Goal: Task Accomplishment & Management: Use online tool/utility

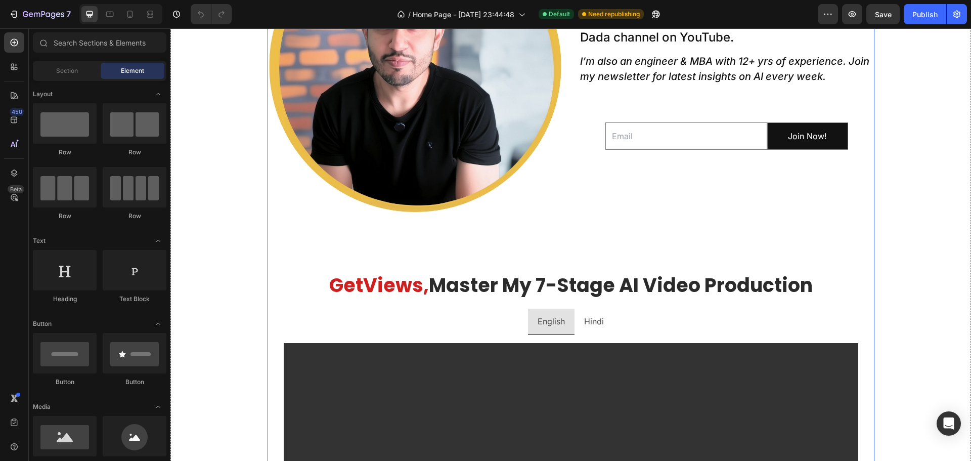
scroll to position [556, 0]
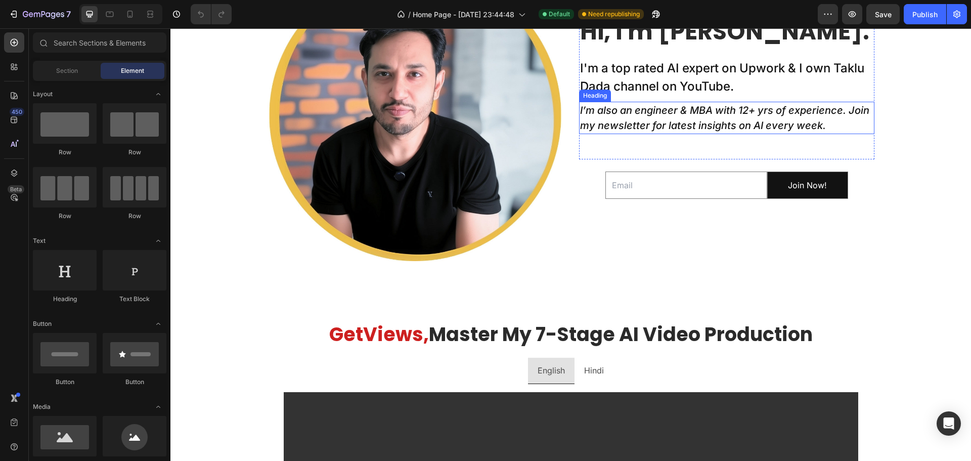
click at [705, 127] on icon "I’m also an engineer & MBA with 12+ yrs of experience. Join my newsletter for l…" at bounding box center [724, 117] width 289 height 27
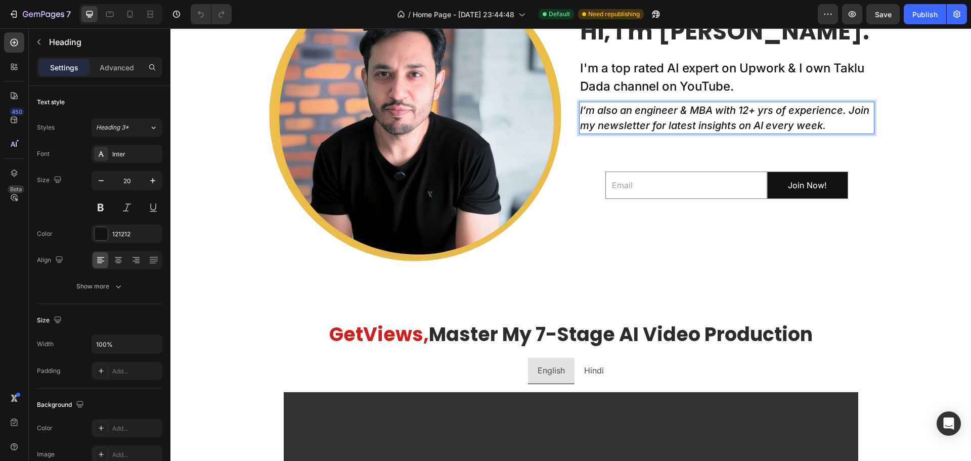
click at [701, 125] on icon "I’m also an engineer & MBA with 12+ yrs of experience. Join my newsletter for l…" at bounding box center [724, 117] width 289 height 27
click at [694, 123] on icon "I’m also an engineer & MBA with 12+ yrs of experience. Join my newsletter for l…" at bounding box center [724, 117] width 289 height 27
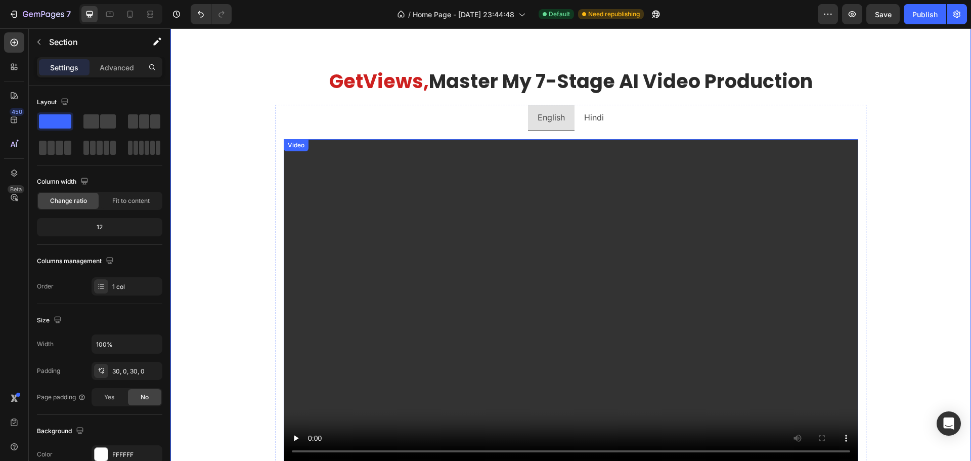
scroll to position [910, 0]
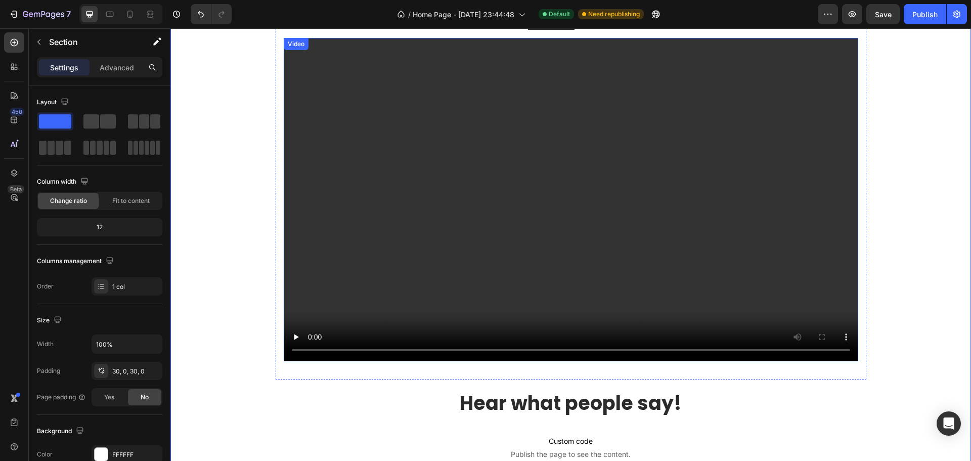
click at [428, 143] on video at bounding box center [571, 199] width 574 height 323
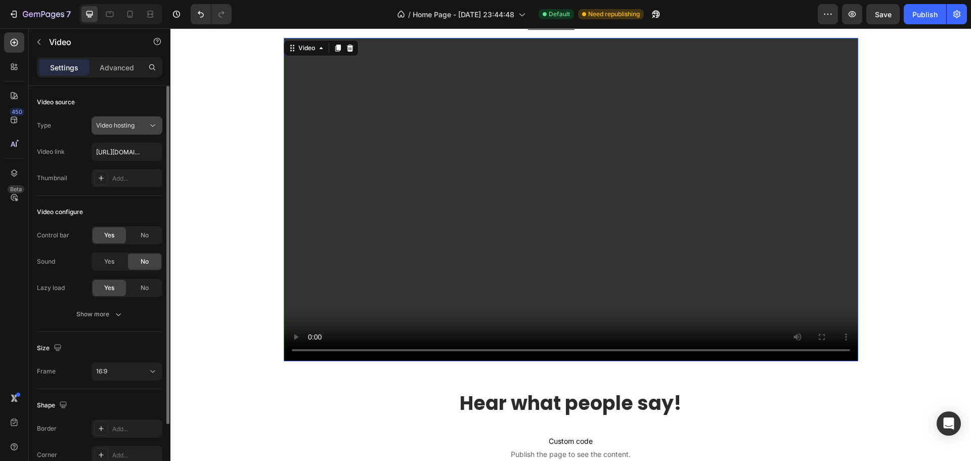
click at [149, 124] on icon at bounding box center [153, 125] width 10 height 10
click at [125, 97] on div "Video source" at bounding box center [99, 102] width 125 height 16
click at [119, 149] on input "[URL][DOMAIN_NAME]" at bounding box center [127, 152] width 71 height 18
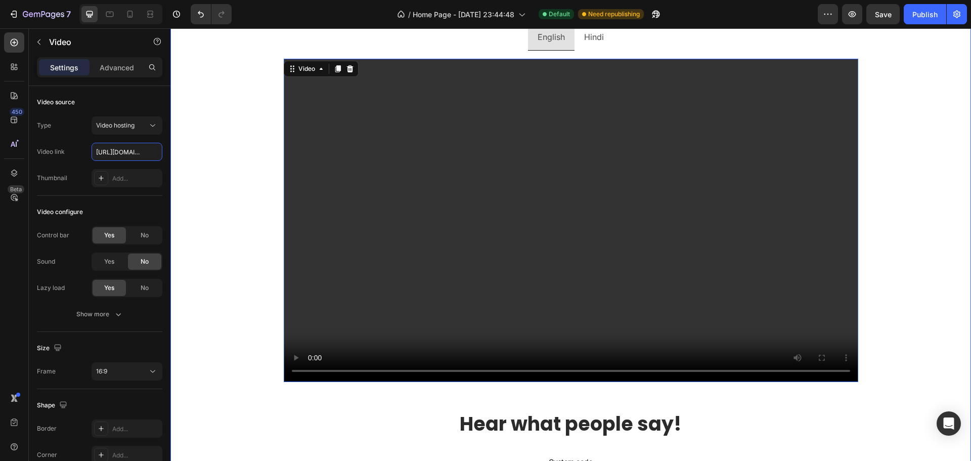
scroll to position [890, 0]
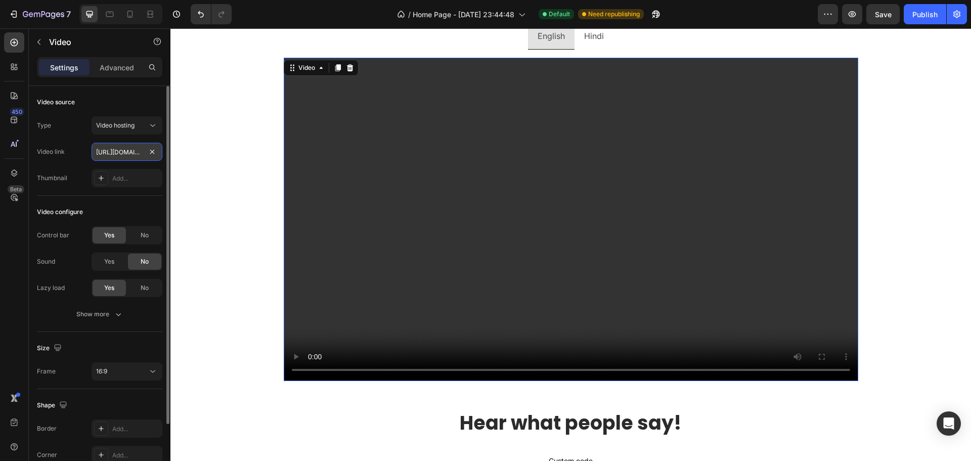
click at [111, 155] on input "[URL][DOMAIN_NAME]" at bounding box center [127, 152] width 71 height 18
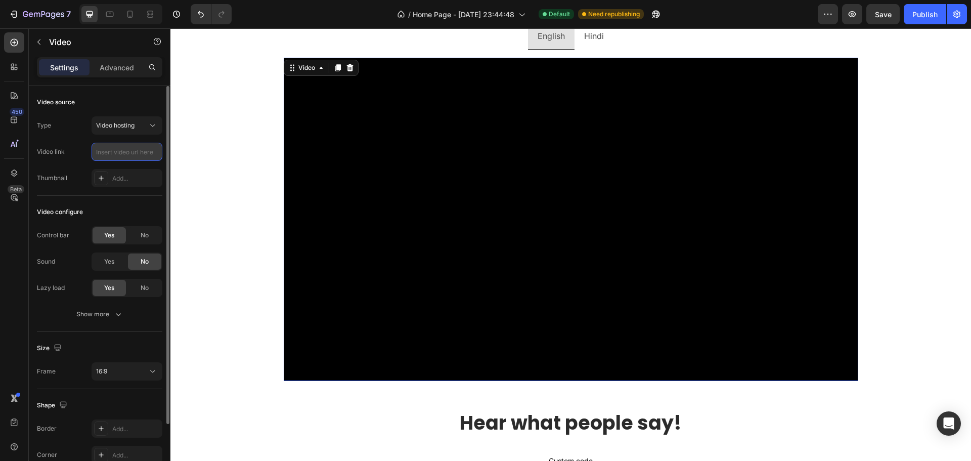
paste input "[URL][DOMAIN_NAME]"
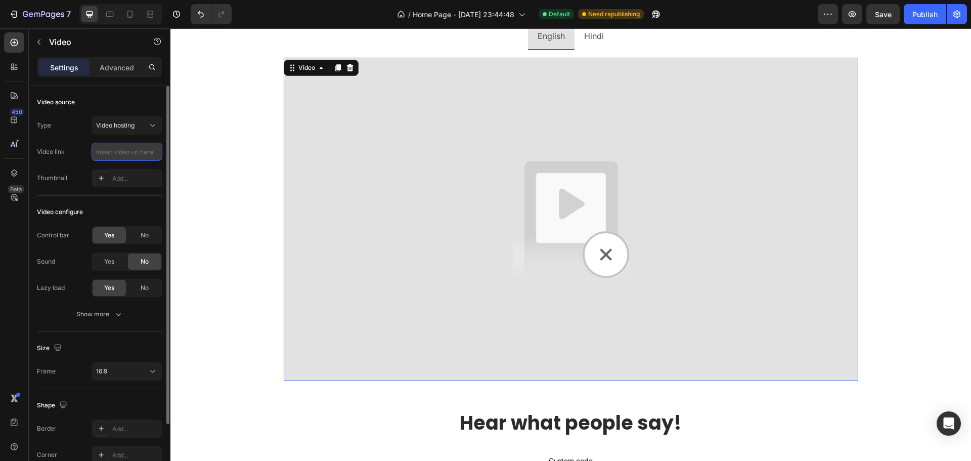
type input "[URL][DOMAIN_NAME]"
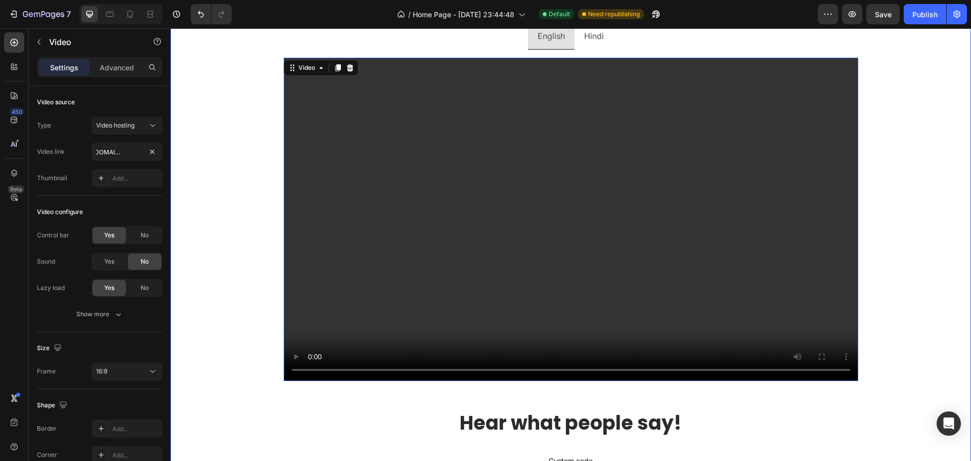
click at [195, 171] on div "Image Hi, I'm [PERSON_NAME]. Heading I'm a top rated AI expert on Upwork & I ow…" at bounding box center [570, 175] width 800 height 1088
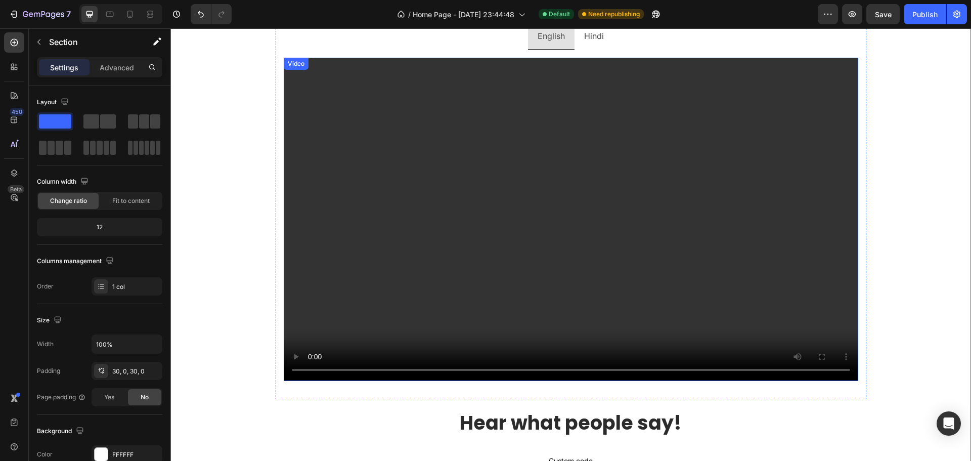
click at [391, 167] on video at bounding box center [571, 219] width 574 height 323
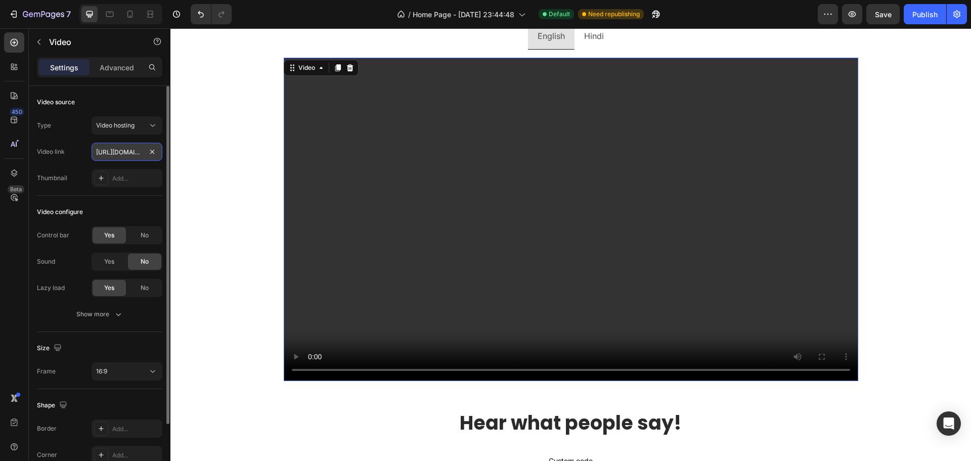
click at [114, 151] on input "[URL][DOMAIN_NAME]" at bounding box center [127, 152] width 71 height 18
click at [109, 153] on input "[URL][DOMAIN_NAME]" at bounding box center [127, 152] width 71 height 18
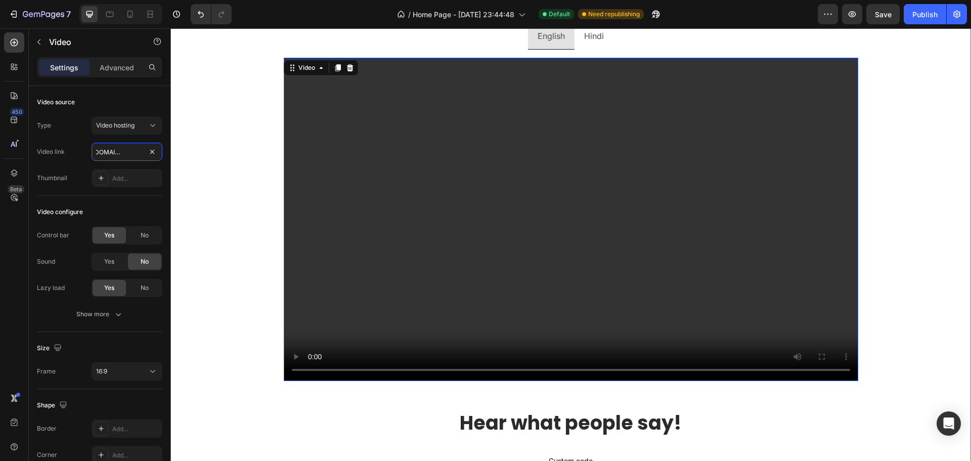
drag, startPoint x: 281, startPoint y: 179, endPoint x: 227, endPoint y: 154, distance: 59.5
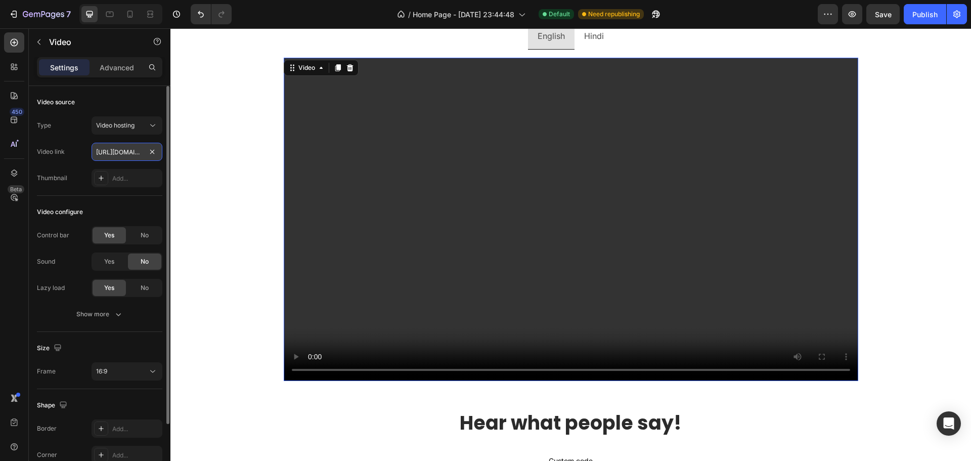
click at [115, 151] on input "[URL][DOMAIN_NAME]" at bounding box center [127, 152] width 71 height 18
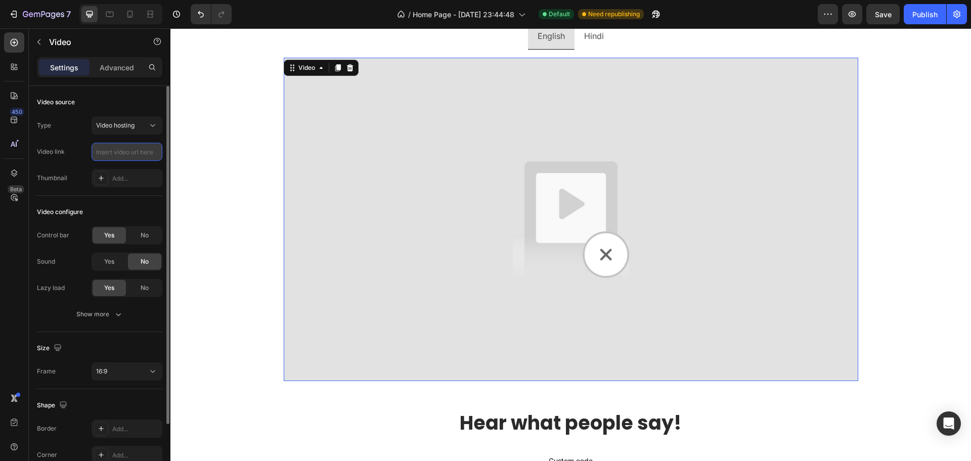
paste input "[URL][DOMAIN_NAME]"
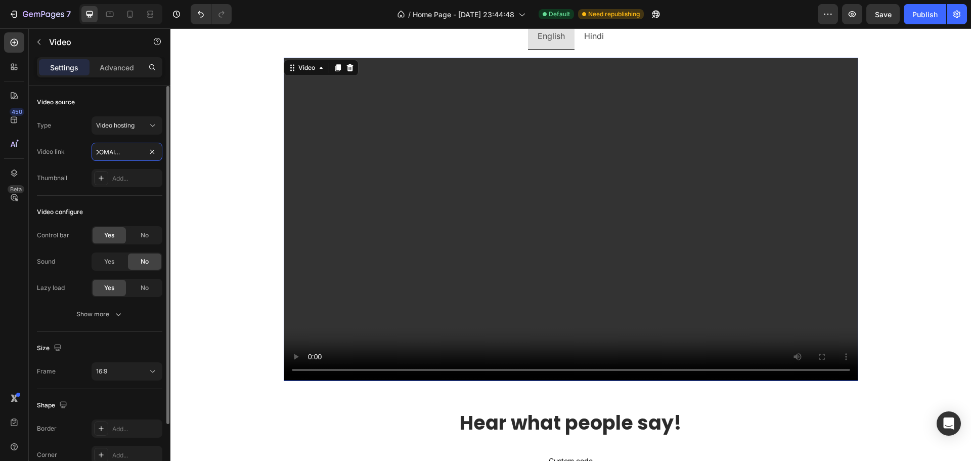
type input "[URL][DOMAIN_NAME]"
click at [138, 162] on div "Type Video hosting Video link [URL][DOMAIN_NAME] Thumbnail Add..." at bounding box center [99, 151] width 125 height 71
click at [355, 270] on video at bounding box center [571, 219] width 574 height 323
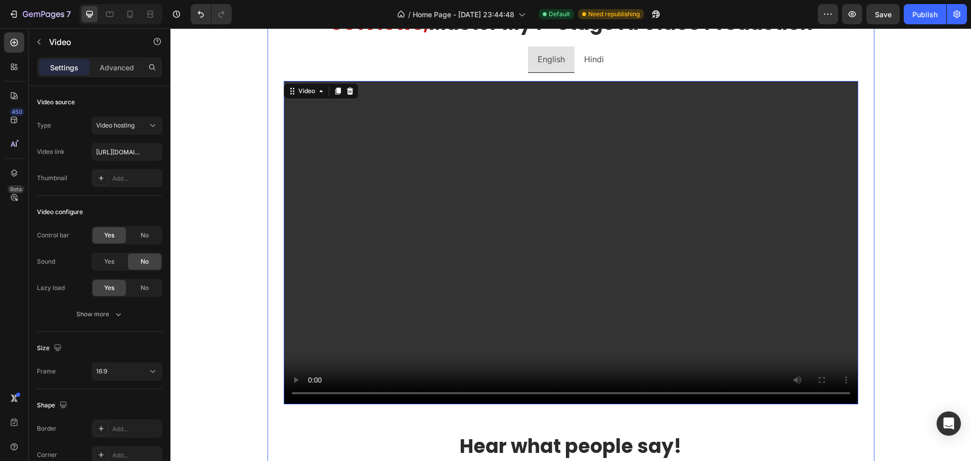
scroll to position [870, 0]
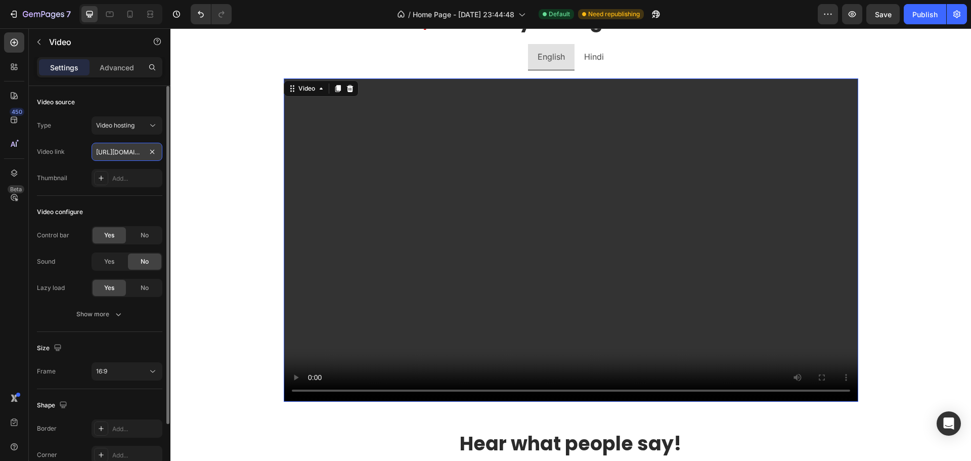
click at [112, 154] on input "[URL][DOMAIN_NAME]" at bounding box center [127, 152] width 71 height 18
click at [114, 149] on input "[URL][DOMAIN_NAME]" at bounding box center [127, 152] width 71 height 18
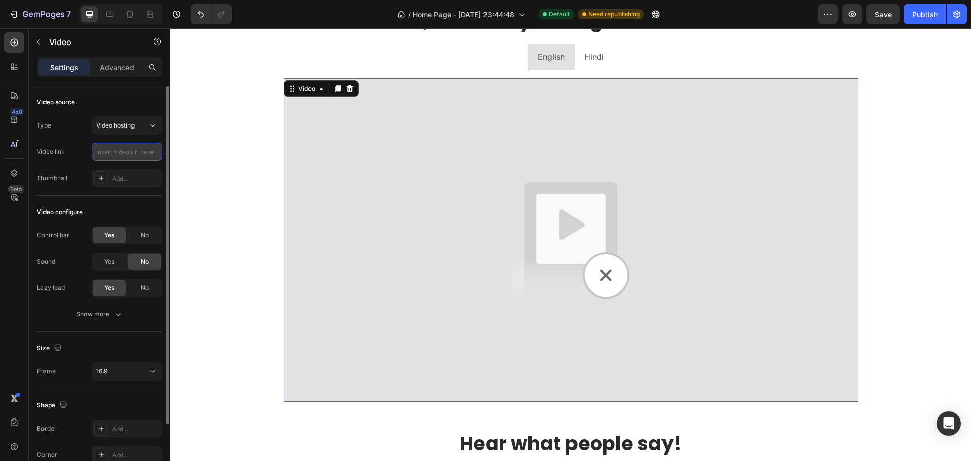
paste input "[URL][DOMAIN_NAME]"
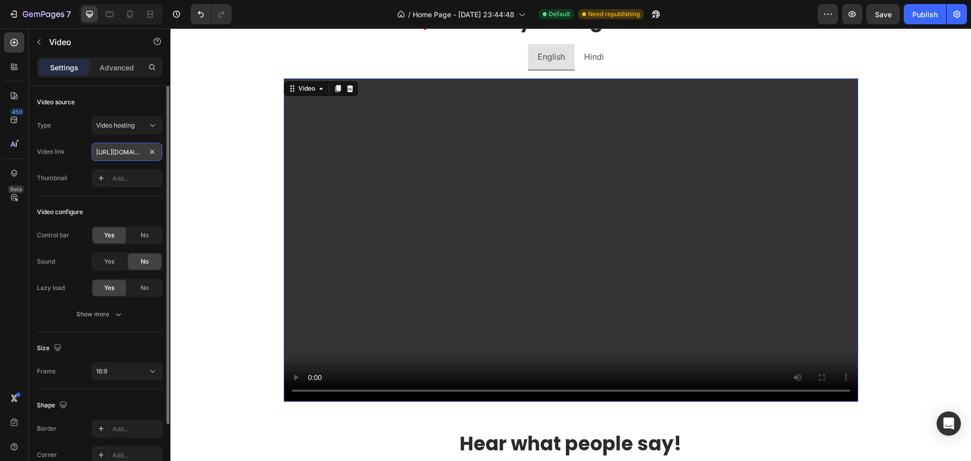
scroll to position [0, 210]
type input "[URL][DOMAIN_NAME]"
click at [73, 163] on div "Type Video hosting Video link [URL][DOMAIN_NAME] Thumbnail Add..." at bounding box center [99, 151] width 125 height 71
click at [427, 260] on video at bounding box center [571, 239] width 574 height 323
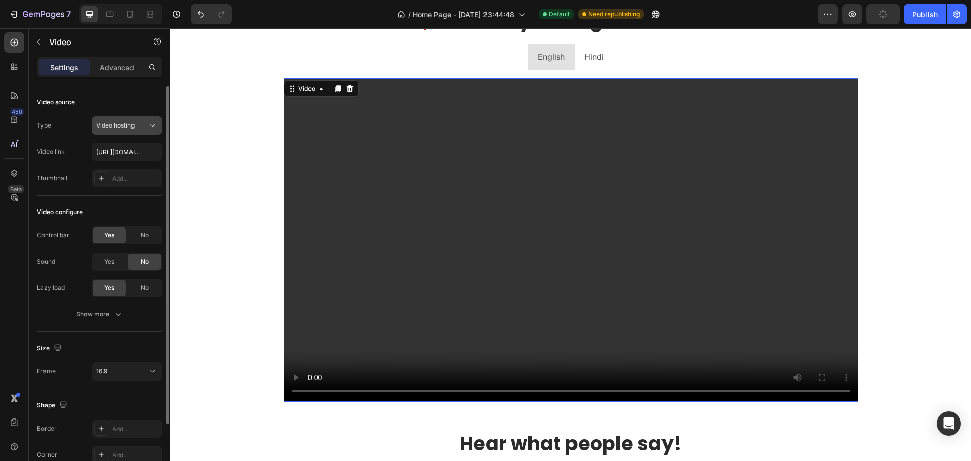
click at [153, 122] on icon at bounding box center [153, 125] width 10 height 10
click at [74, 106] on div "Video source" at bounding box center [56, 102] width 38 height 9
click at [118, 71] on p "Advanced" at bounding box center [117, 67] width 34 height 11
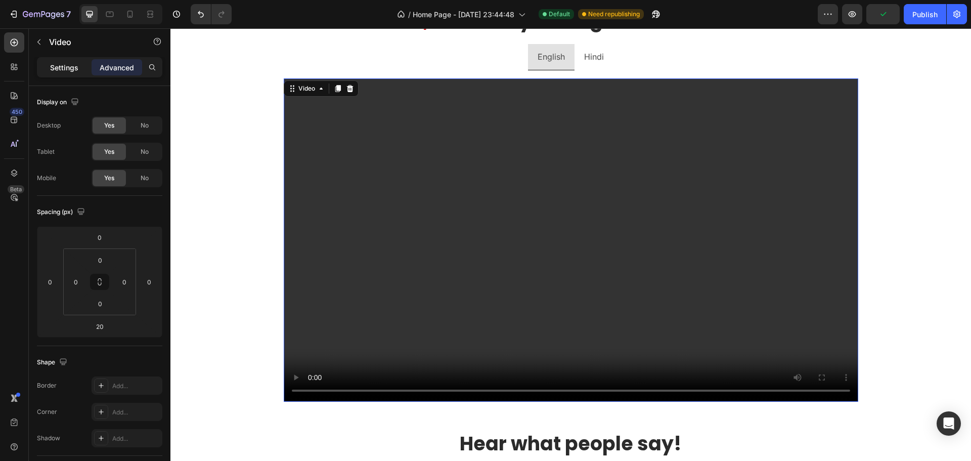
click at [59, 66] on p "Settings" at bounding box center [64, 67] width 28 height 11
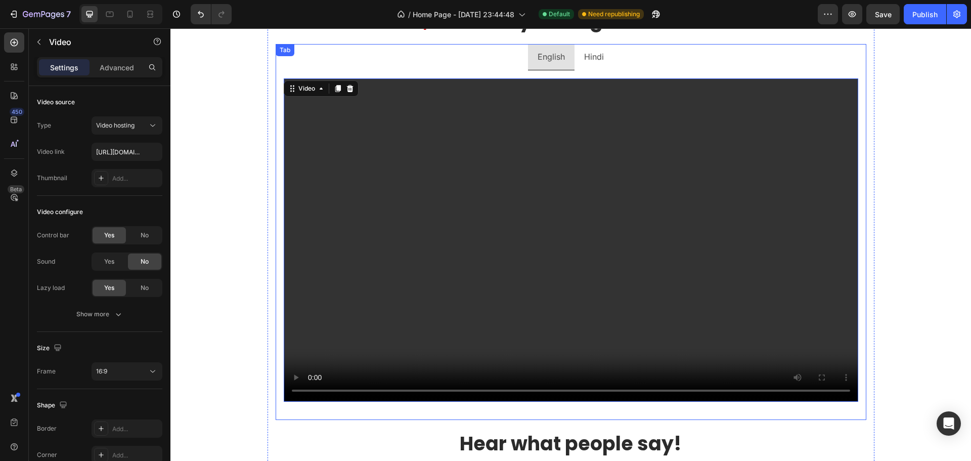
click at [585, 56] on p "Hindi" at bounding box center [594, 57] width 20 height 15
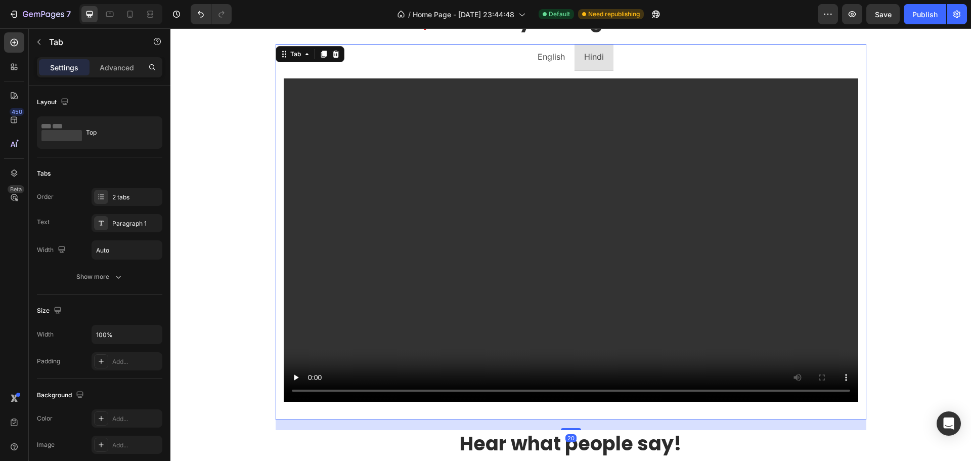
click at [549, 56] on p "English" at bounding box center [550, 57] width 27 height 15
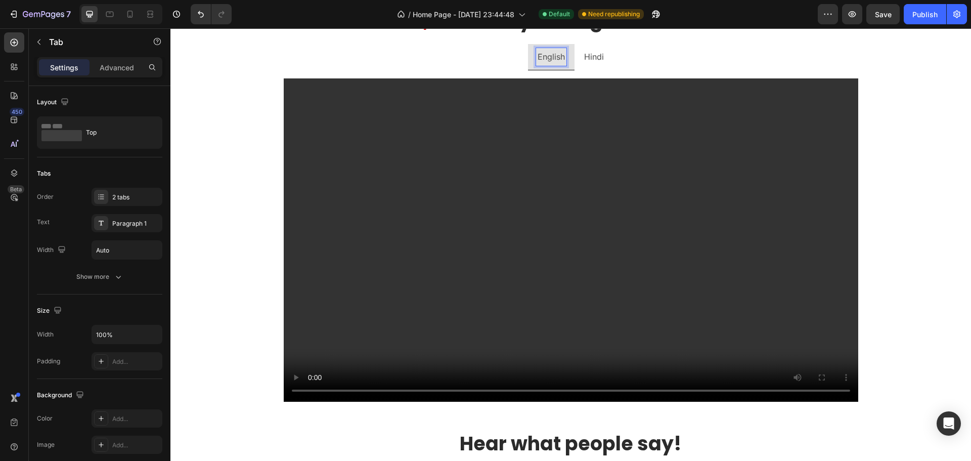
click at [584, 59] on p "Hindi" at bounding box center [594, 57] width 20 height 15
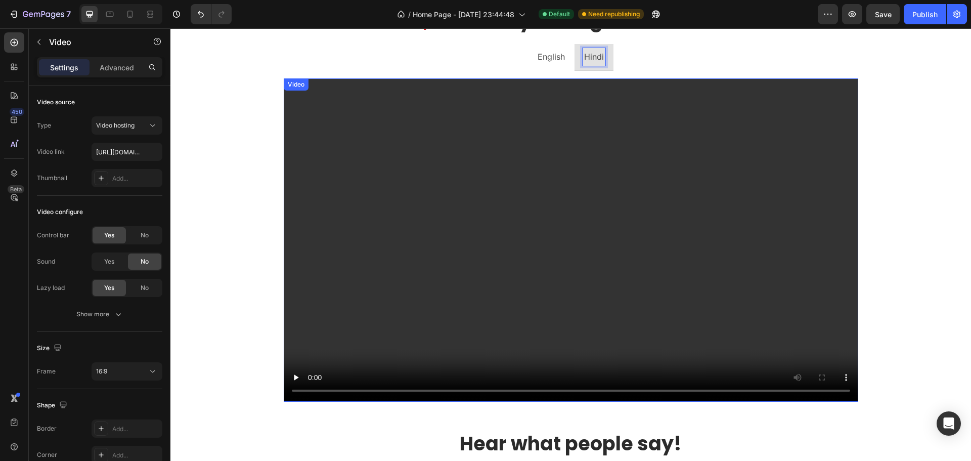
click at [430, 131] on video at bounding box center [571, 239] width 574 height 323
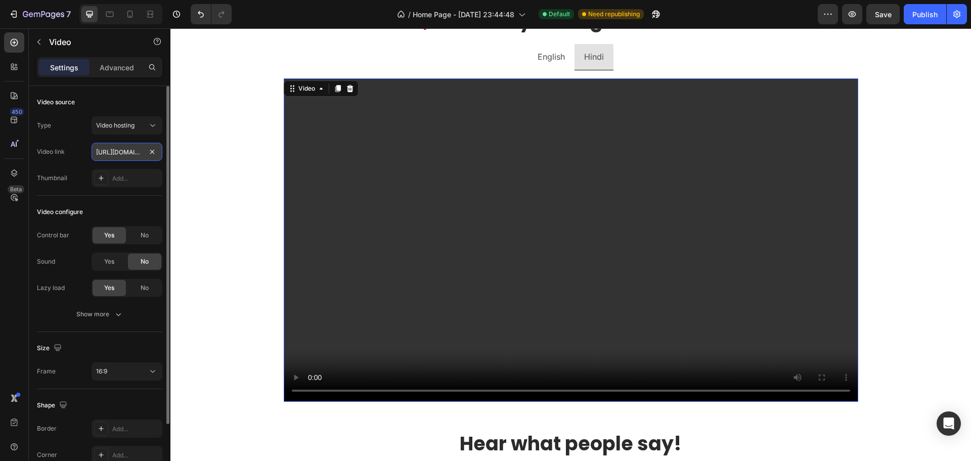
click at [131, 153] on input "[URL][DOMAIN_NAME]" at bounding box center [127, 152] width 71 height 18
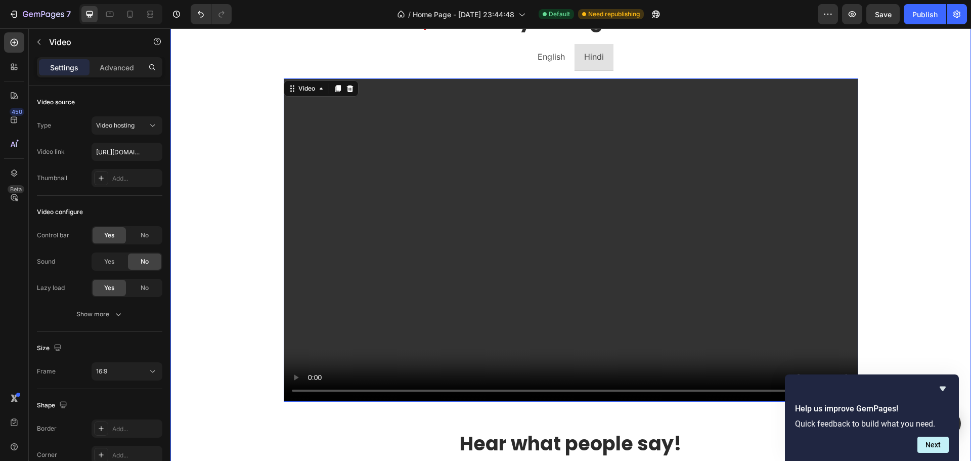
click at [233, 150] on div "Image Hi, I'm [PERSON_NAME]. Heading I'm a top rated AI expert on Upwork & I ow…" at bounding box center [570, 196] width 800 height 1088
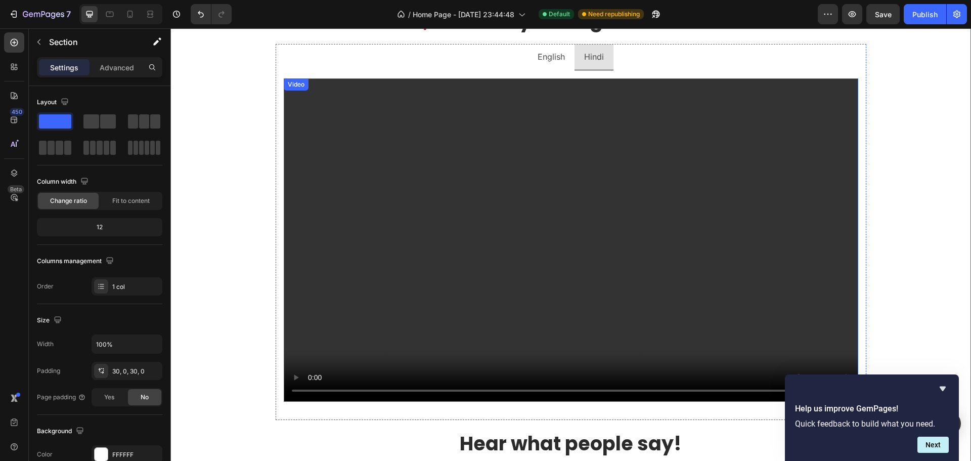
click at [373, 132] on video at bounding box center [571, 239] width 574 height 323
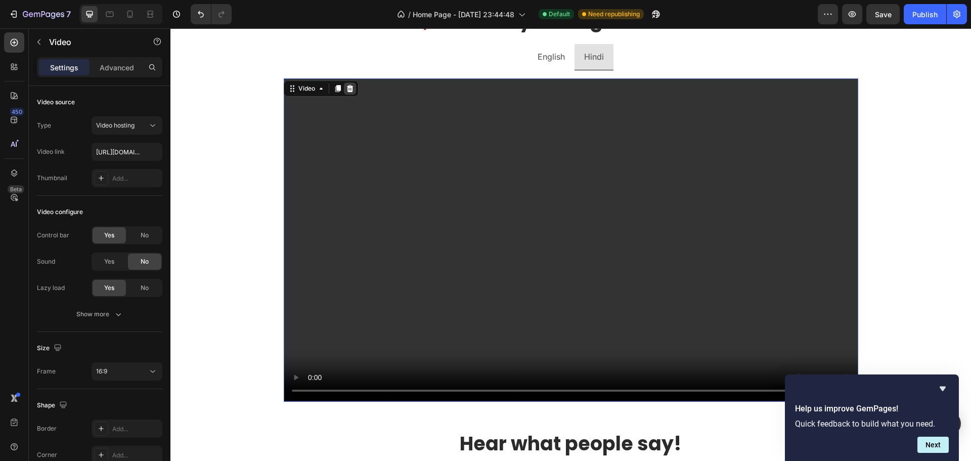
click at [349, 90] on icon at bounding box center [350, 88] width 8 height 8
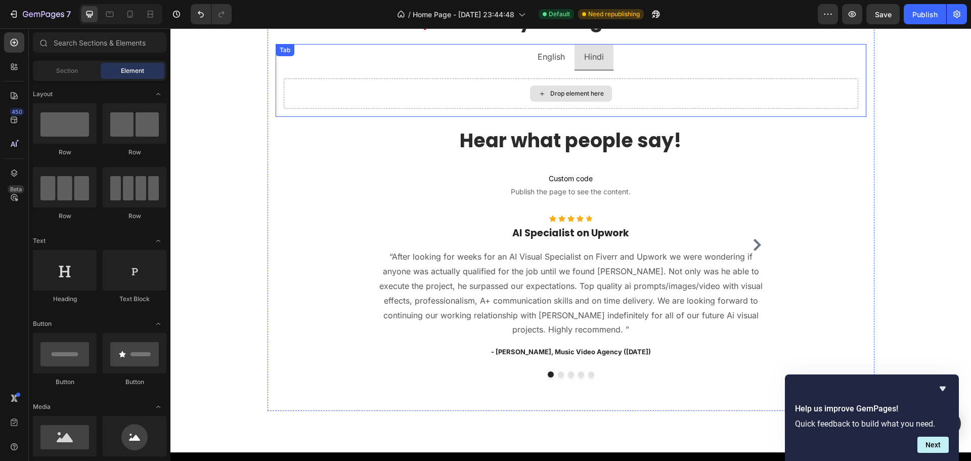
click at [464, 102] on div "Drop element here" at bounding box center [571, 93] width 574 height 30
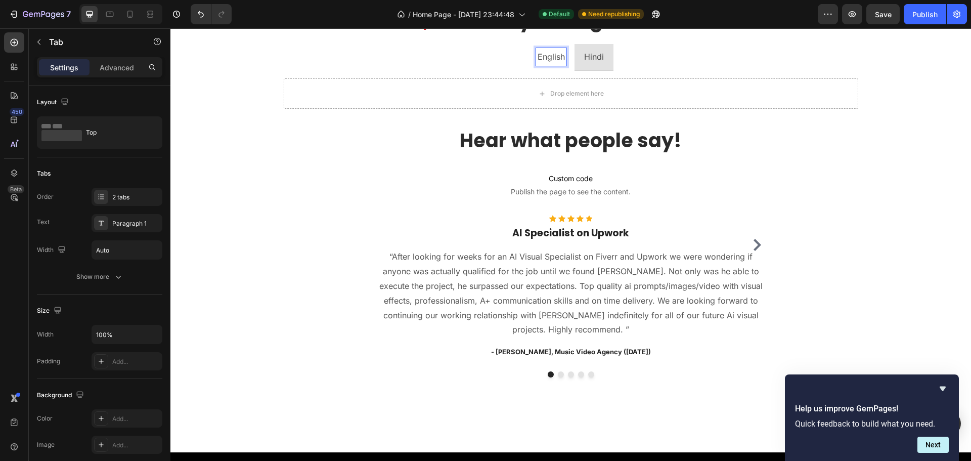
click at [584, 56] on p "Hindi" at bounding box center [594, 57] width 20 height 15
click at [537, 57] on p "English" at bounding box center [550, 57] width 27 height 15
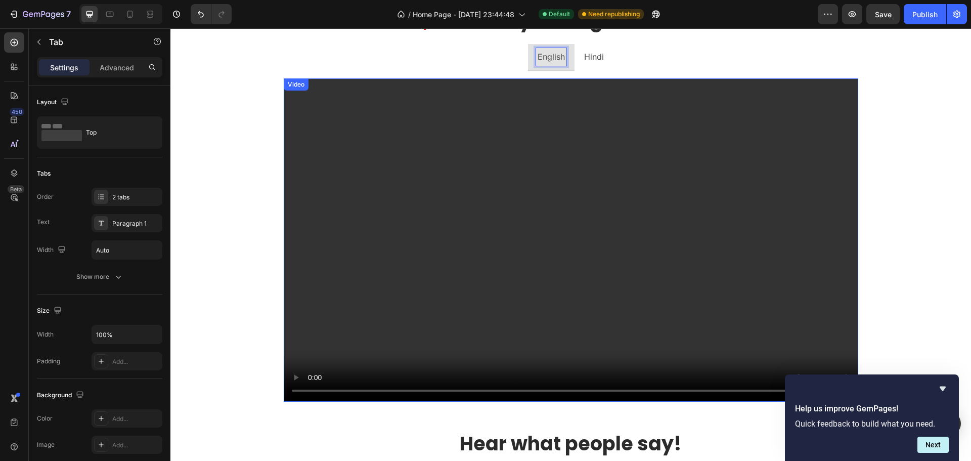
click at [436, 155] on video at bounding box center [571, 239] width 574 height 323
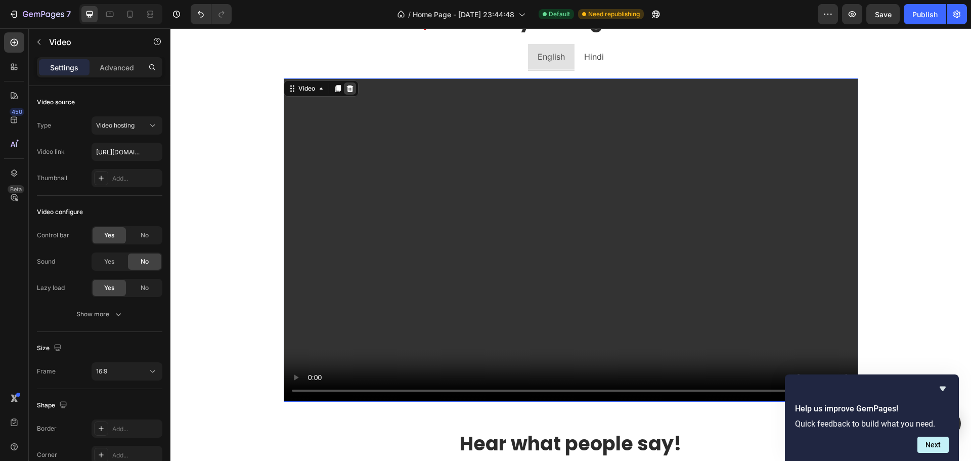
click at [346, 84] on icon at bounding box center [350, 88] width 8 height 8
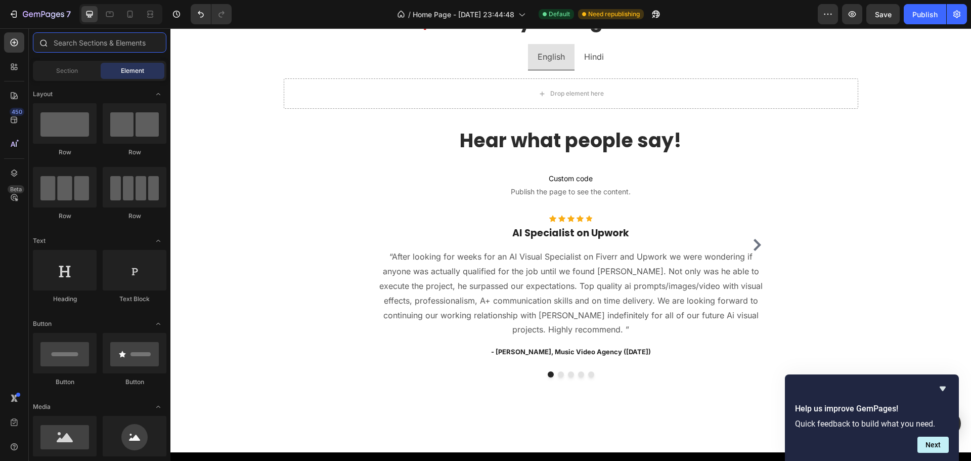
click at [63, 41] on input "text" at bounding box center [99, 42] width 133 height 20
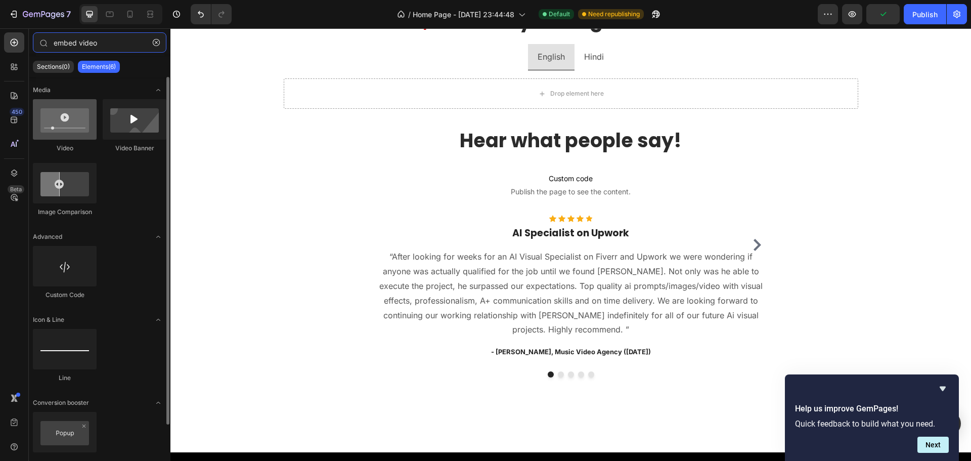
type input "embed video"
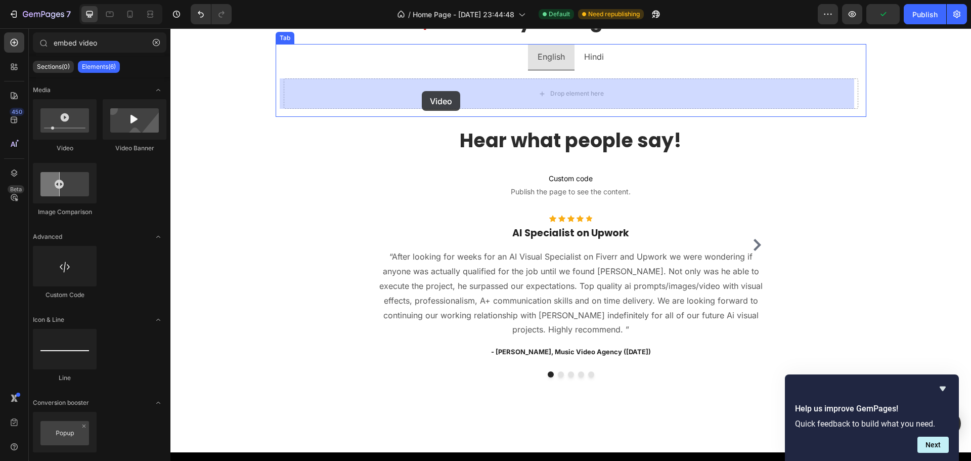
drag, startPoint x: 232, startPoint y: 161, endPoint x: 422, endPoint y: 91, distance: 202.2
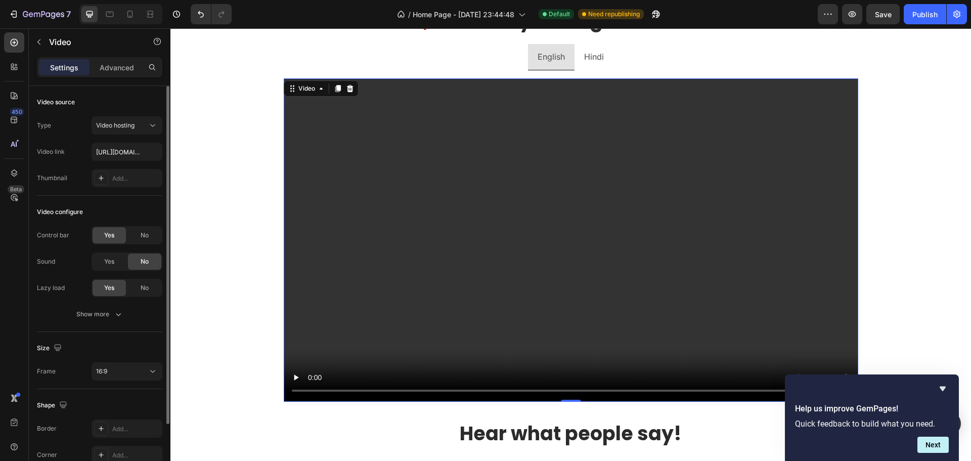
click at [142, 115] on div "Video source Type Video hosting Video link [URL][DOMAIN_NAME] Thumbnail Add..." at bounding box center [99, 141] width 125 height 110
click at [134, 122] on span "Video hosting" at bounding box center [115, 125] width 38 height 8
click at [63, 123] on div "Type Video hosting" at bounding box center [99, 125] width 125 height 18
click at [103, 152] on input "[URL][DOMAIN_NAME]" at bounding box center [127, 152] width 71 height 18
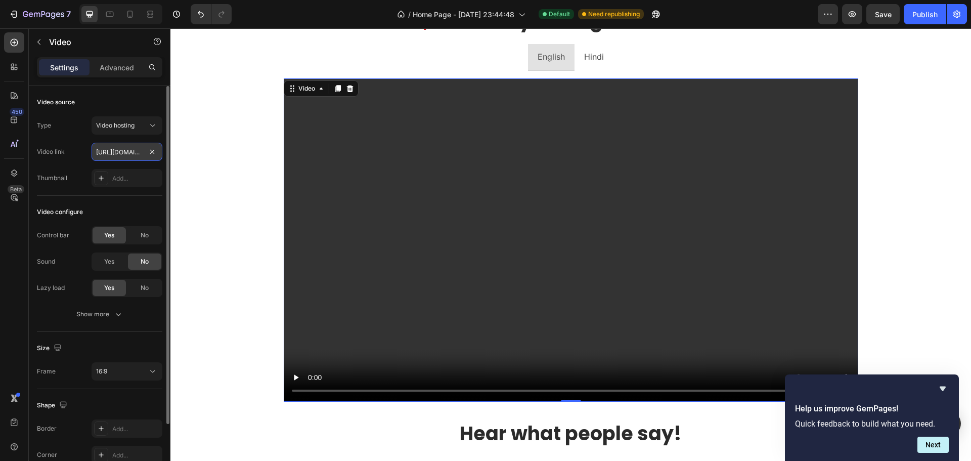
click at [103, 152] on input "[URL][DOMAIN_NAME]" at bounding box center [127, 152] width 71 height 18
click at [74, 145] on div "Video link [URL][DOMAIN_NAME]" at bounding box center [99, 152] width 125 height 18
click at [127, 151] on input "[URL][DOMAIN_NAME]" at bounding box center [127, 152] width 71 height 18
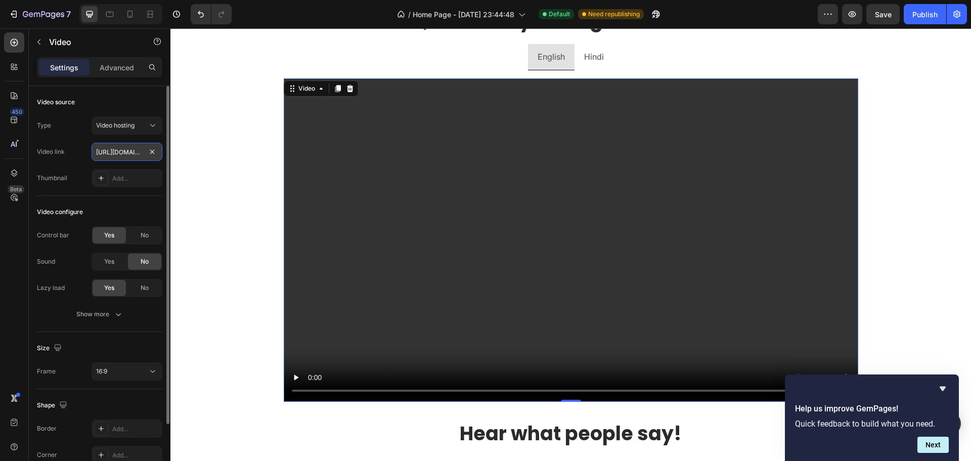
click at [127, 151] on input "[URL][DOMAIN_NAME]" at bounding box center [127, 152] width 71 height 18
click at [348, 91] on icon at bounding box center [349, 88] width 7 height 7
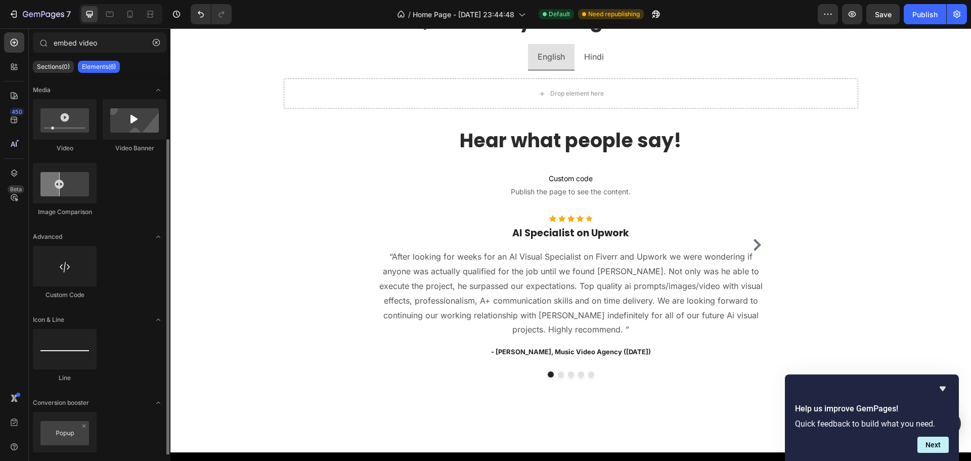
scroll to position [32, 0]
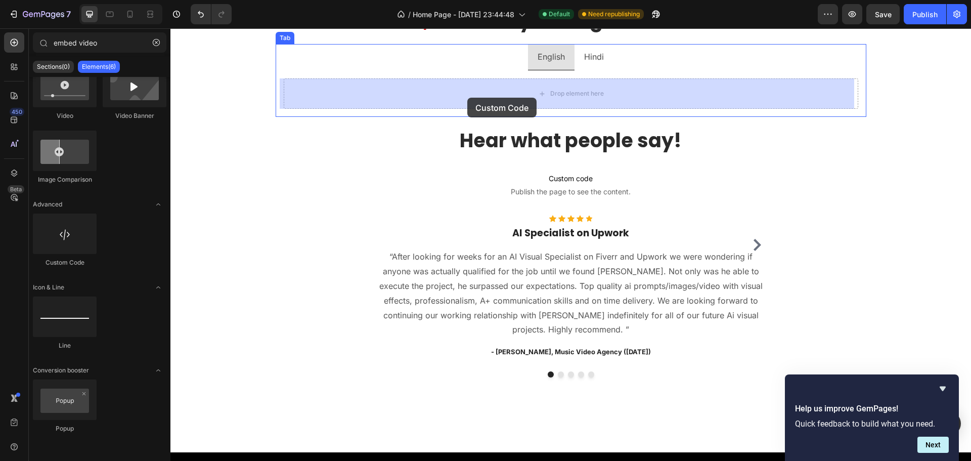
drag, startPoint x: 236, startPoint y: 261, endPoint x: 467, endPoint y: 98, distance: 283.0
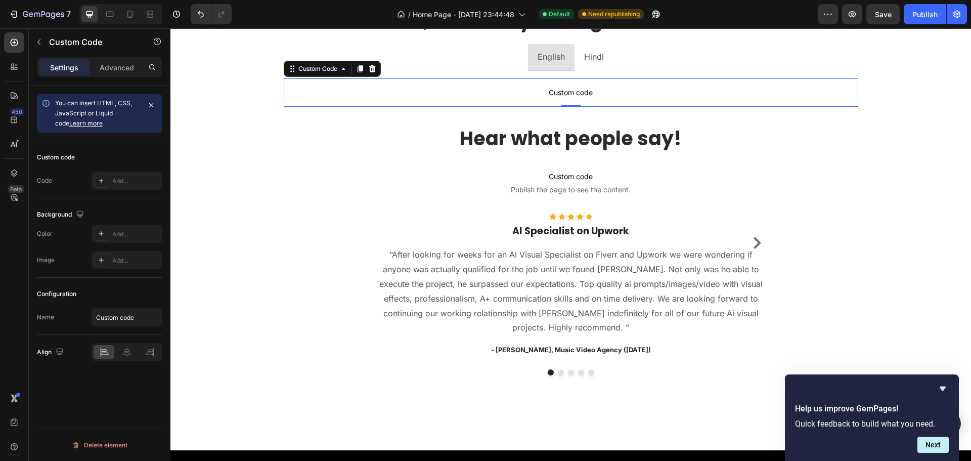
click at [379, 90] on span "Custom code" at bounding box center [571, 92] width 574 height 12
click at [107, 183] on div at bounding box center [101, 180] width 14 height 14
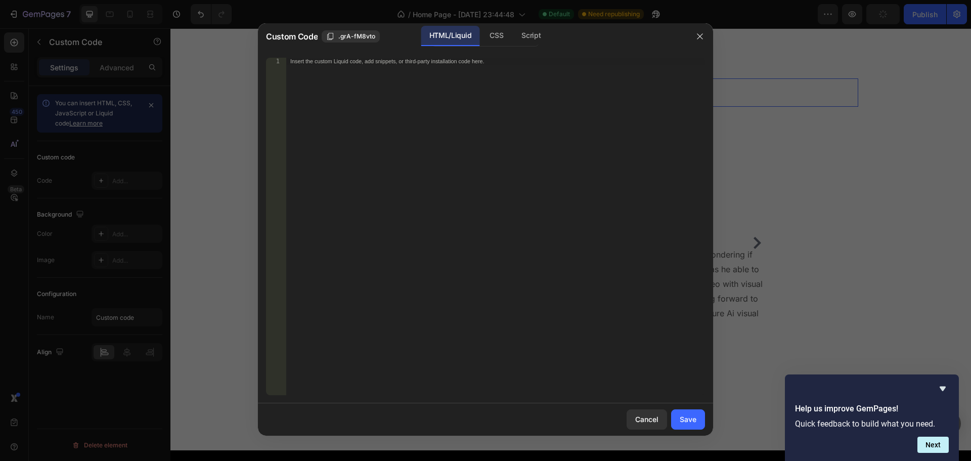
click at [402, 96] on div "Insert the custom Liquid code, add snippets, or third-party installation code h…" at bounding box center [495, 233] width 419 height 351
paste textarea "[URL][DOMAIN_NAME]"
type textarea "[URL][DOMAIN_NAME]"
click at [404, 68] on div "[URL][DOMAIN_NAME]" at bounding box center [495, 226] width 419 height 337
click at [404, 68] on div "[URL][DOMAIN_NAME]" at bounding box center [495, 233] width 419 height 351
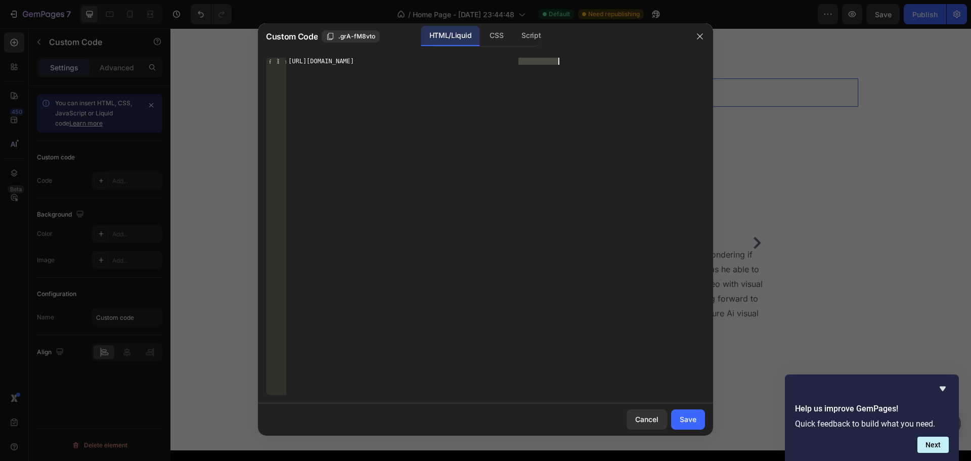
click at [404, 68] on div "[URL][DOMAIN_NAME]" at bounding box center [495, 233] width 419 height 351
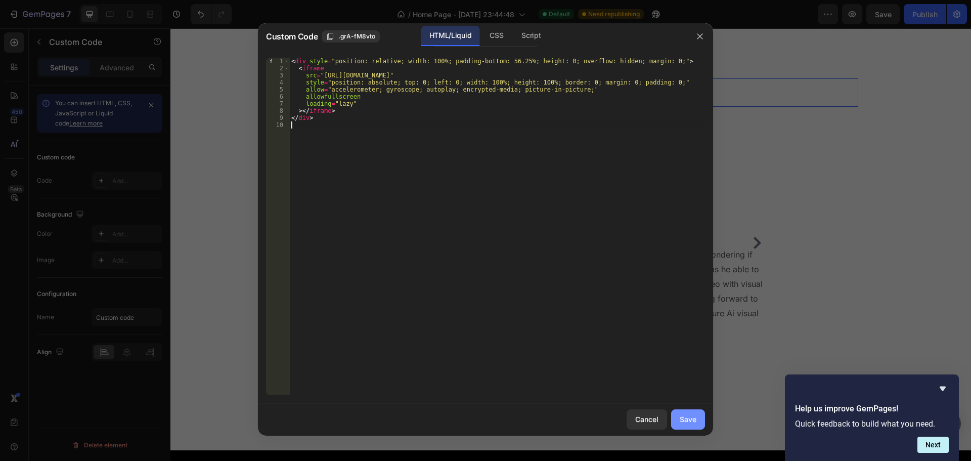
click at [695, 420] on div "Save" at bounding box center [688, 419] width 17 height 11
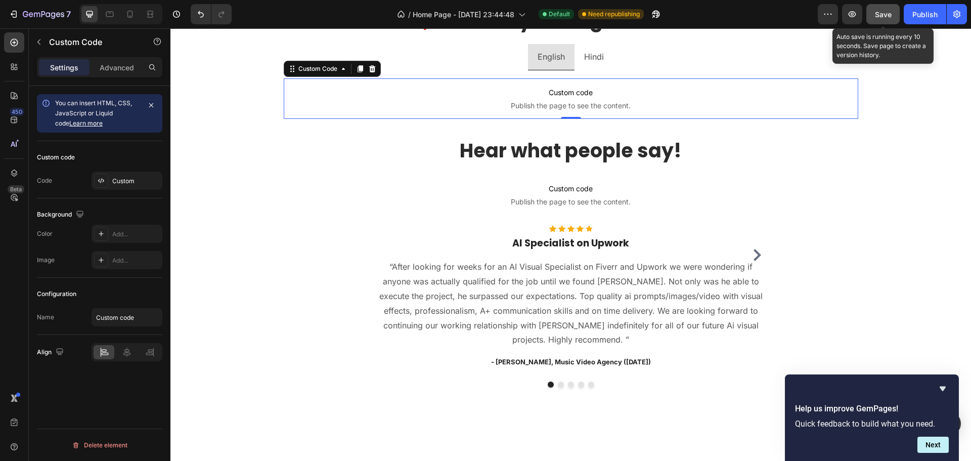
click at [886, 11] on span "Save" at bounding box center [883, 14] width 17 height 9
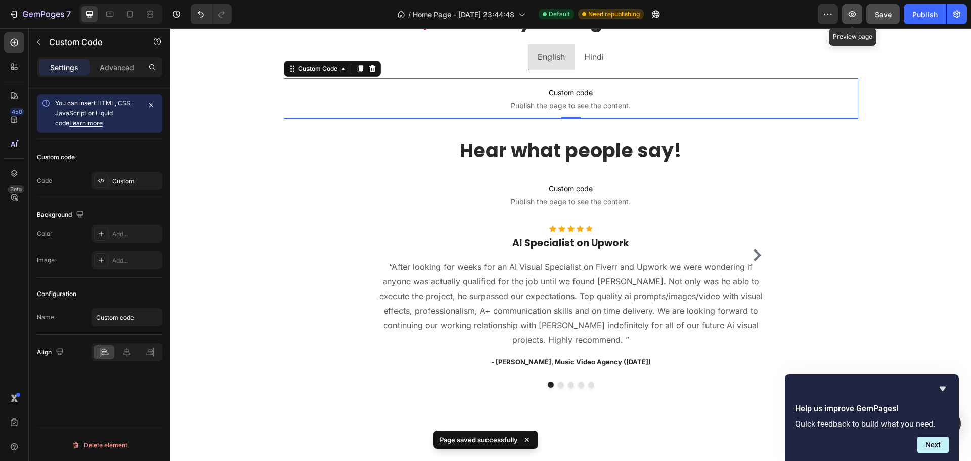
click at [854, 13] on icon "button" at bounding box center [852, 14] width 10 height 10
click at [543, 92] on span "Custom code" at bounding box center [571, 92] width 574 height 12
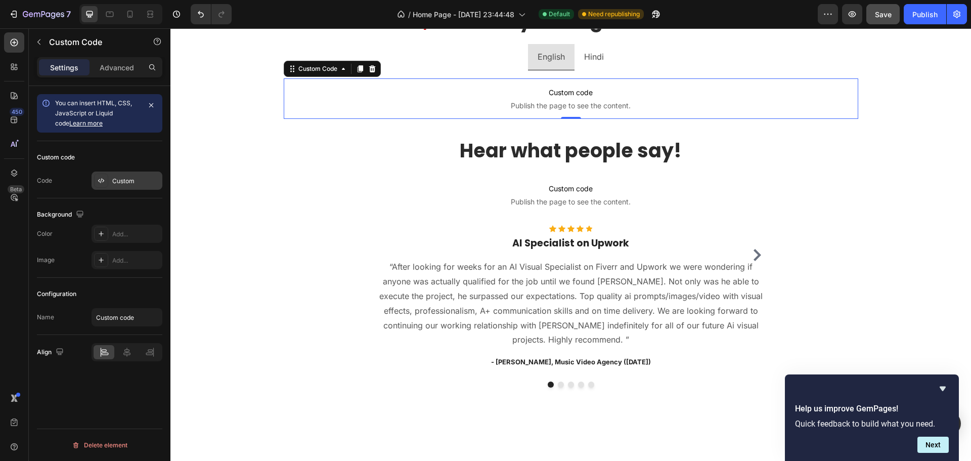
click at [111, 182] on div "Custom" at bounding box center [127, 180] width 71 height 18
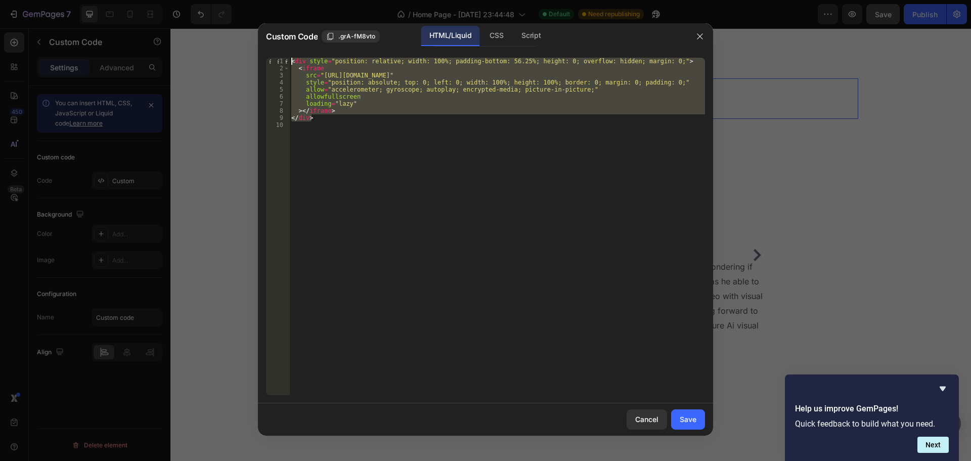
drag, startPoint x: 367, startPoint y: 115, endPoint x: 246, endPoint y: 61, distance: 132.4
click at [246, 61] on div "Custom Code .grA-fM8vto HTML/Liquid CSS Script </div> 1 2 3 4 5 6 7 8 9 10 < di…" at bounding box center [485, 230] width 971 height 461
type textarea "<div style="position: relative; width: 100%; padding-bottom: 56.25%; height: 0;…"
click at [700, 31] on button "button" at bounding box center [700, 36] width 16 height 16
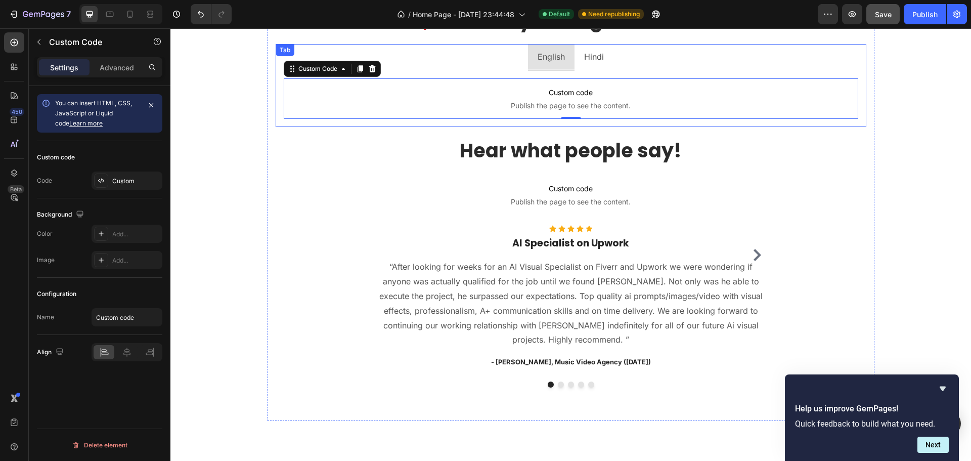
click at [586, 56] on p "Hindi" at bounding box center [594, 57] width 20 height 15
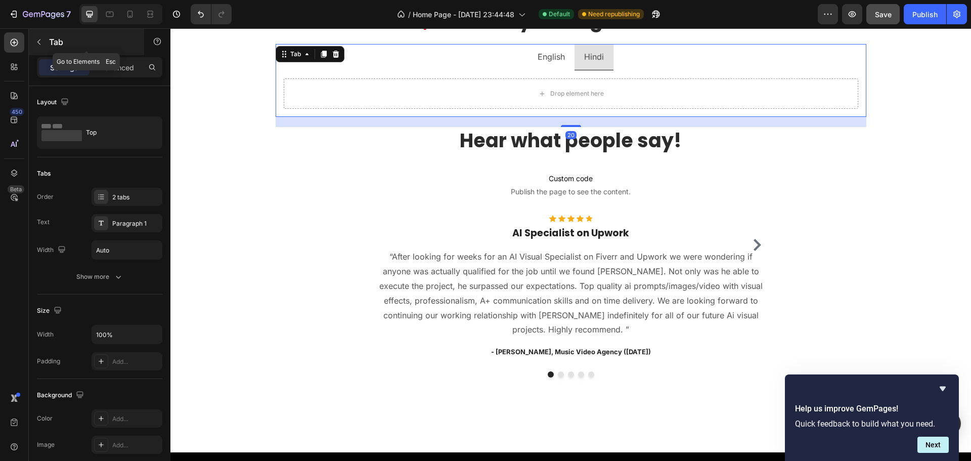
click at [38, 40] on icon "button" at bounding box center [39, 42] width 8 height 8
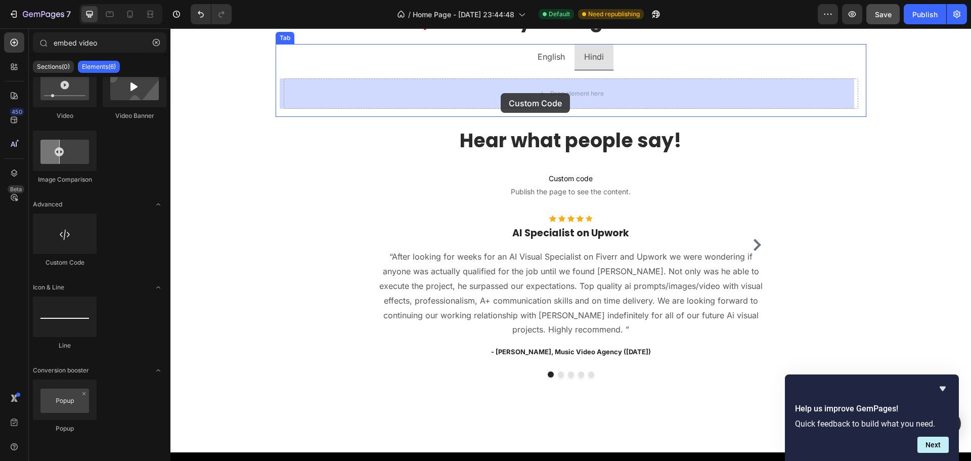
drag, startPoint x: 235, startPoint y: 282, endPoint x: 501, endPoint y: 93, distance: 326.1
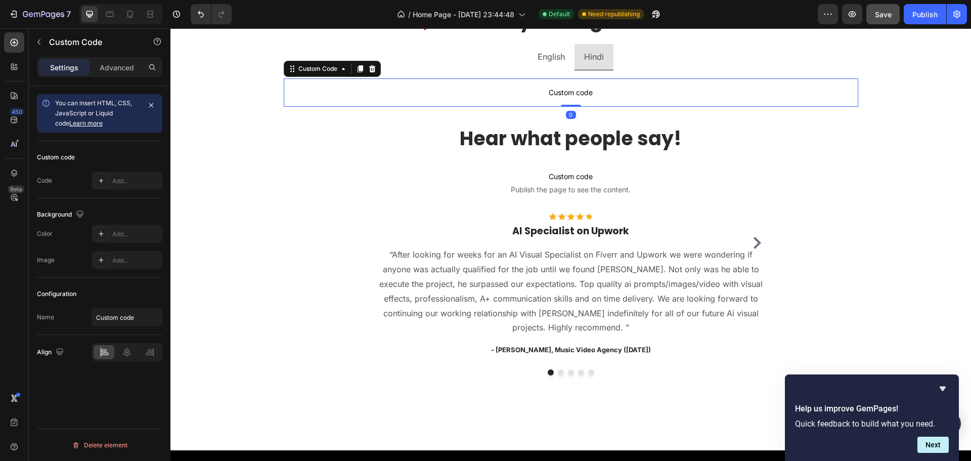
click at [451, 97] on span "Custom code" at bounding box center [571, 92] width 574 height 12
click at [128, 180] on div "Add..." at bounding box center [136, 180] width 48 height 9
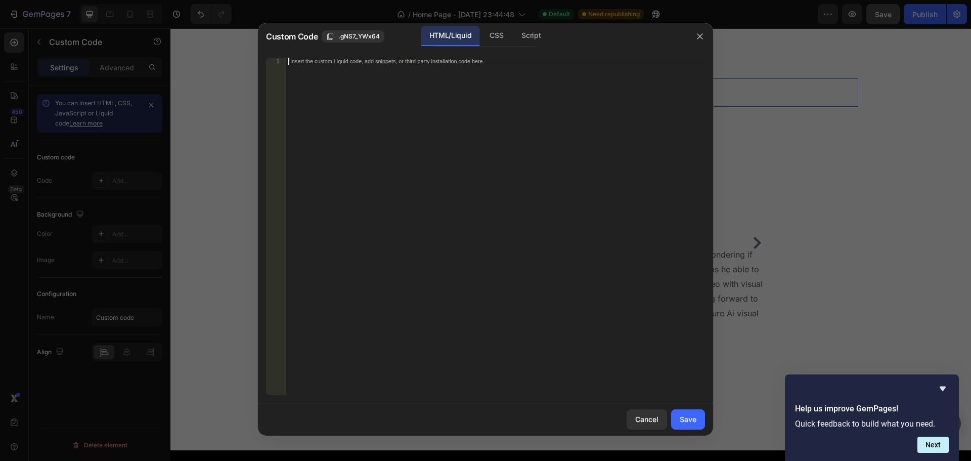
click at [397, 123] on div "Insert the custom Liquid code, add snippets, or third-party installation code h…" at bounding box center [495, 233] width 419 height 351
paste textarea "</div>"
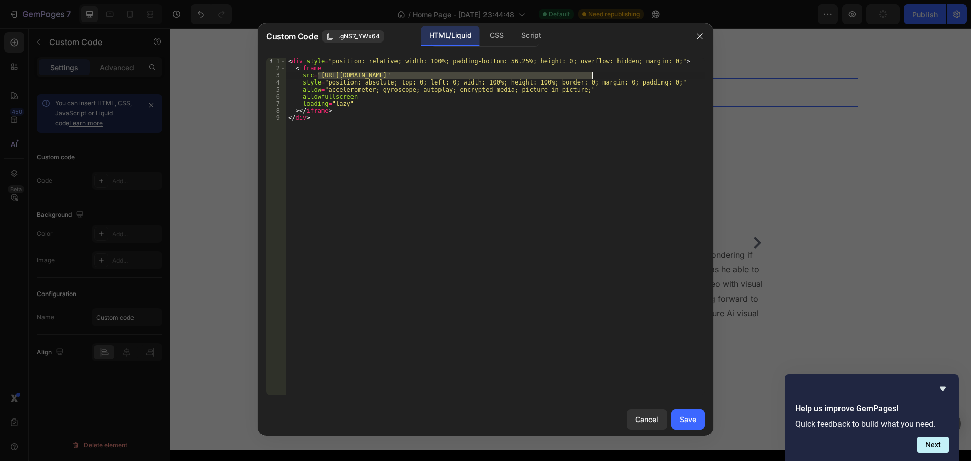
drag, startPoint x: 319, startPoint y: 75, endPoint x: 590, endPoint y: 76, distance: 271.0
click at [590, 76] on div "< div style = "position: relative; width: 100%; padding-bottom: 56.25%; height:…" at bounding box center [495, 233] width 419 height 351
paste textarea "play/500862/63982256-eca7-4011-95b9-09d73746b077"
type textarea "src="[URL][DOMAIN_NAME]""
click at [690, 422] on div "Save" at bounding box center [688, 419] width 17 height 11
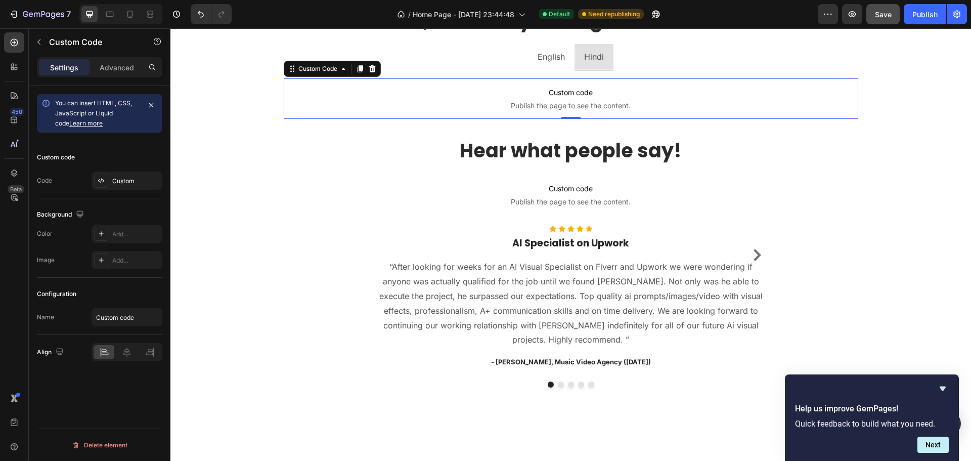
click at [540, 98] on span "Custom code" at bounding box center [571, 92] width 574 height 12
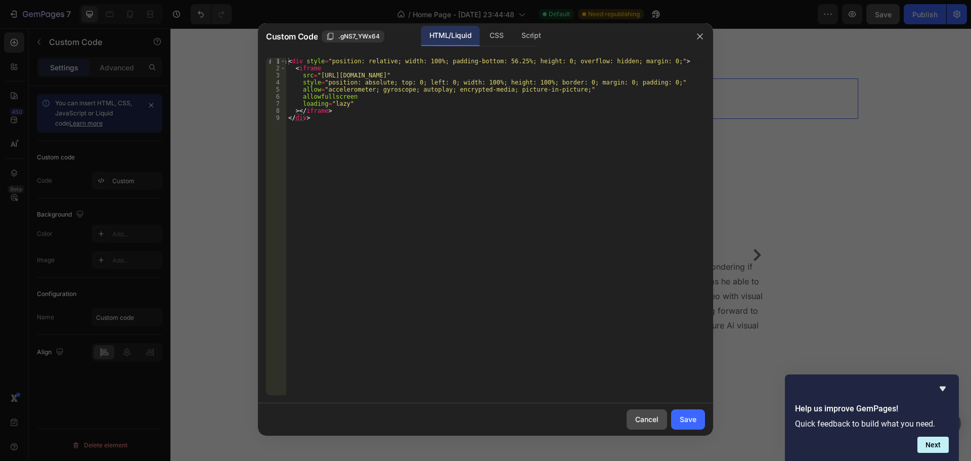
click at [650, 420] on div "Cancel" at bounding box center [646, 419] width 23 height 11
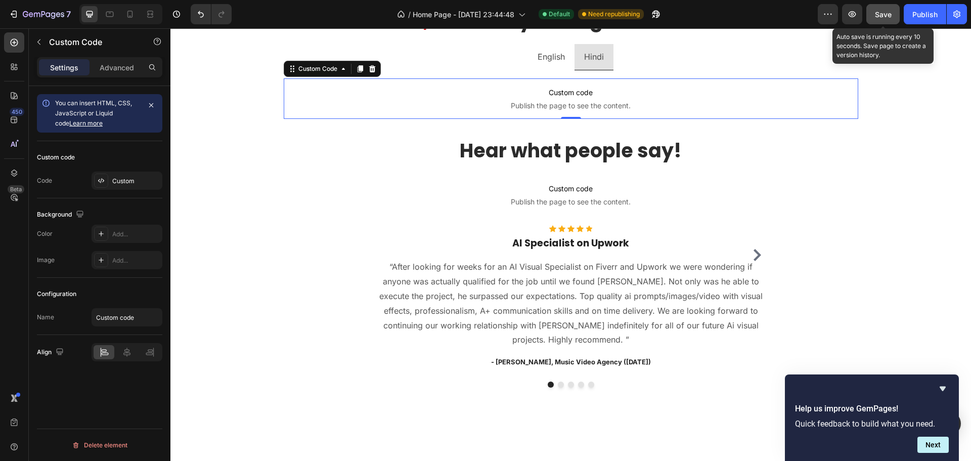
click at [885, 16] on span "Save" at bounding box center [883, 14] width 17 height 9
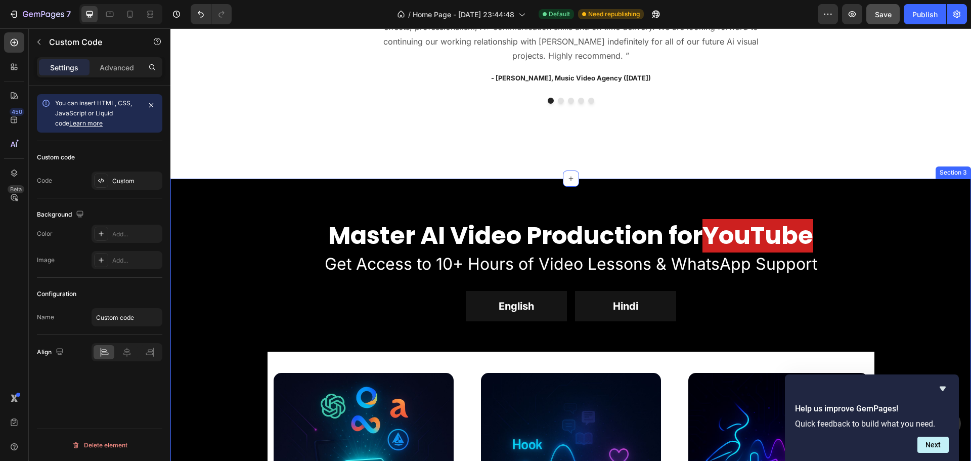
scroll to position [1154, 0]
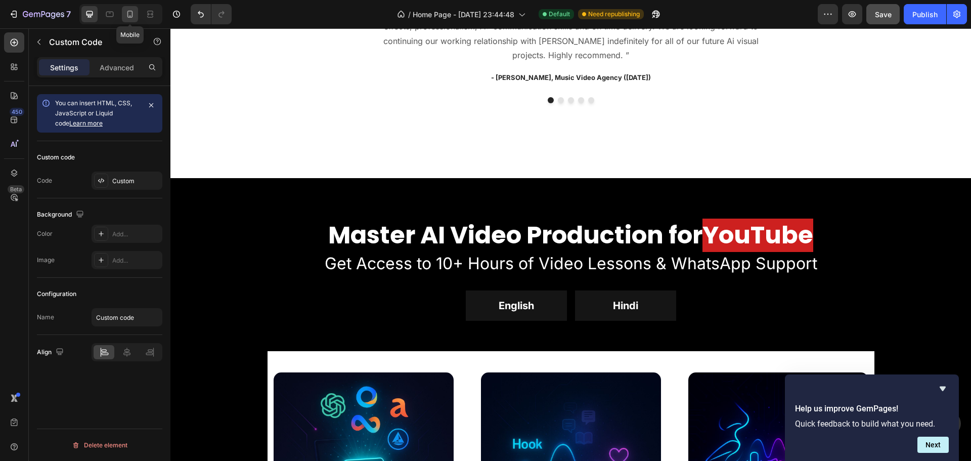
click at [127, 13] on icon at bounding box center [130, 14] width 6 height 7
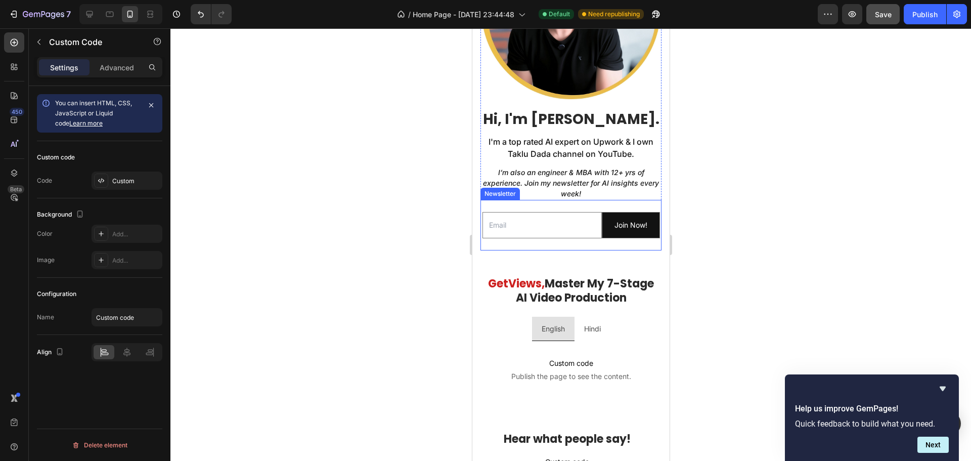
scroll to position [397, 0]
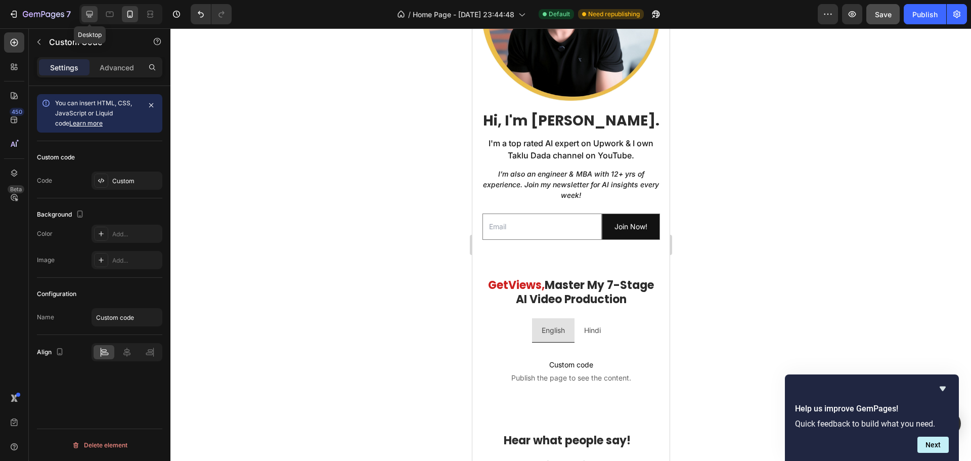
click at [87, 14] on icon at bounding box center [89, 14] width 7 height 7
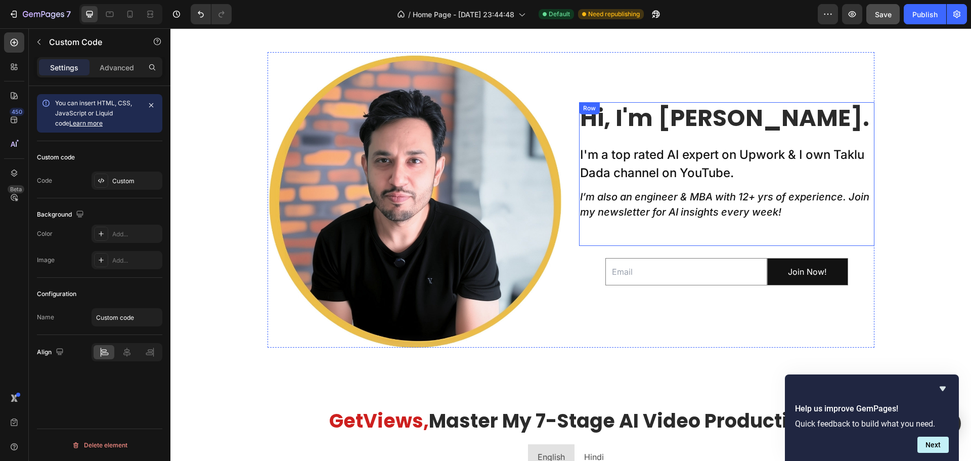
scroll to position [290, 0]
click at [804, 154] on h2 "I'm a top rated AI expert on Upwork & I own Taklu Dada channel on YouTube." at bounding box center [726, 164] width 295 height 38
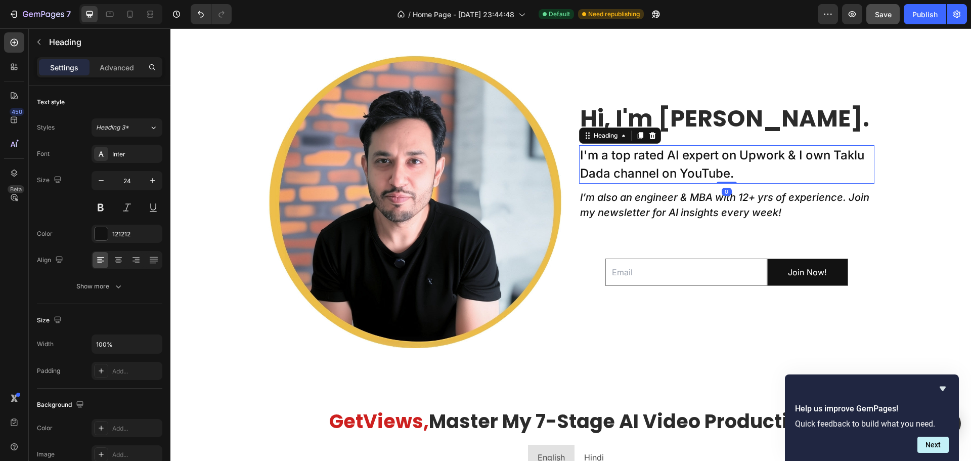
click at [816, 154] on h2 "I'm a top rated AI expert on Upwork & I own Taklu Dada channel on YouTube." at bounding box center [726, 164] width 295 height 38
click at [812, 157] on p "I'm a top rated AI expert on Upwork & I own Taklu Dada channel on YouTube." at bounding box center [726, 164] width 293 height 36
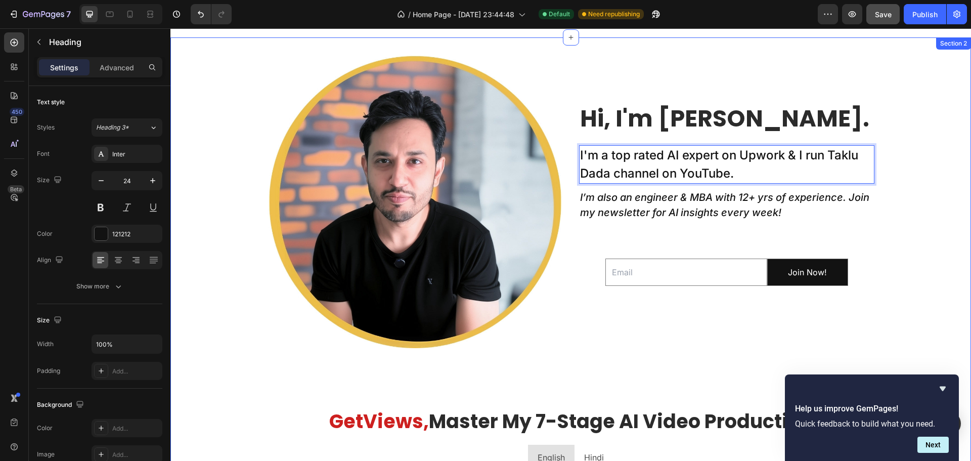
click at [915, 171] on div "Image Hi, I'm [PERSON_NAME]. Heading I'm a top rated AI expert on Upwork & I ru…" at bounding box center [570, 450] width 800 height 795
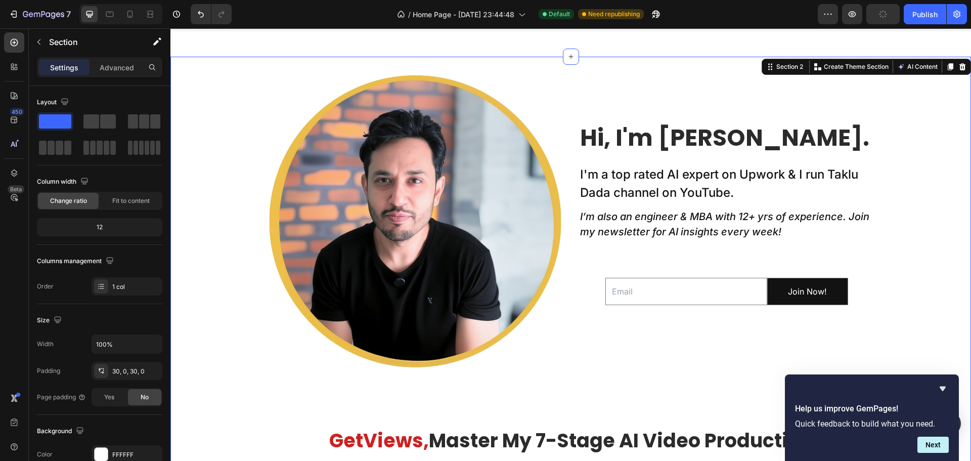
scroll to position [454, 0]
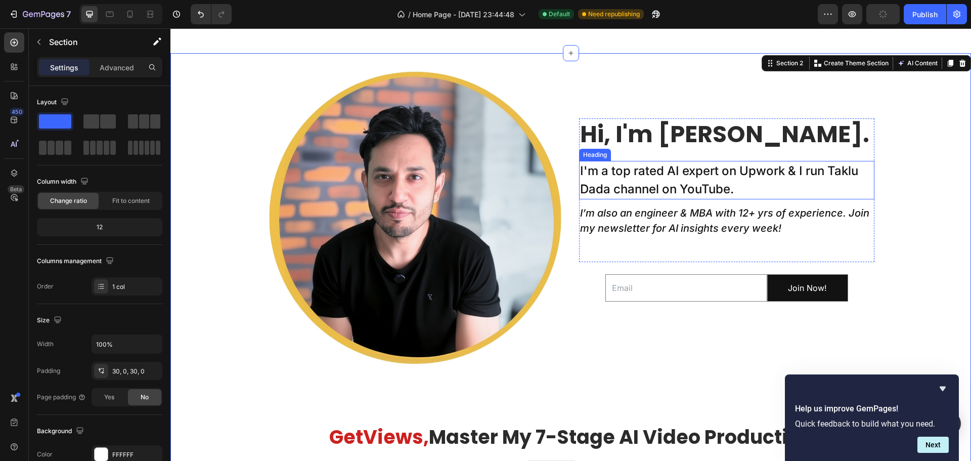
click at [824, 173] on p "I'm a top rated AI expert on Upwork & I run Taklu Dada channel on YouTube." at bounding box center [726, 180] width 293 height 36
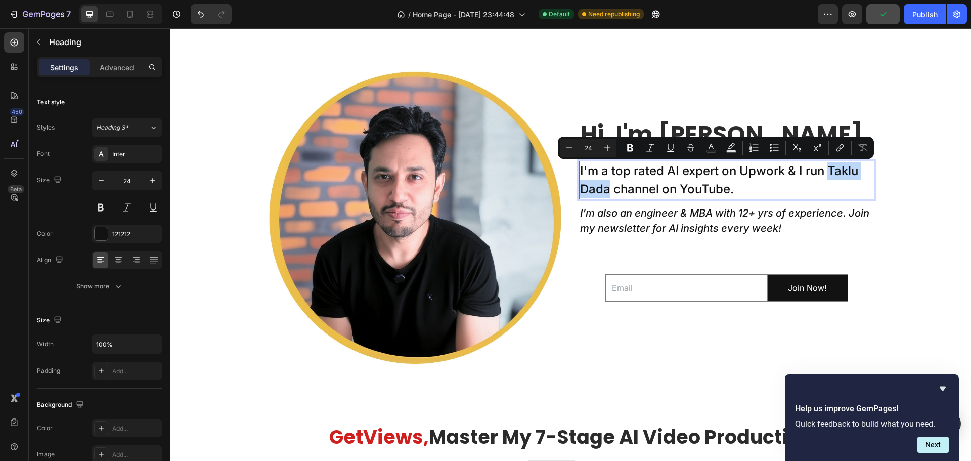
drag, startPoint x: 825, startPoint y: 167, endPoint x: 603, endPoint y: 194, distance: 223.6
click at [603, 194] on p "I'm a top rated AI expert on Upwork & I run Taklu Dada channel on YouTube." at bounding box center [726, 180] width 293 height 36
click at [839, 146] on icon "Editor contextual toolbar" at bounding box center [840, 148] width 10 height 10
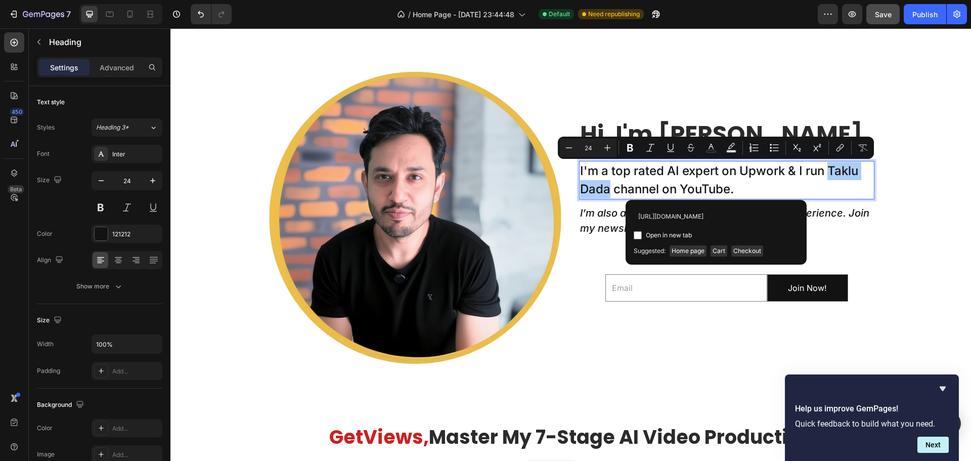
scroll to position [0, 1]
type input "[URL][DOMAIN_NAME]"
click at [636, 236] on input "Editor contextual toolbar" at bounding box center [638, 235] width 8 height 8
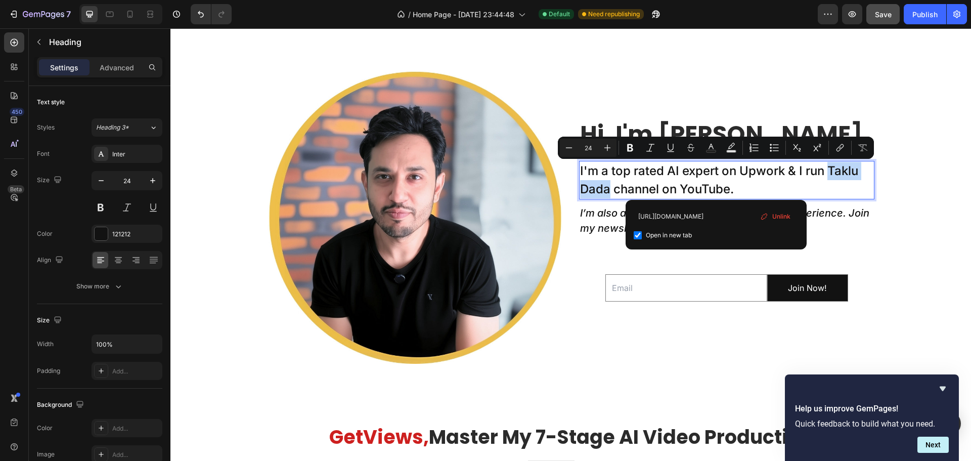
checkbox input "true"
click at [834, 190] on p "I'm a top rated AI expert on Upwork & I run Taklu Dada channel on YouTube." at bounding box center [726, 180] width 293 height 36
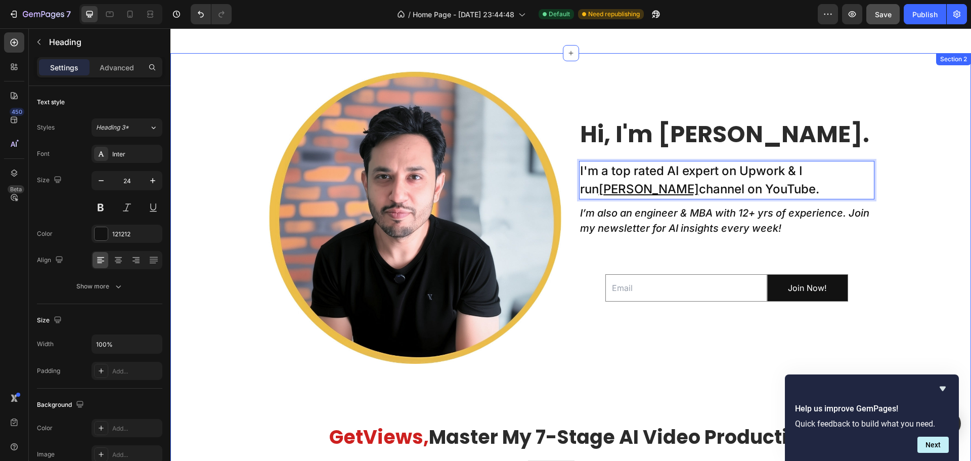
click at [894, 202] on div "Image Hi, I'm [PERSON_NAME]. Heading I'm a top rated AI expert on Upwork & I ru…" at bounding box center [570, 465] width 800 height 795
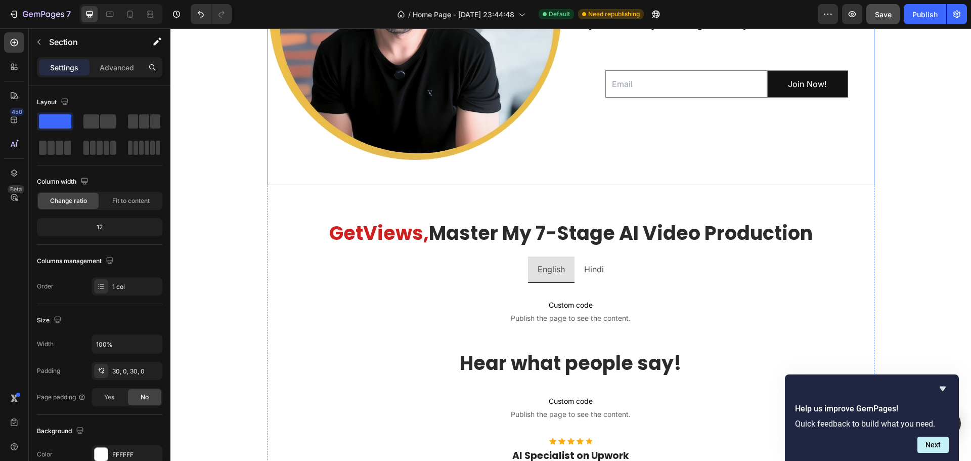
scroll to position [809, 0]
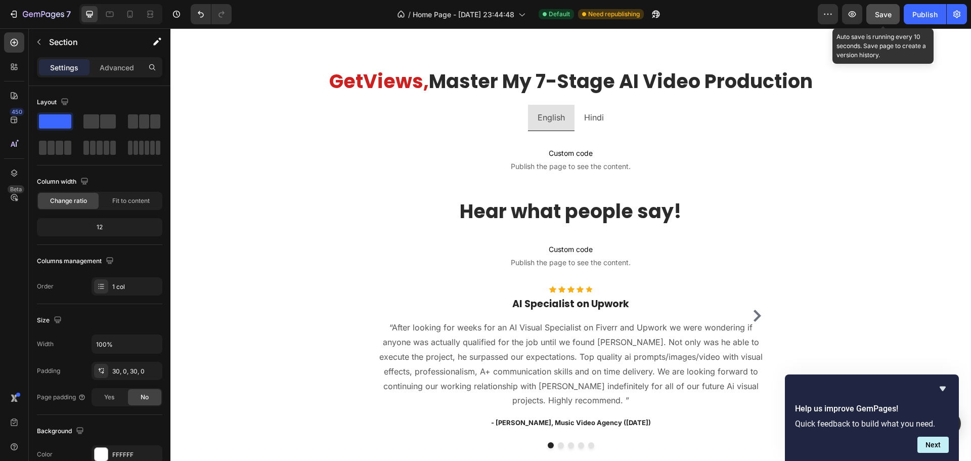
click at [880, 12] on span "Save" at bounding box center [883, 14] width 17 height 9
click at [851, 12] on icon "button" at bounding box center [852, 14] width 8 height 6
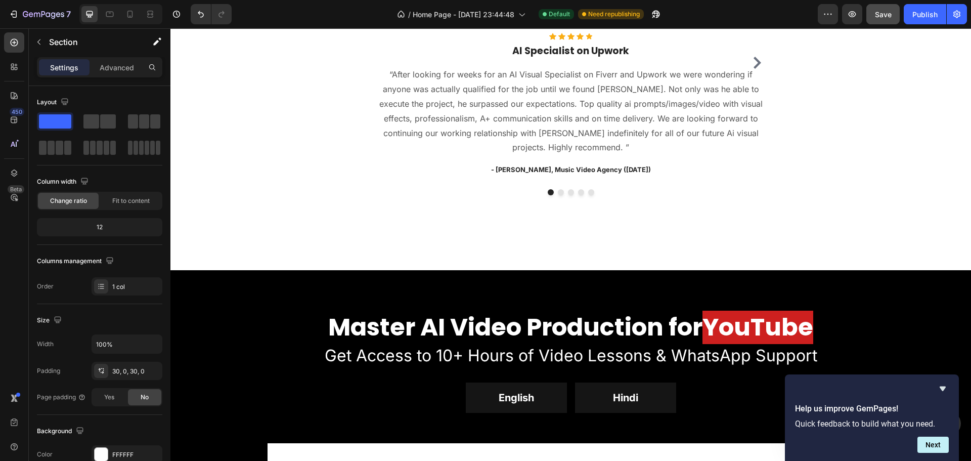
scroll to position [961, 0]
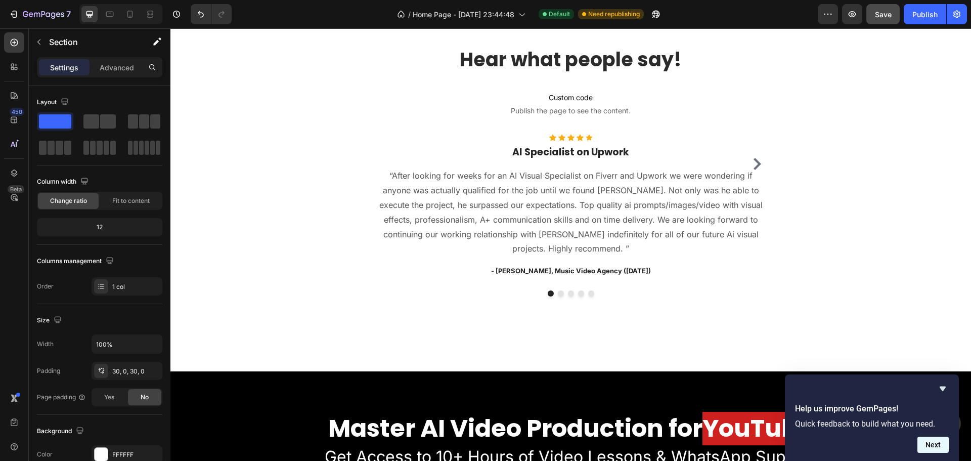
click at [937, 441] on button "Next" at bounding box center [932, 444] width 31 height 16
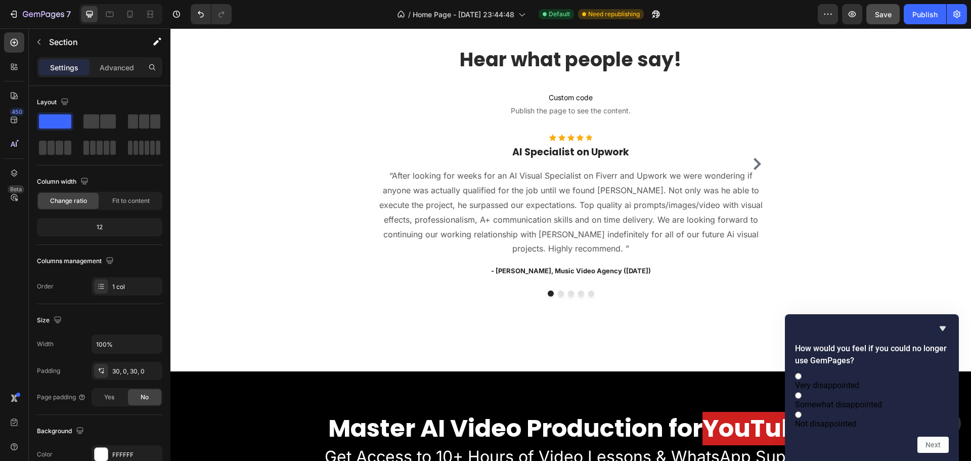
click at [860, 377] on label "Very disappointed" at bounding box center [872, 380] width 154 height 19
click at [801, 377] on input "Very disappointed" at bounding box center [798, 376] width 7 height 7
radio input "true"
click at [940, 443] on button "Next" at bounding box center [932, 444] width 31 height 16
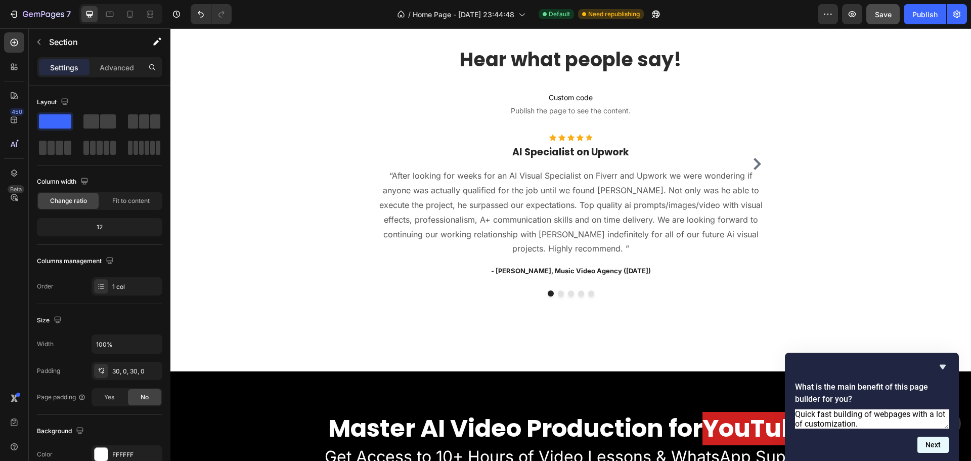
type textarea "Quick fast building of webpages with a lot of customization."
click at [937, 442] on button "Next" at bounding box center [932, 444] width 31 height 16
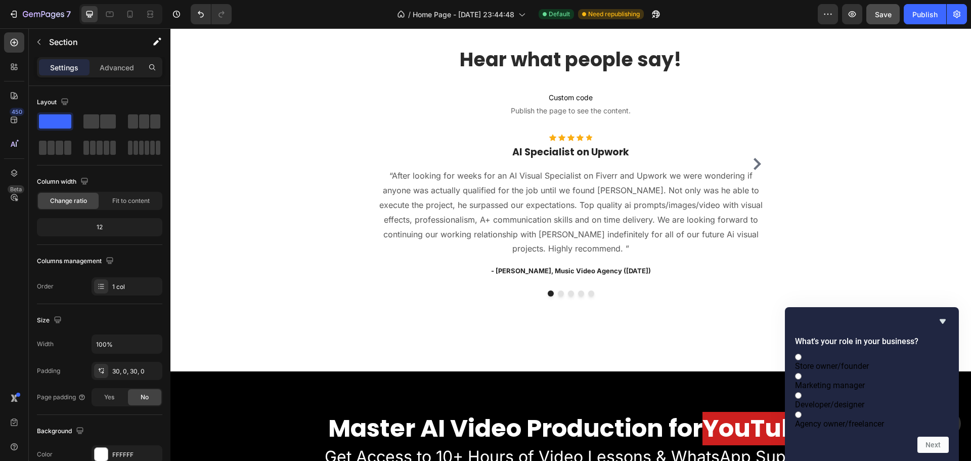
click at [864, 361] on span "Store owner/founder" at bounding box center [832, 366] width 74 height 10
click at [801, 353] on input "Store owner/founder" at bounding box center [798, 356] width 7 height 7
radio input "true"
click at [931, 446] on button "Next" at bounding box center [932, 444] width 31 height 16
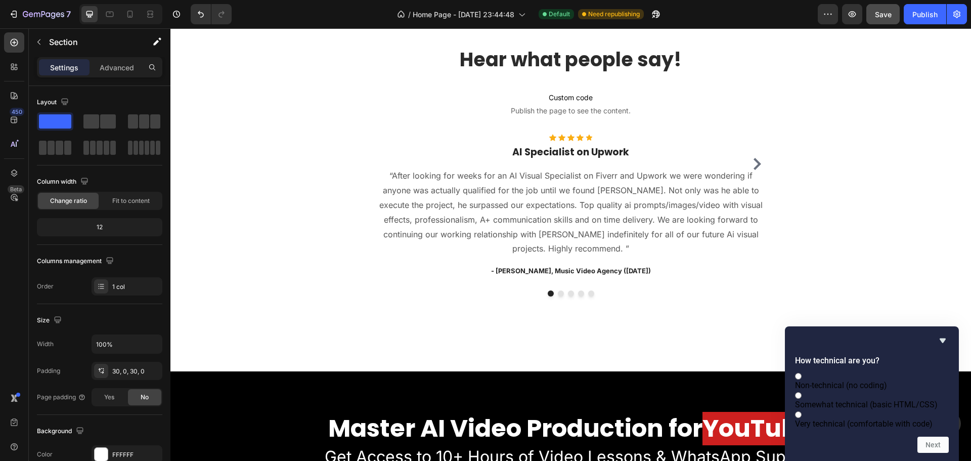
click at [866, 399] on span "Somewhat technical (basic HTML/CSS)" at bounding box center [866, 404] width 143 height 10
click at [801, 392] on input "Somewhat technical (basic HTML/CSS)" at bounding box center [798, 395] width 7 height 7
radio input "true"
drag, startPoint x: 926, startPoint y: 444, endPoint x: 877, endPoint y: 443, distance: 49.1
click at [877, 443] on div "Next" at bounding box center [872, 444] width 154 height 16
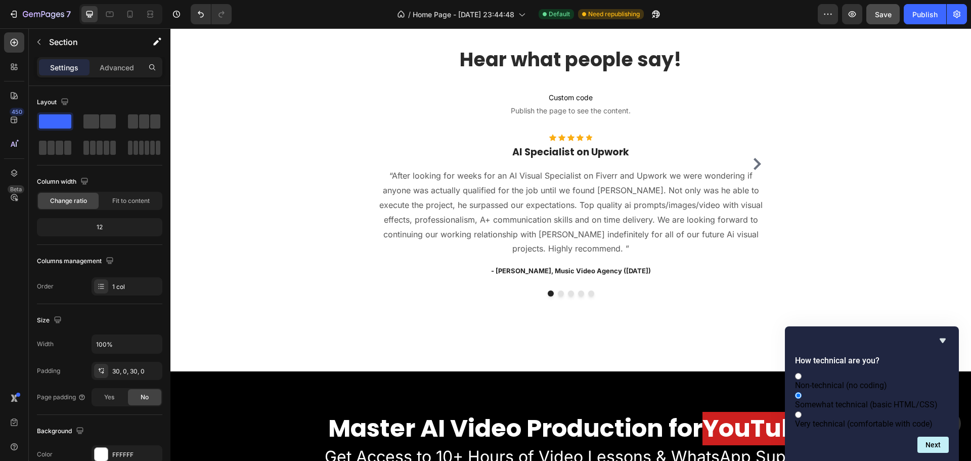
click at [860, 419] on span "Very technical (comfortable with code)" at bounding box center [864, 424] width 138 height 10
click at [801, 416] on input "Very technical (comfortable with code)" at bounding box center [798, 414] width 7 height 7
radio input "true"
click at [837, 399] on span "Somewhat technical (basic HTML/CSS)" at bounding box center [866, 404] width 143 height 10
click at [801, 392] on input "Somewhat technical (basic HTML/CSS)" at bounding box center [798, 395] width 7 height 7
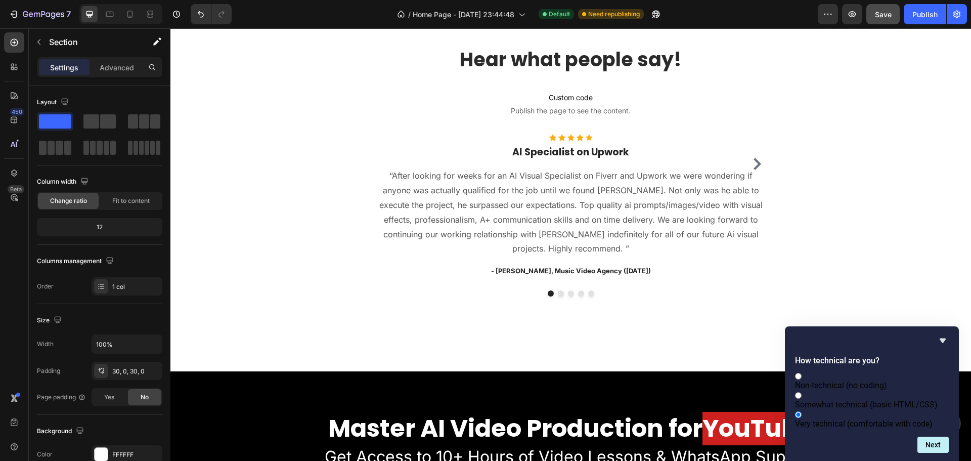
radio input "true"
click at [858, 419] on span "Very technical (comfortable with code)" at bounding box center [864, 424] width 138 height 10
click at [801, 412] on input "Very technical (comfortable with code)" at bounding box center [798, 414] width 7 height 7
radio input "true"
radio input "false"
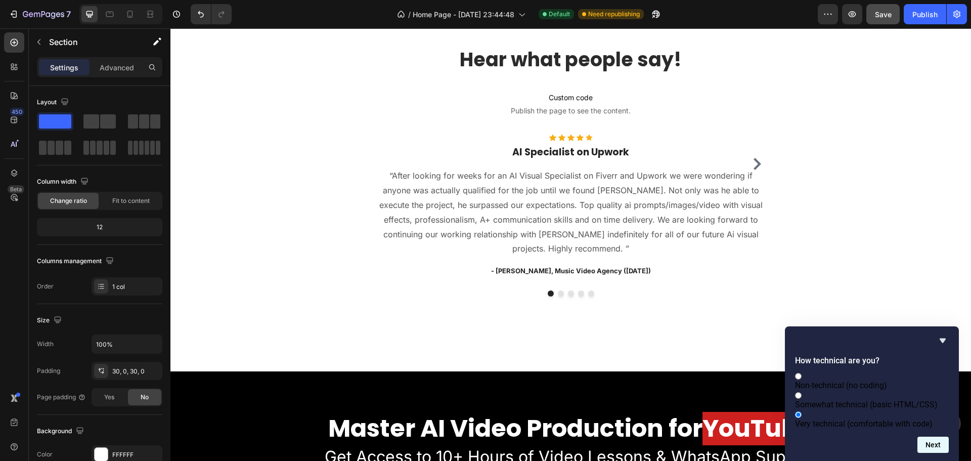
click at [939, 452] on button "Next" at bounding box center [932, 444] width 31 height 16
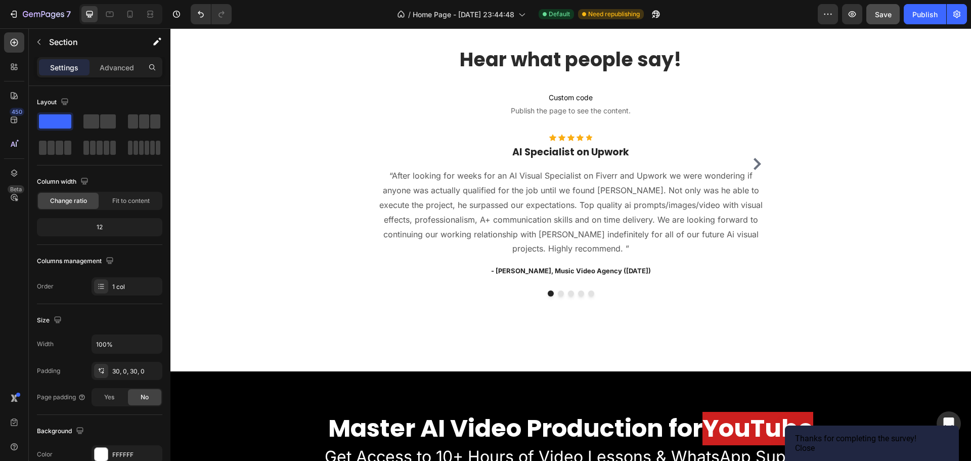
click at [815, 447] on button "Close" at bounding box center [805, 448] width 20 height 10
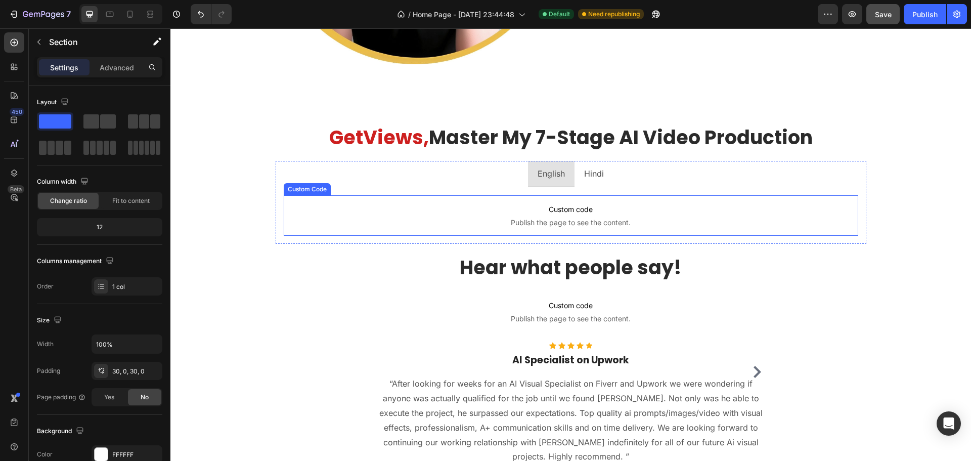
scroll to position [758, 0]
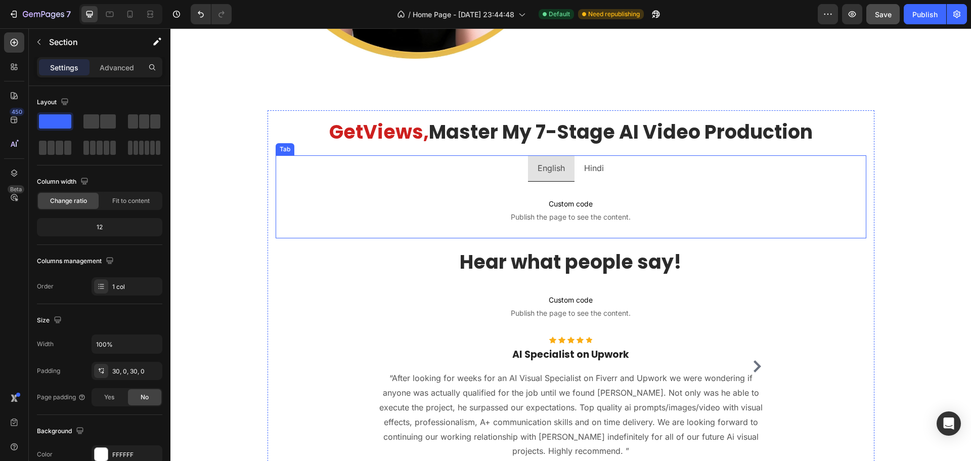
click at [591, 175] on p "Hindi" at bounding box center [594, 168] width 20 height 15
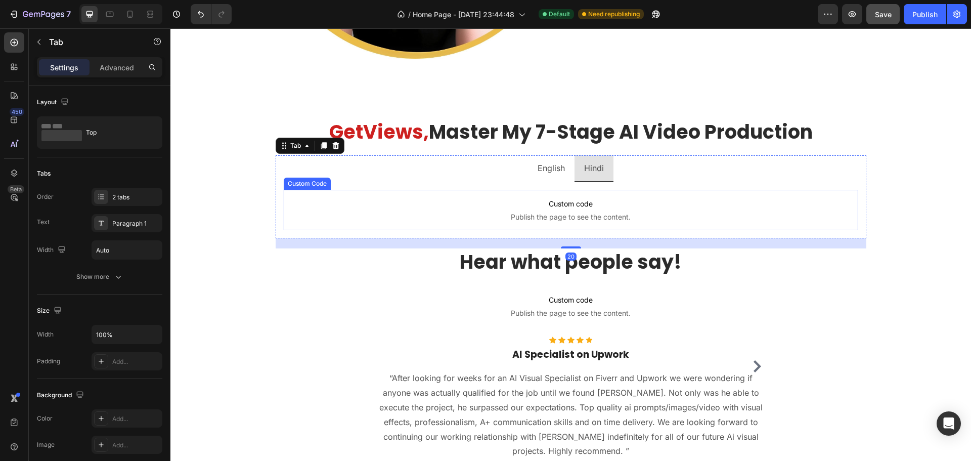
click at [554, 202] on span "Custom code" at bounding box center [571, 204] width 574 height 12
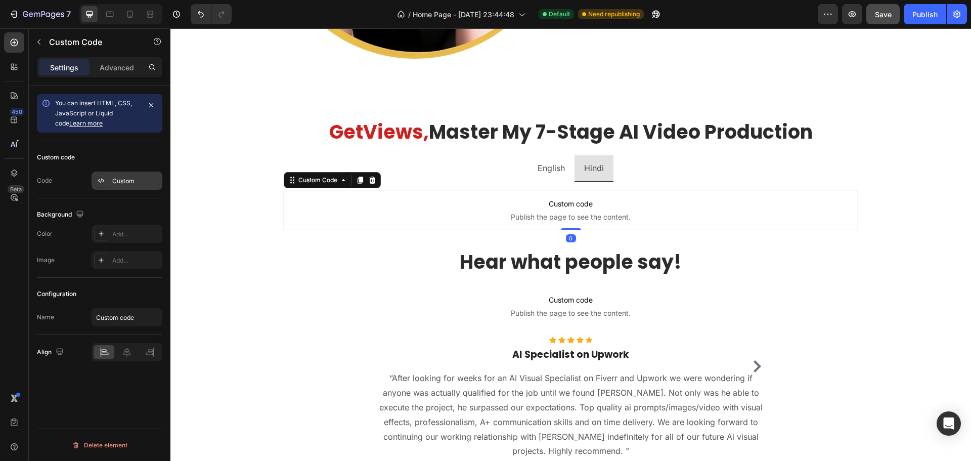
click at [116, 178] on div "Custom" at bounding box center [136, 180] width 48 height 9
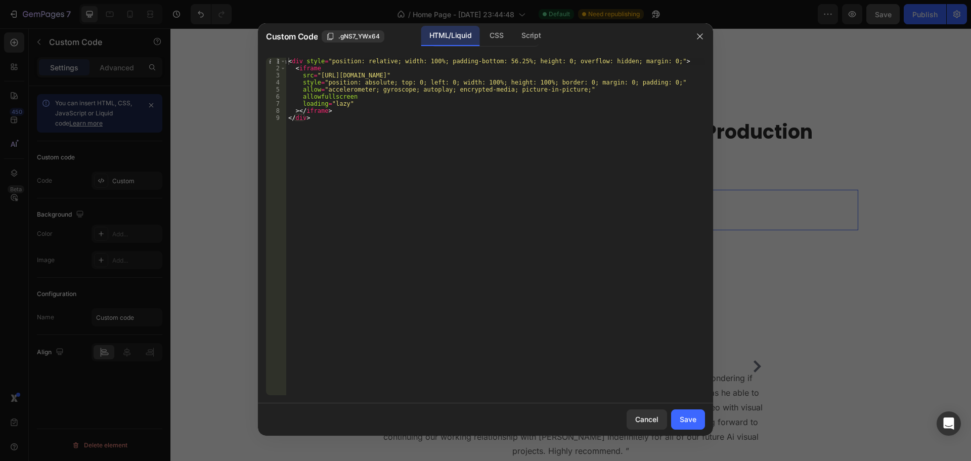
click at [371, 109] on div "< div style = "position: relative; width: 100%; padding-bottom: 56.25%; height:…" at bounding box center [495, 233] width 419 height 351
type textarea "></iframe> </div>"
click at [685, 419] on div "Save" at bounding box center [688, 419] width 17 height 11
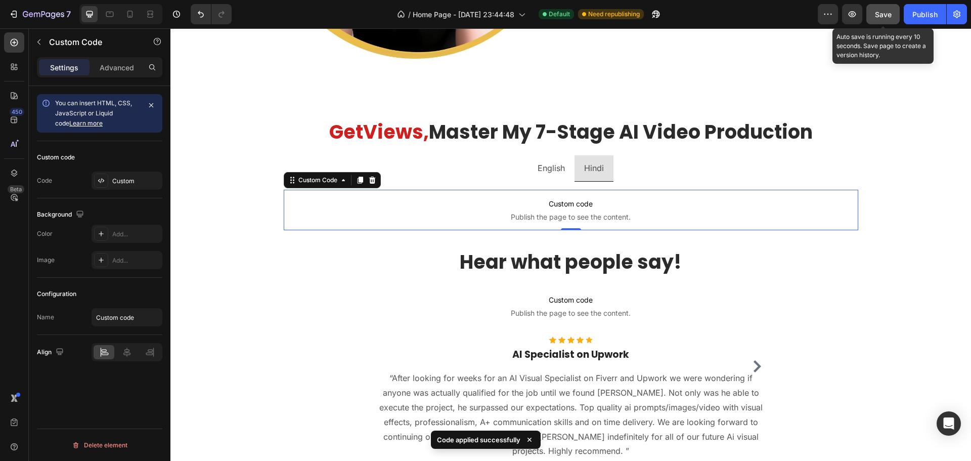
click at [879, 12] on span "Save" at bounding box center [883, 14] width 17 height 9
click at [856, 14] on icon "button" at bounding box center [852, 14] width 8 height 6
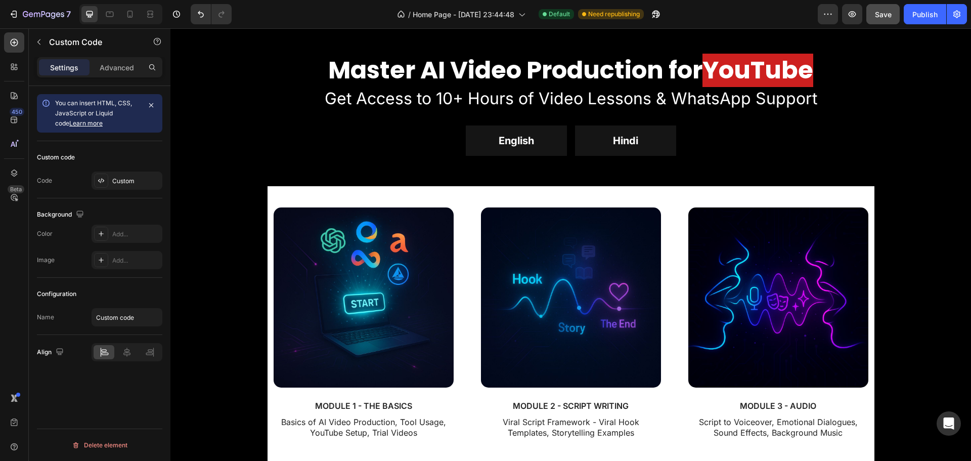
scroll to position [1318, 0]
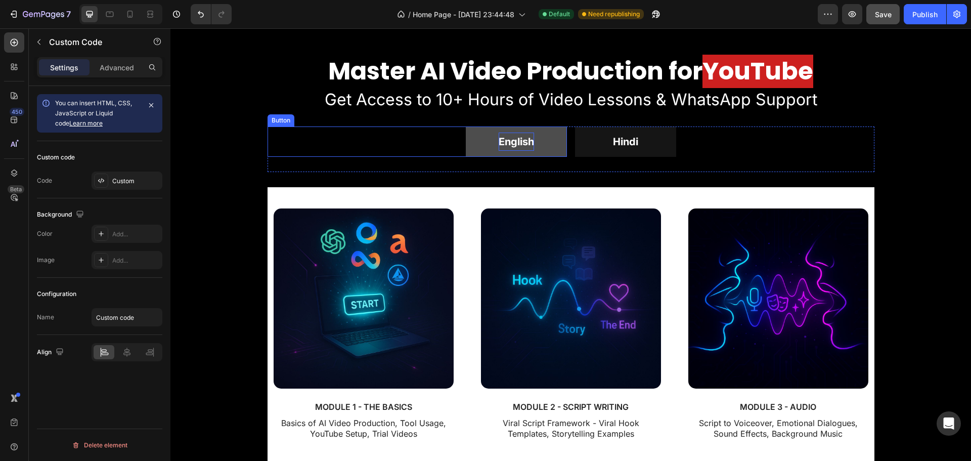
click at [515, 136] on p "English" at bounding box center [516, 141] width 35 height 18
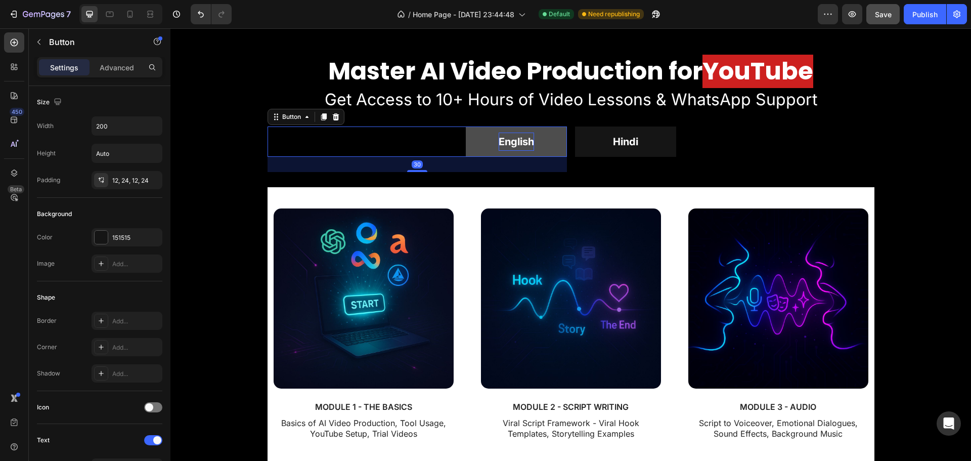
click at [522, 140] on p "English" at bounding box center [516, 141] width 35 height 18
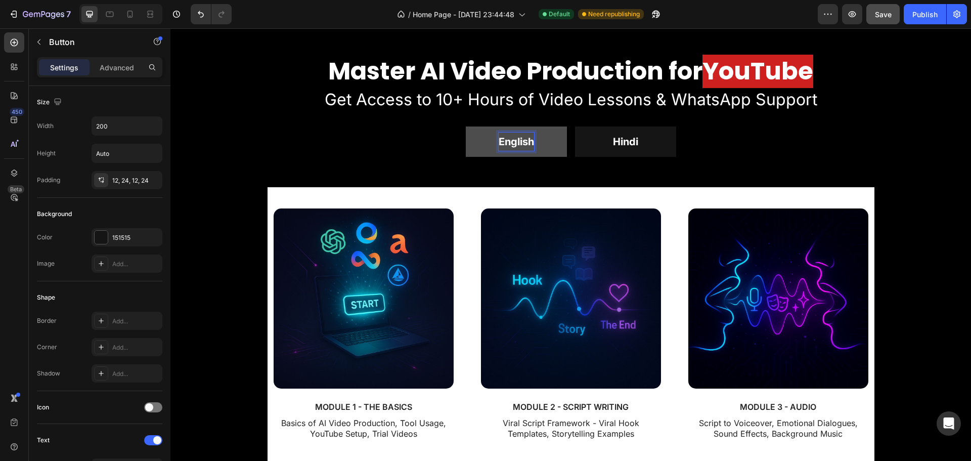
click at [529, 141] on p "English" at bounding box center [516, 141] width 35 height 18
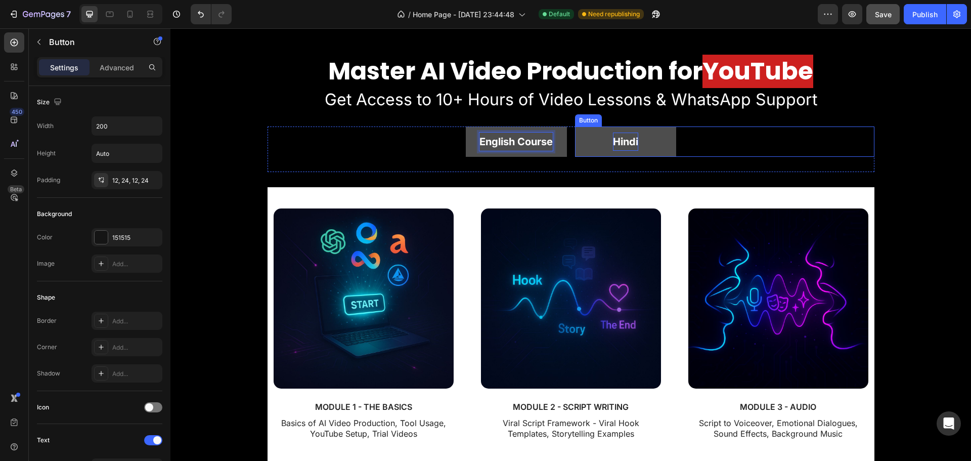
click at [626, 141] on p "Hindi" at bounding box center [625, 141] width 25 height 18
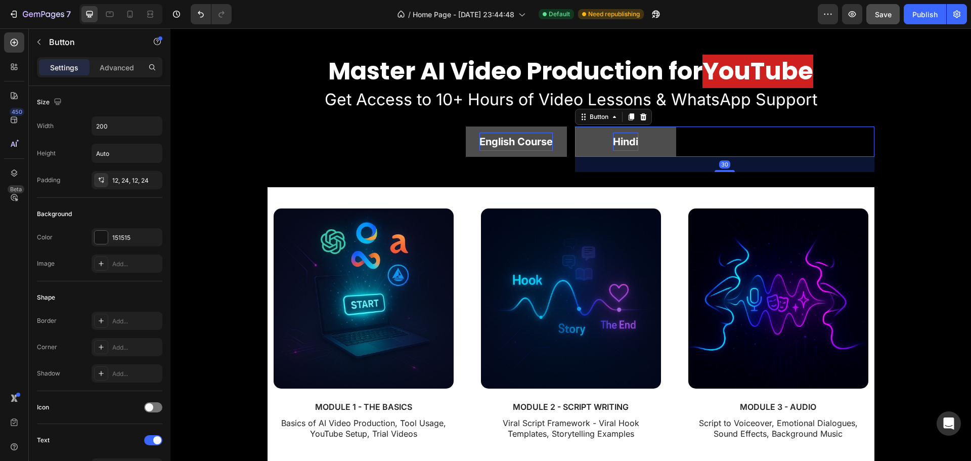
click at [634, 140] on p "Hindi" at bounding box center [625, 141] width 25 height 18
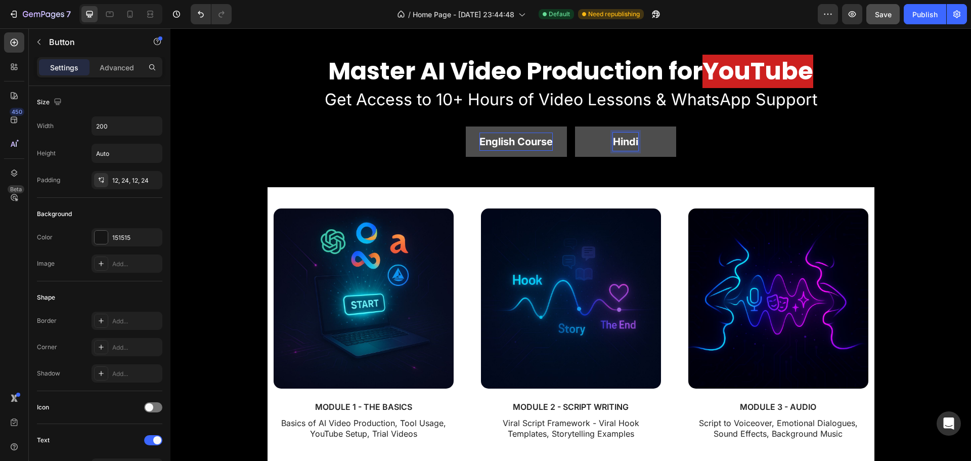
click at [632, 141] on p "Hindi" at bounding box center [625, 141] width 25 height 18
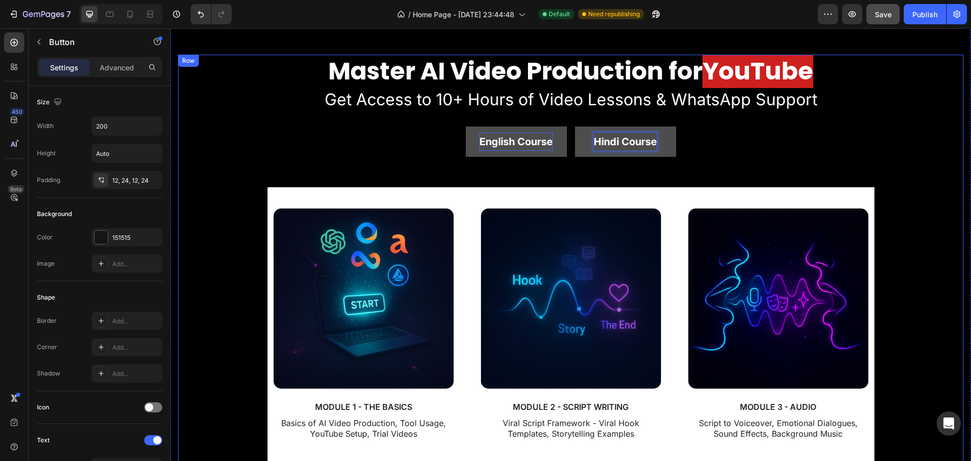
click at [227, 154] on div "Master AI Video Production for YouTube Heading Get Access to 10+ Hours of Video…" at bounding box center [570, 397] width 785 height 684
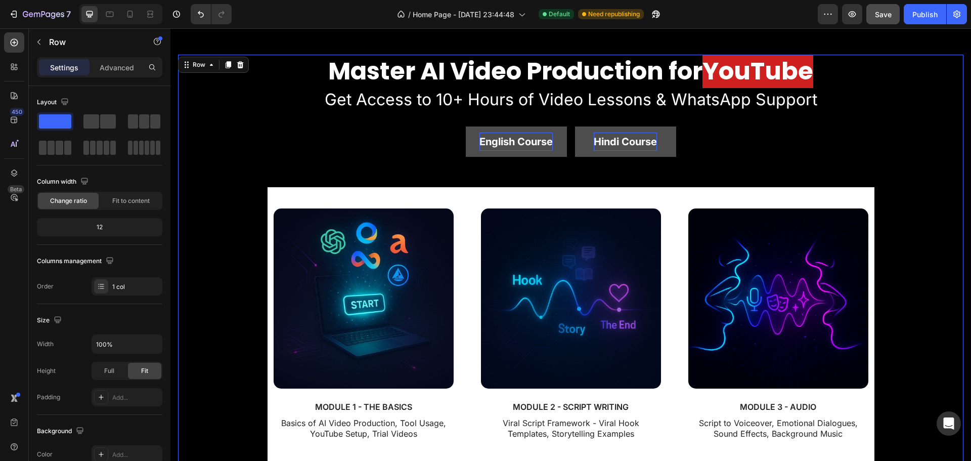
scroll to position [1208, 0]
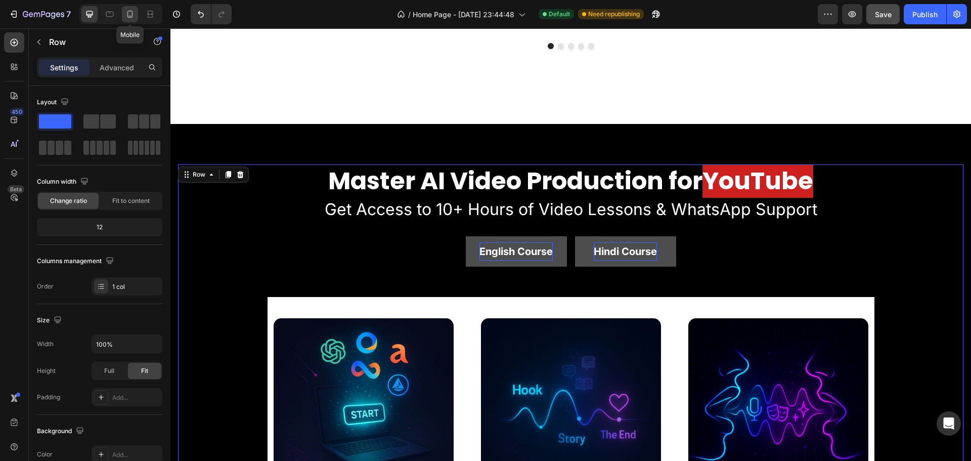
click at [125, 14] on icon at bounding box center [130, 14] width 10 height 10
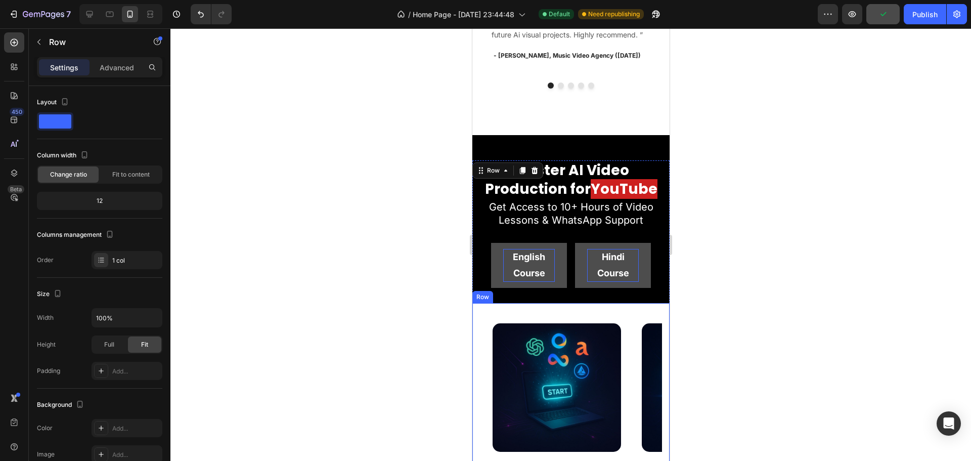
scroll to position [1221, 0]
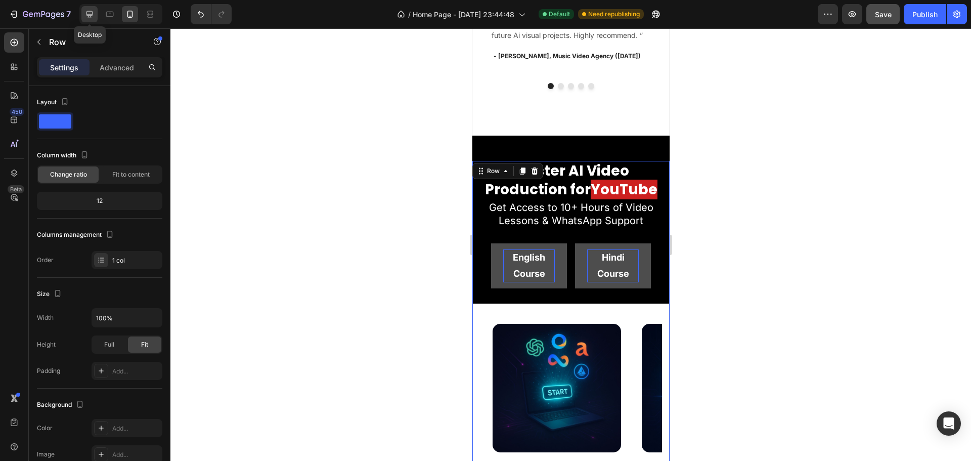
click at [94, 14] on icon at bounding box center [89, 14] width 10 height 10
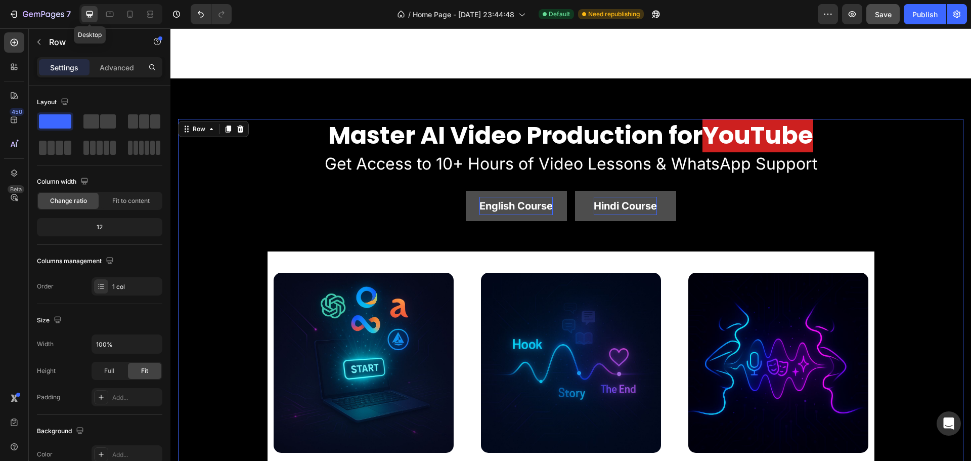
scroll to position [1309, 0]
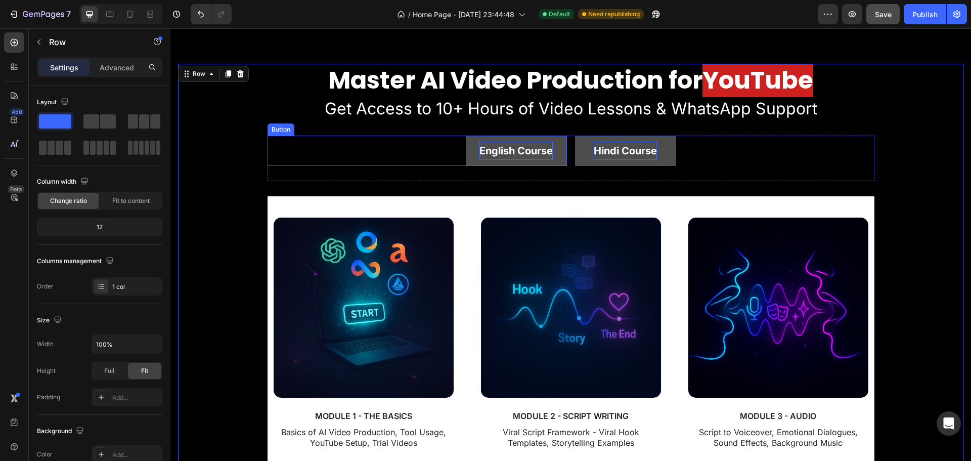
click at [528, 151] on p "English Course" at bounding box center [515, 151] width 73 height 18
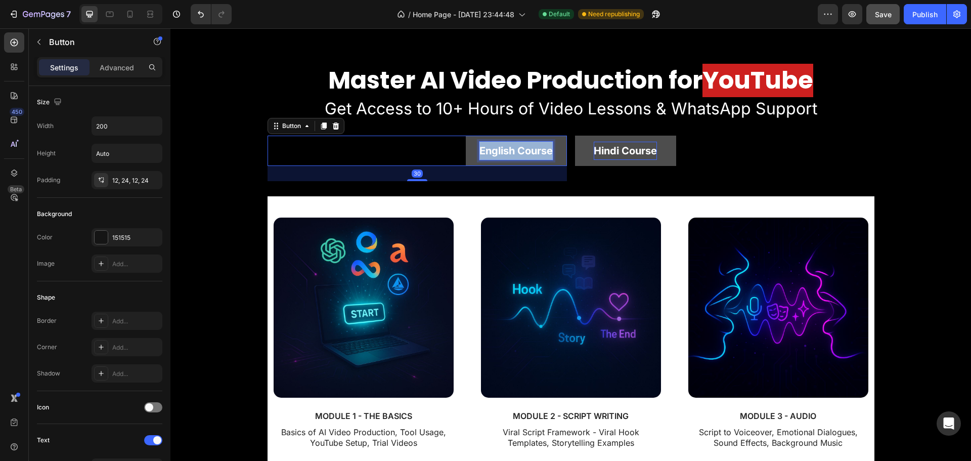
click at [528, 151] on p "English Course" at bounding box center [515, 151] width 73 height 18
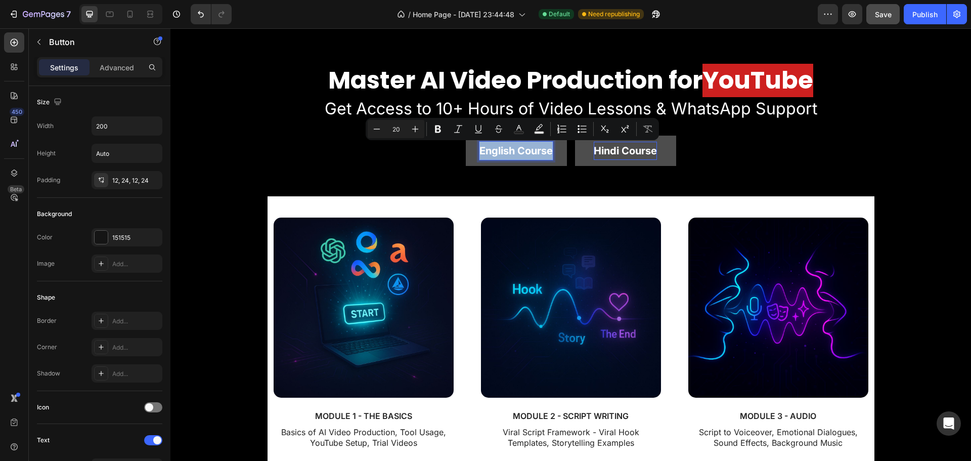
click at [529, 151] on p "English Course" at bounding box center [515, 151] width 73 height 18
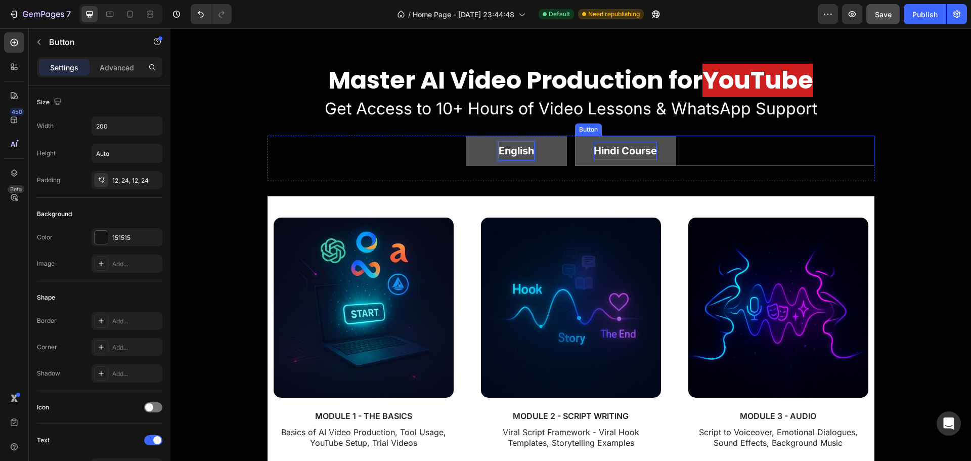
click at [632, 148] on p "Hindi Course" at bounding box center [625, 151] width 63 height 18
click at [637, 149] on p "Hindi Course" at bounding box center [625, 151] width 63 height 18
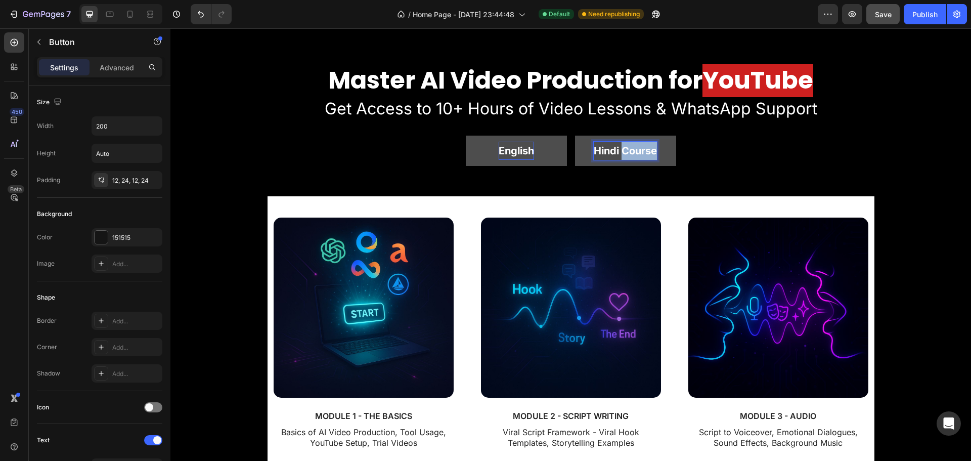
click at [637, 149] on p "Hindi Course" at bounding box center [625, 151] width 63 height 18
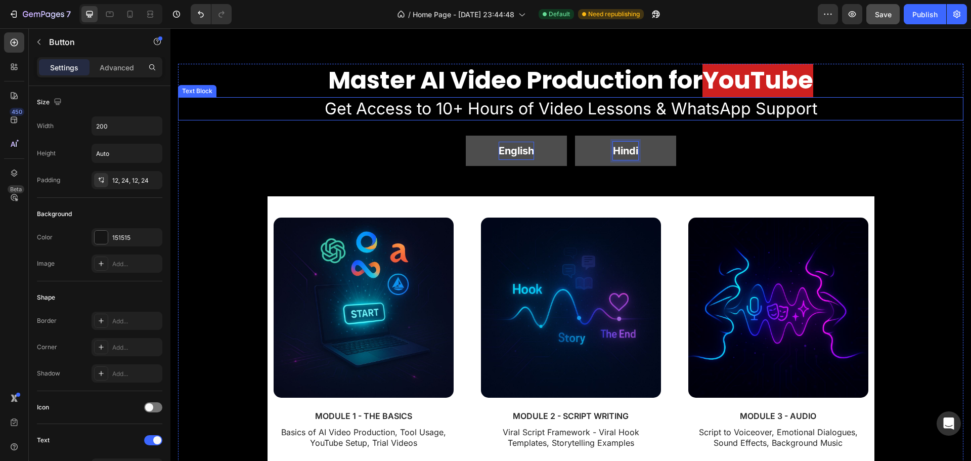
click at [374, 109] on p "Get Access to 10+ Hours of Video Lessons & WhatsApp Support" at bounding box center [570, 108] width 783 height 21
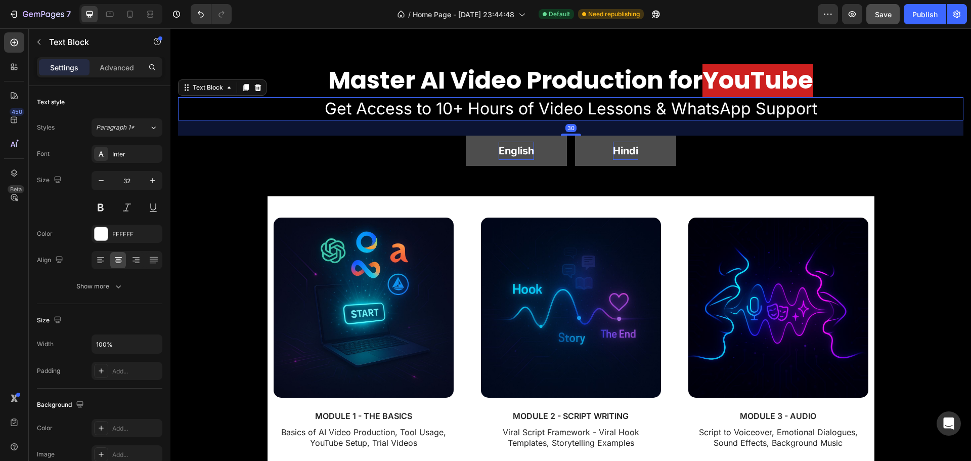
click at [327, 107] on p "Get Access to 10+ Hours of Video Lessons & WhatsApp Support" at bounding box center [570, 108] width 783 height 21
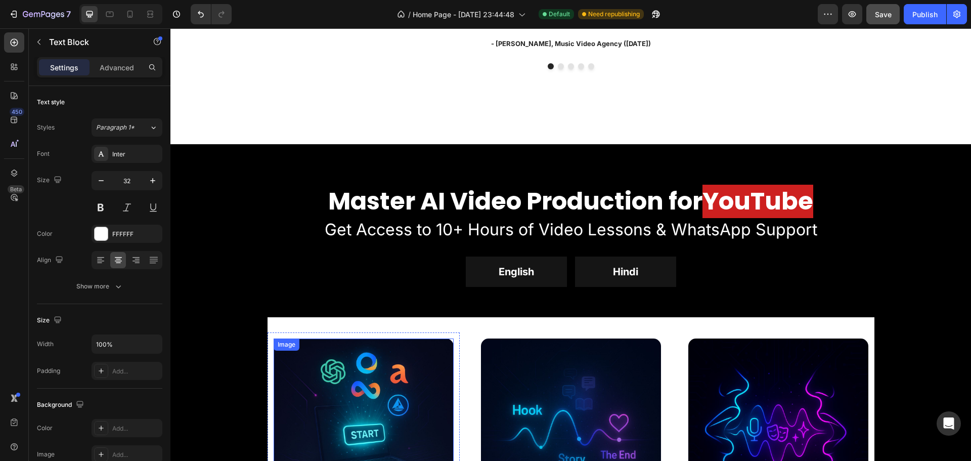
scroll to position [1187, 0]
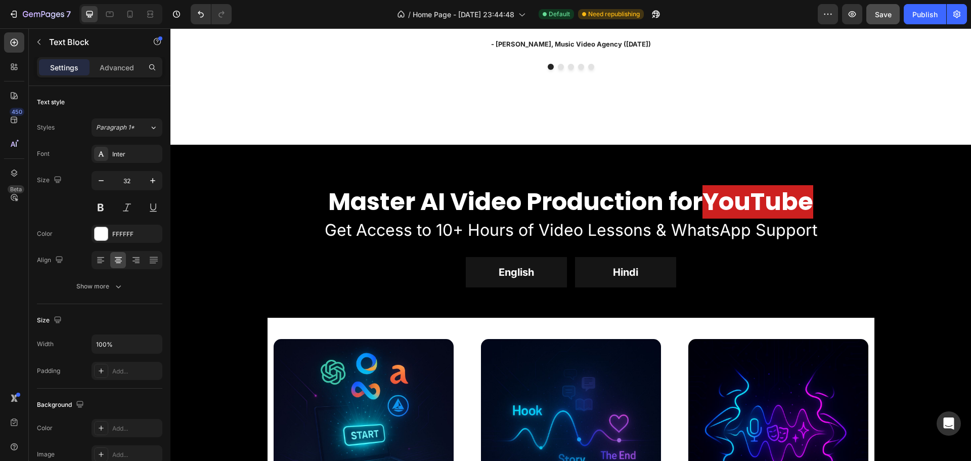
click at [363, 231] on p "Get Access to 10+ Hours of Video Lessons & WhatsApp Support" at bounding box center [570, 229] width 783 height 21
click at [337, 228] on p "Get Access to 10+ Hours of Video Lessons & WhatsApp Support" at bounding box center [570, 229] width 783 height 21
click at [339, 264] on div "English Button" at bounding box center [416, 272] width 299 height 30
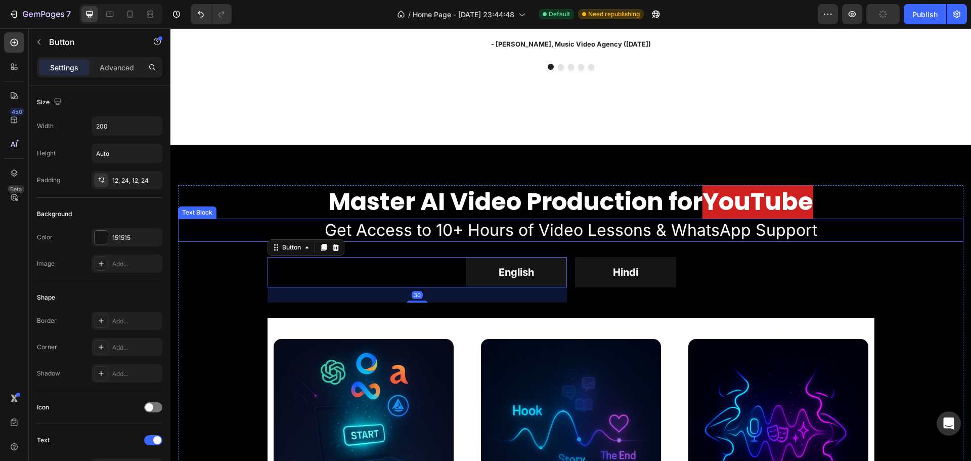
click at [341, 230] on p "Get Access to 10+ Hours of Video Lessons & WhatsApp Support" at bounding box center [570, 229] width 783 height 21
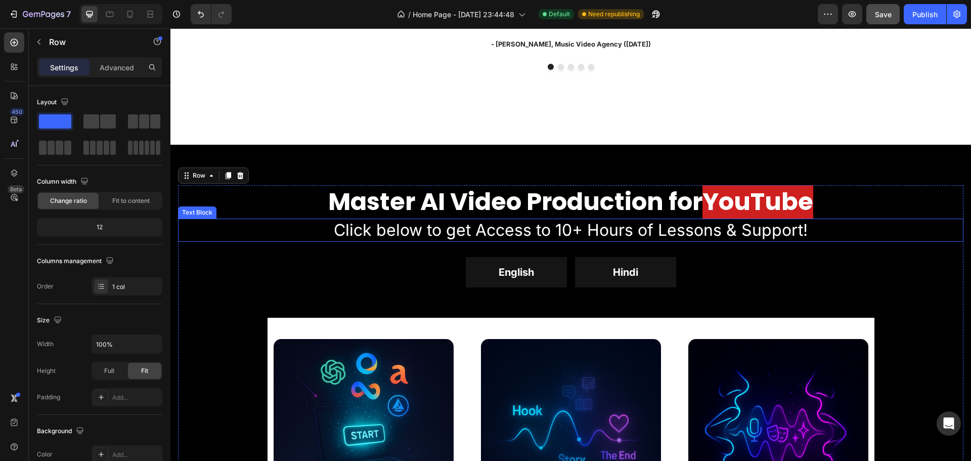
click at [364, 231] on p "Click below to get Access to 10+ Hours of Lessons & Support!" at bounding box center [570, 229] width 783 height 21
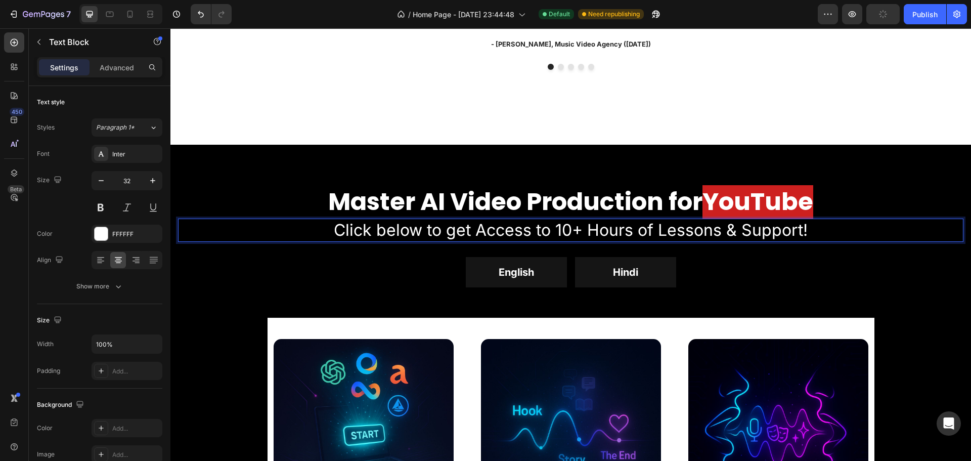
click at [346, 226] on p "Click below to get Access to 10+ Hours of Lessons & Support!" at bounding box center [570, 229] width 783 height 21
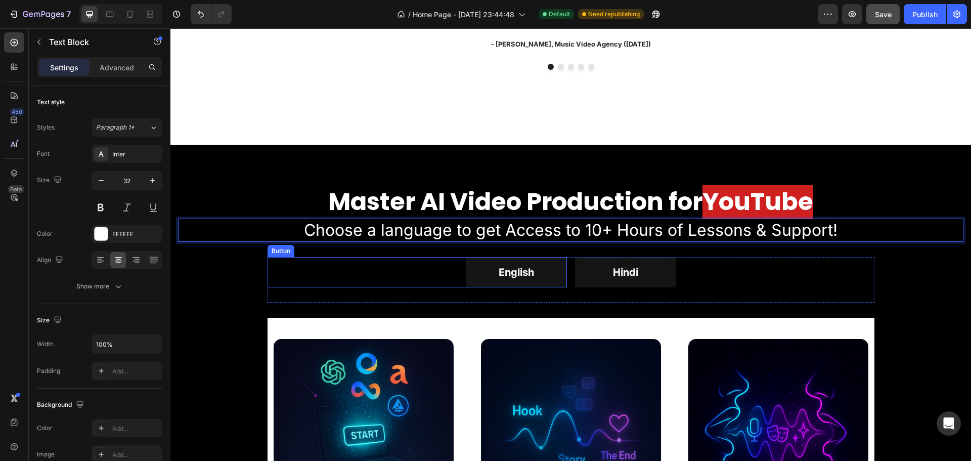
click at [372, 257] on div "English Button" at bounding box center [416, 272] width 299 height 30
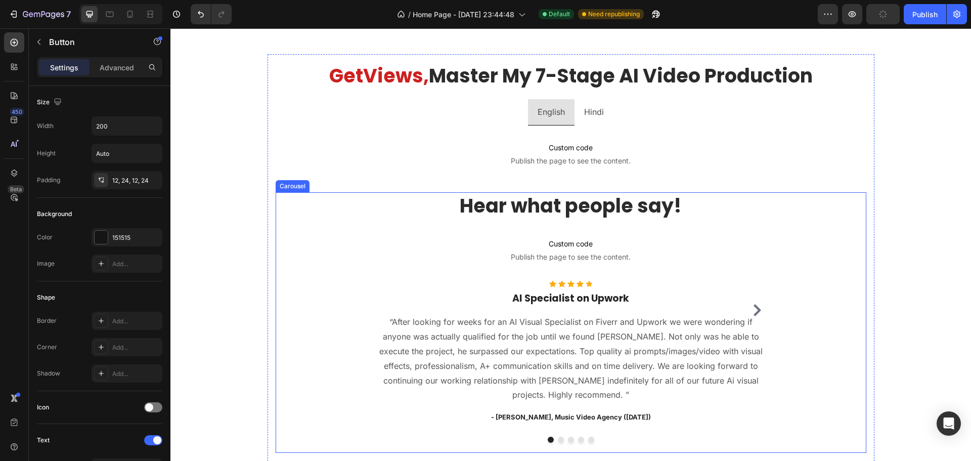
scroll to position [814, 0]
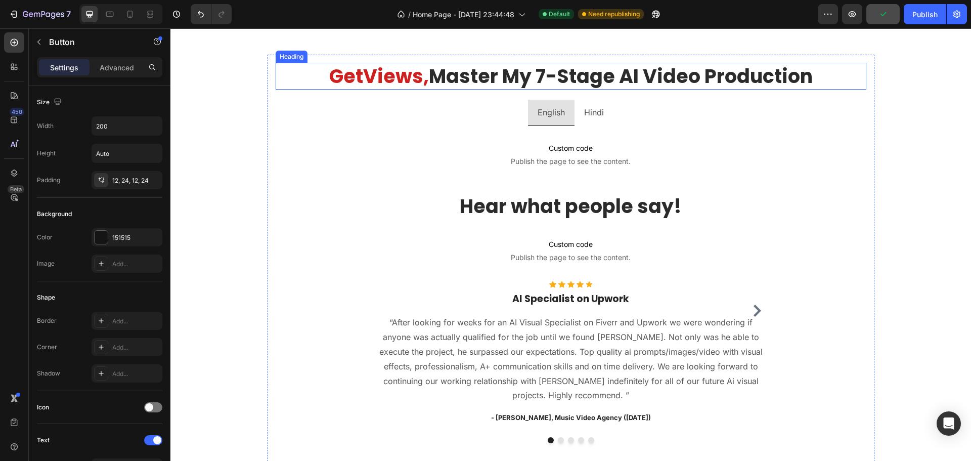
click at [513, 80] on span "Master My 7-Stage AI Video Production" at bounding box center [621, 76] width 384 height 27
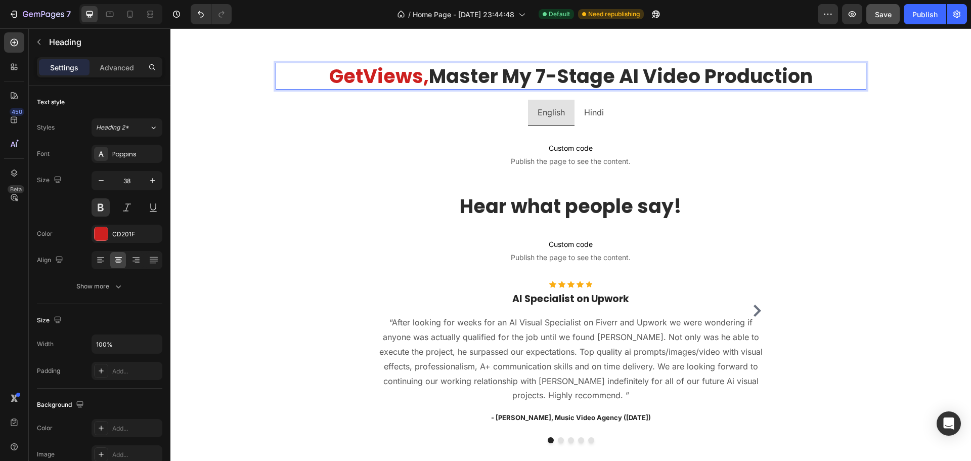
click at [513, 73] on span "Master My 7-Stage AI Video Production" at bounding box center [621, 76] width 384 height 27
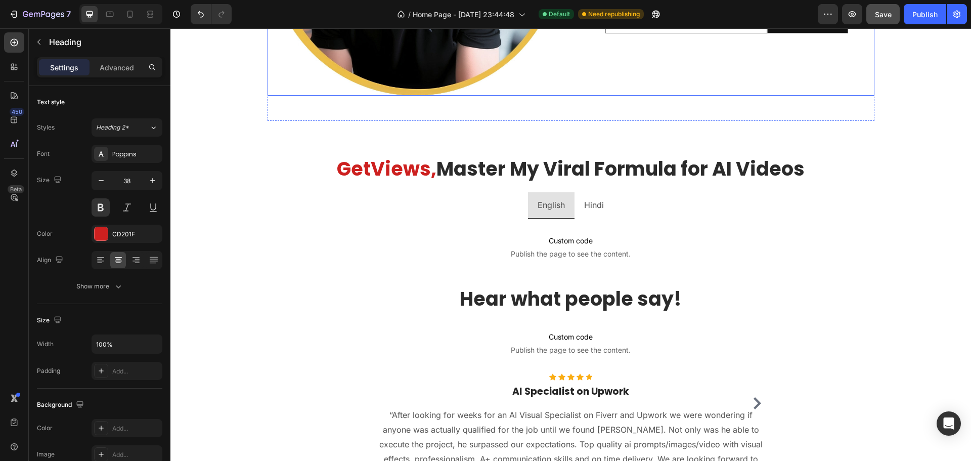
scroll to position [766, 0]
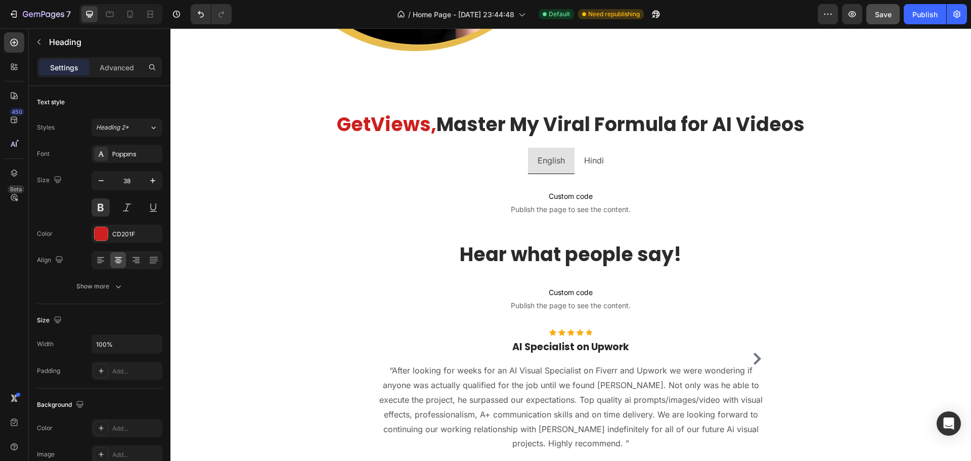
click at [691, 120] on span "Master My Viral Formula for AI Videos" at bounding box center [620, 124] width 368 height 27
click at [608, 160] on li "Hindi" at bounding box center [593, 161] width 39 height 26
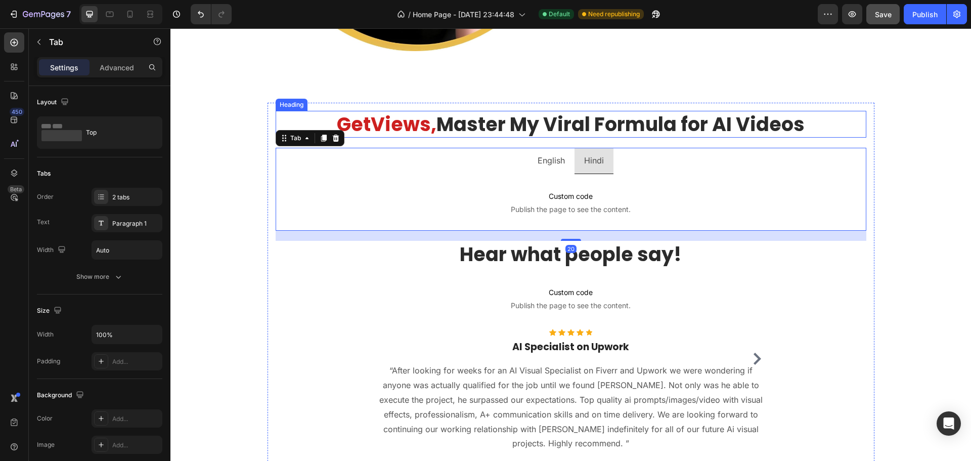
click at [570, 121] on span "Master My Viral Formula for AI Videos" at bounding box center [620, 124] width 368 height 27
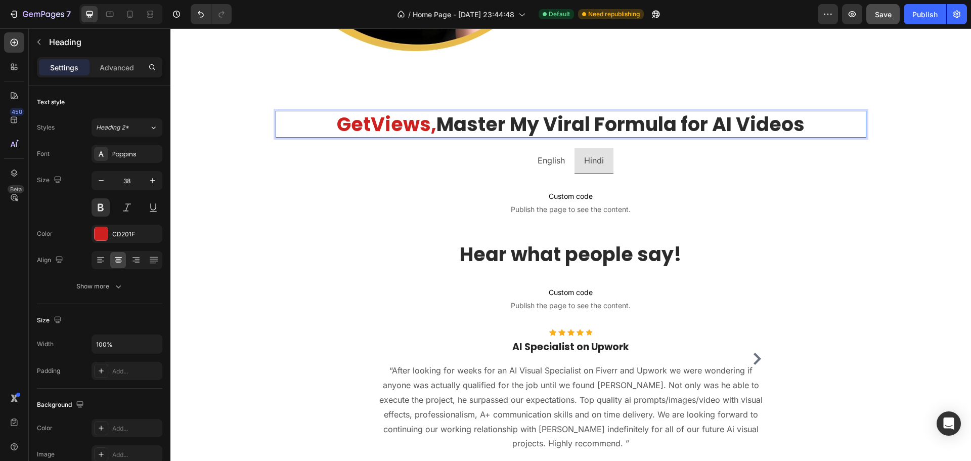
click at [538, 121] on span "Master My Viral Formula for AI Videos" at bounding box center [620, 124] width 368 height 27
click at [521, 122] on span "Master My Viral Formula for AI Videos" at bounding box center [620, 124] width 368 height 27
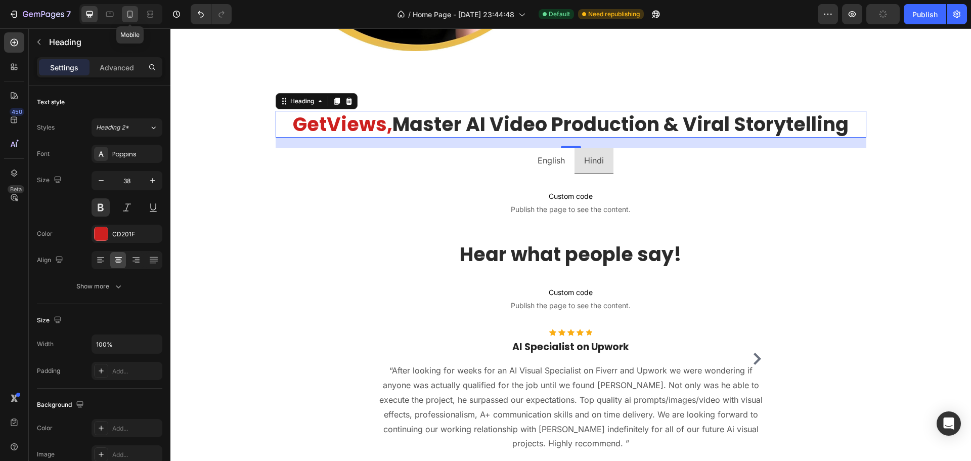
click at [125, 14] on icon at bounding box center [130, 14] width 10 height 10
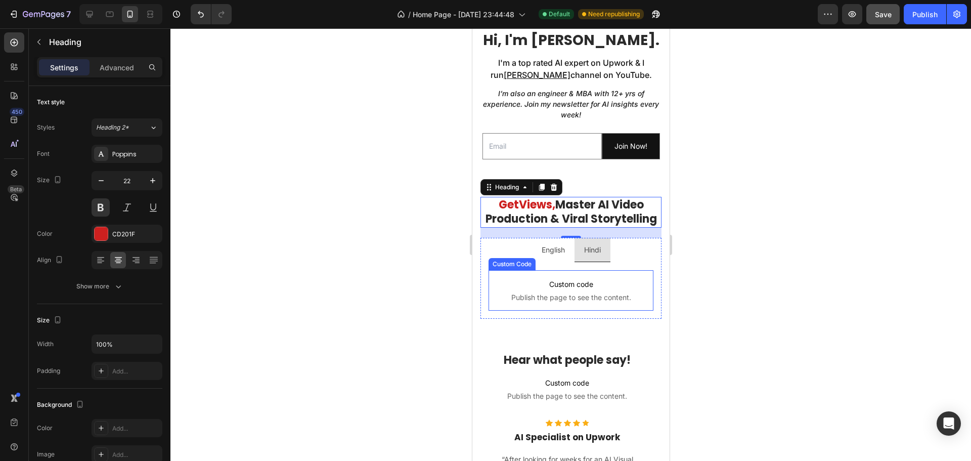
scroll to position [657, 0]
click at [93, 14] on icon at bounding box center [89, 14] width 7 height 7
type input "38"
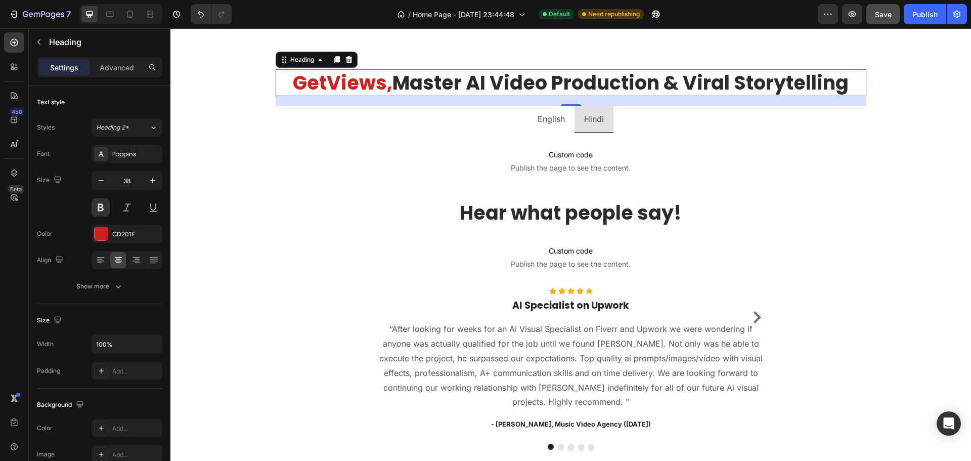
scroll to position [813, 0]
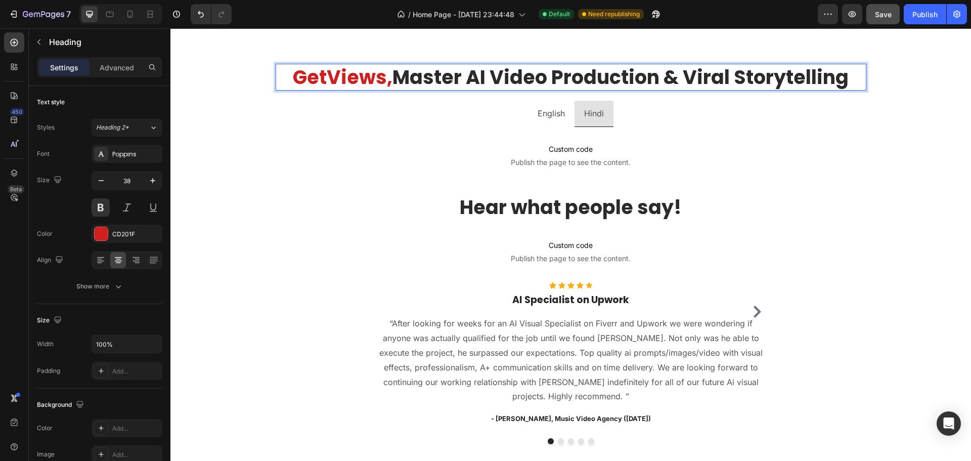
click at [682, 78] on span "Master AI Video Production & Viral Storytelling" at bounding box center [620, 77] width 456 height 27
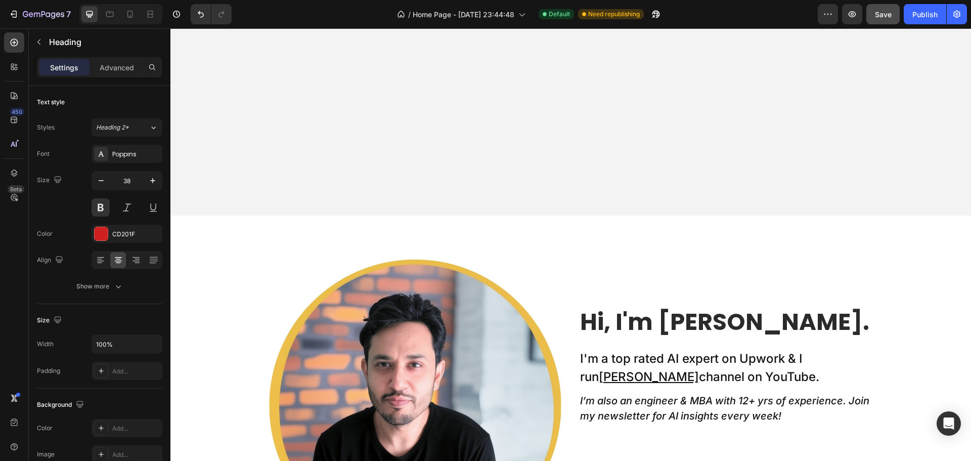
scroll to position [57, 0]
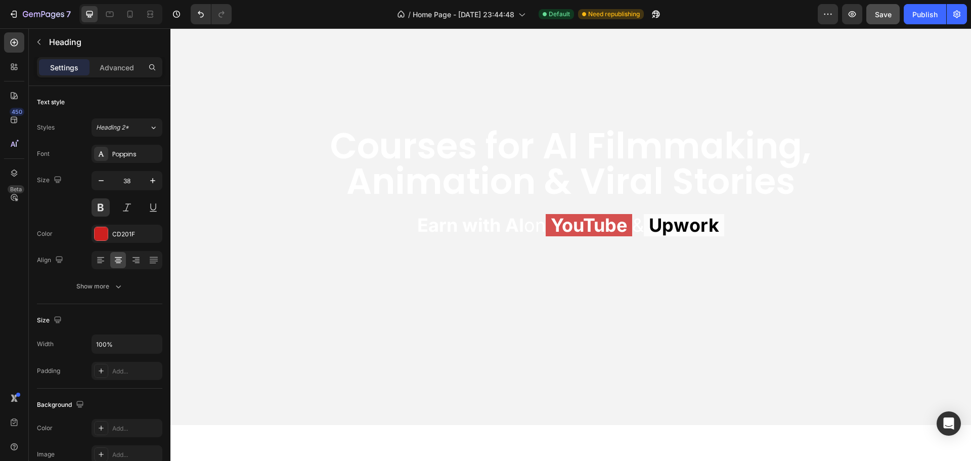
type input "16"
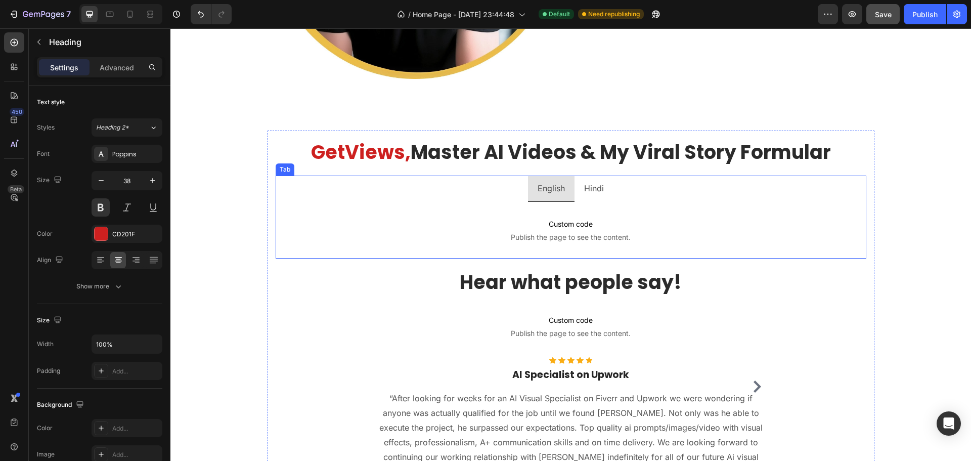
scroll to position [738, 0]
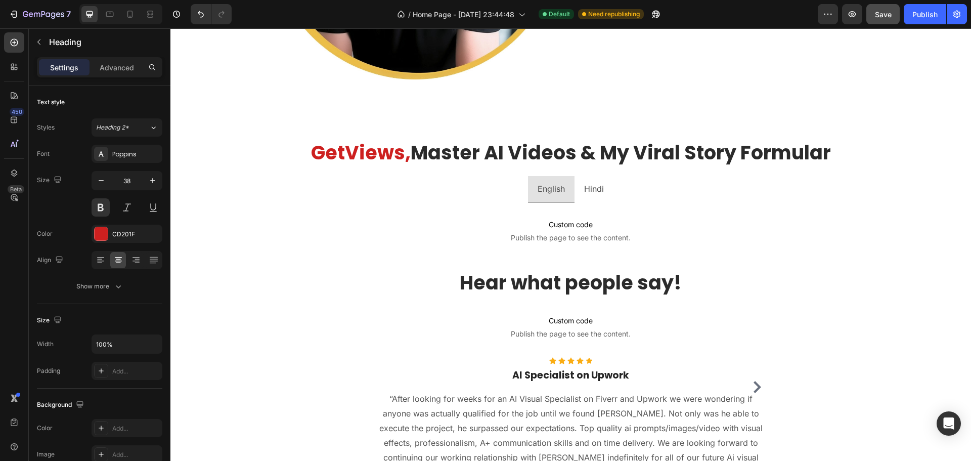
click at [809, 154] on span "Master AI Videos & My Viral Story Formular" at bounding box center [621, 152] width 420 height 27
click at [827, 152] on span "Master AI Videos & My Viral Story Formular" at bounding box center [621, 152] width 420 height 27
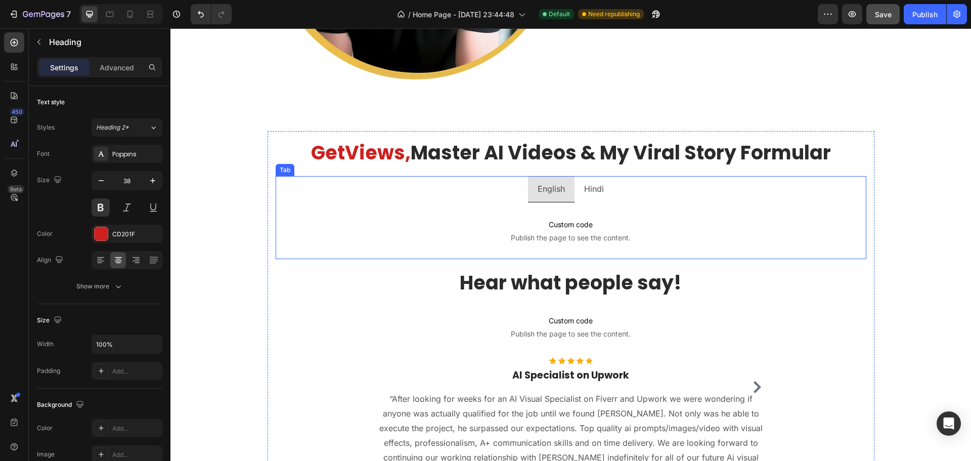
click at [679, 188] on ul "English Hindi" at bounding box center [571, 189] width 591 height 26
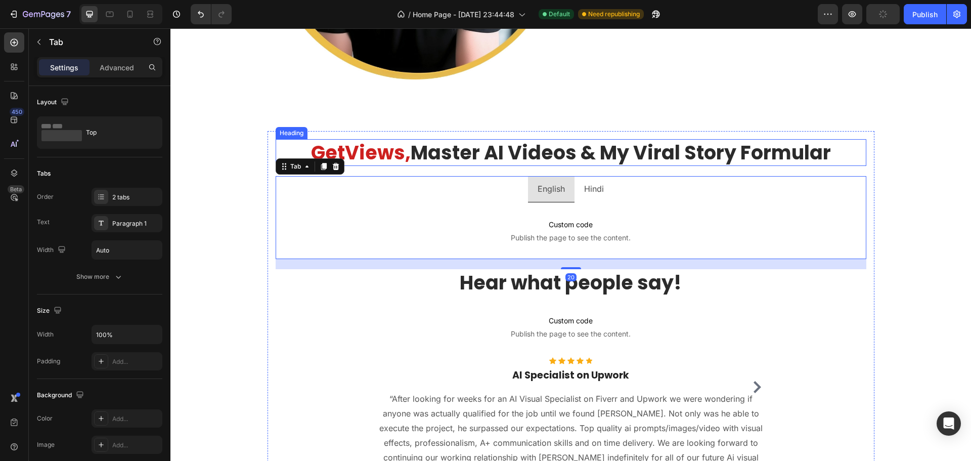
click at [817, 153] on span "Master AI Videos & My Viral Story Formular" at bounding box center [621, 152] width 420 height 27
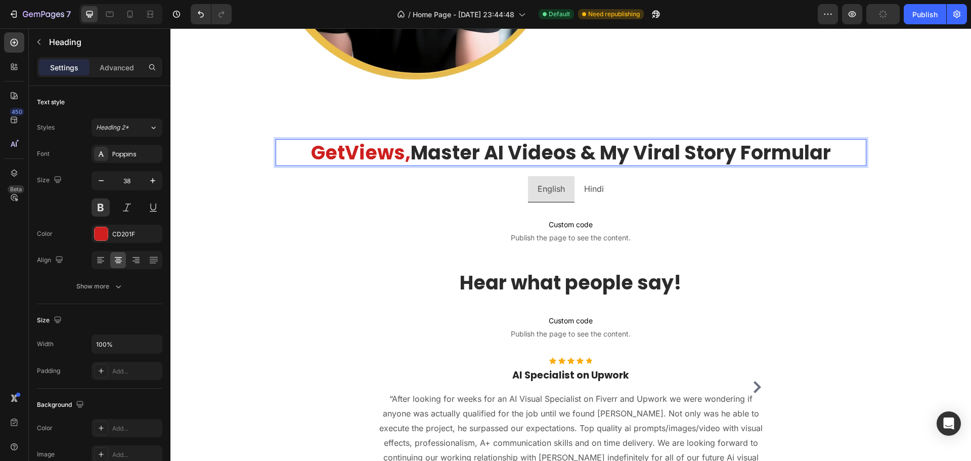
click at [830, 152] on span "Master AI Videos & My Viral Story Formular" at bounding box center [621, 152] width 420 height 27
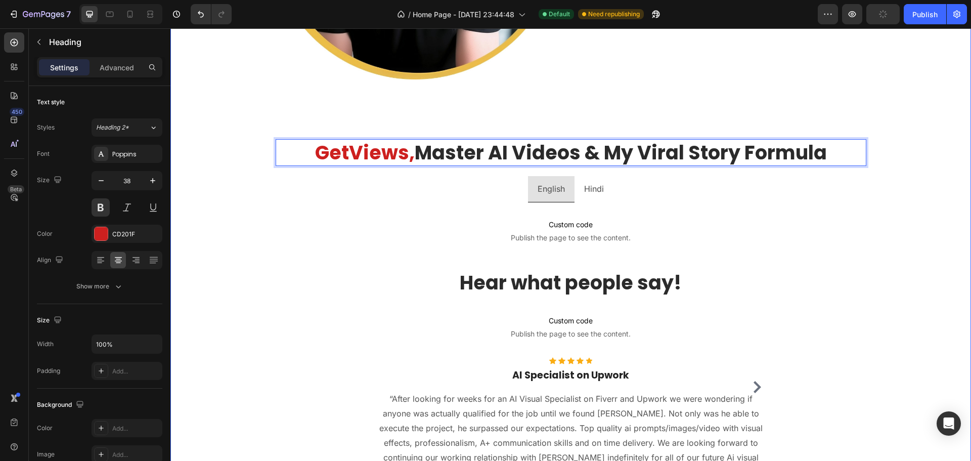
click at [908, 177] on div "Image Hi, I'm [PERSON_NAME]. Heading I'm a top rated AI expert on Upwork & I ru…" at bounding box center [570, 181] width 800 height 795
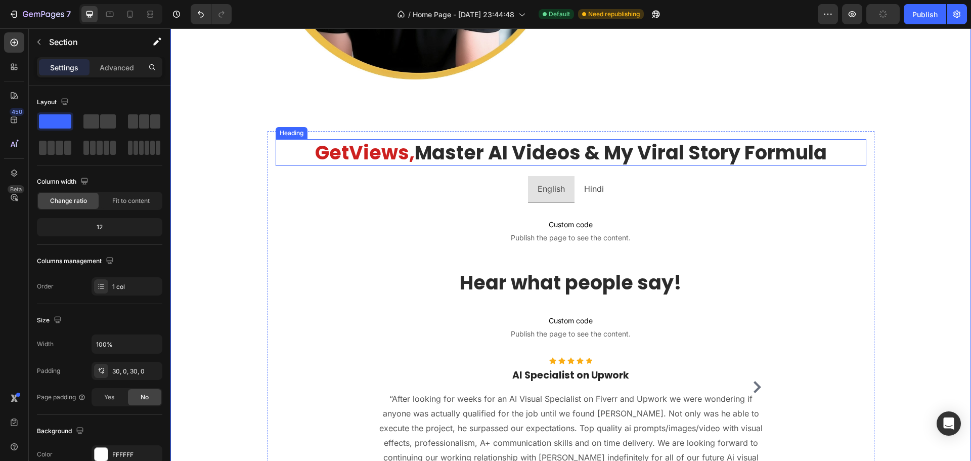
click at [551, 150] on span "Master AI Videos & My Viral Story Formula" at bounding box center [621, 152] width 412 height 27
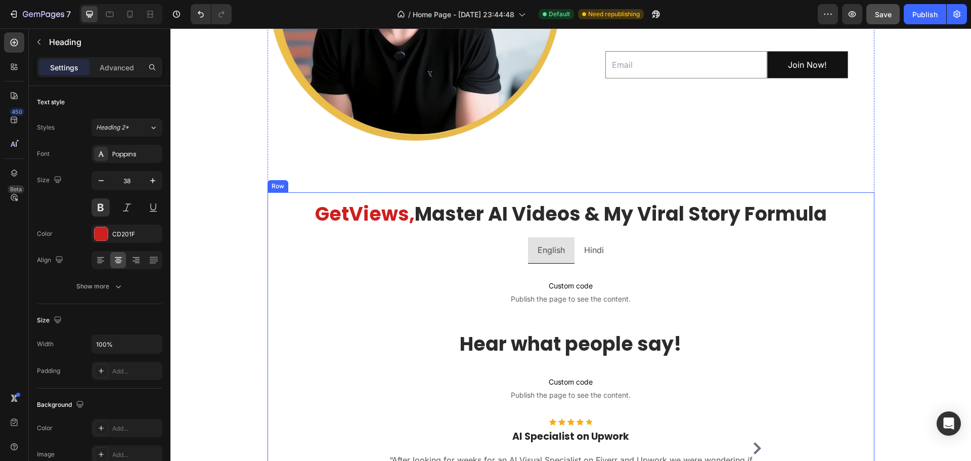
scroll to position [677, 0]
click at [569, 215] on span "Master AI Videos & My Viral Story Formula" at bounding box center [621, 213] width 412 height 27
click at [607, 248] on li "Hindi" at bounding box center [593, 250] width 39 height 26
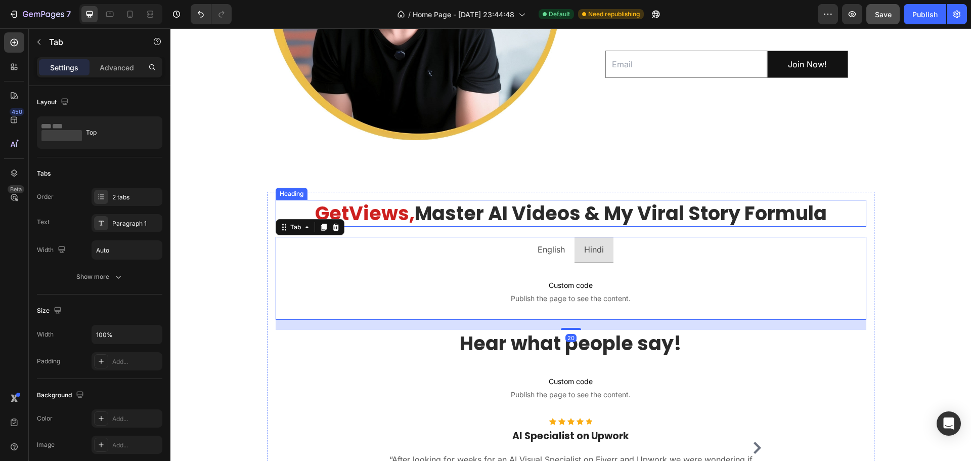
click at [583, 214] on span "Master AI Videos & My Viral Story Formula" at bounding box center [621, 213] width 412 height 27
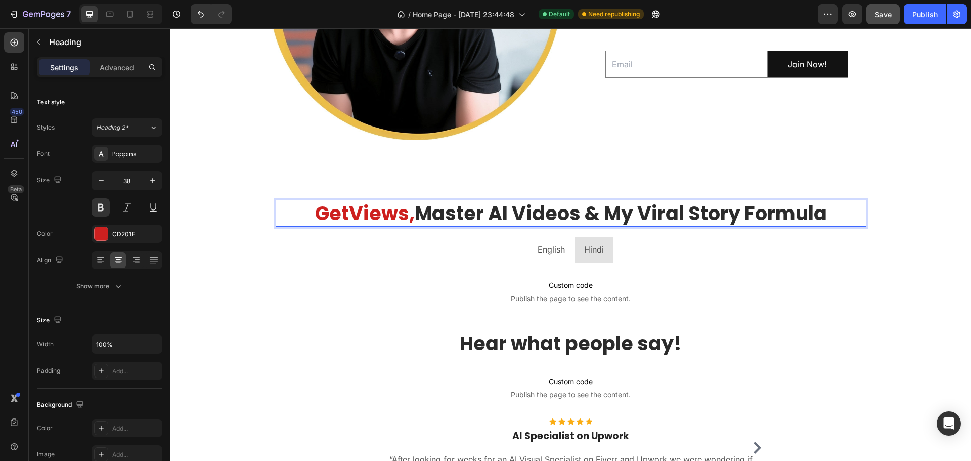
click at [565, 212] on span "Master AI Videos & My Viral Story Formula" at bounding box center [621, 213] width 412 height 27
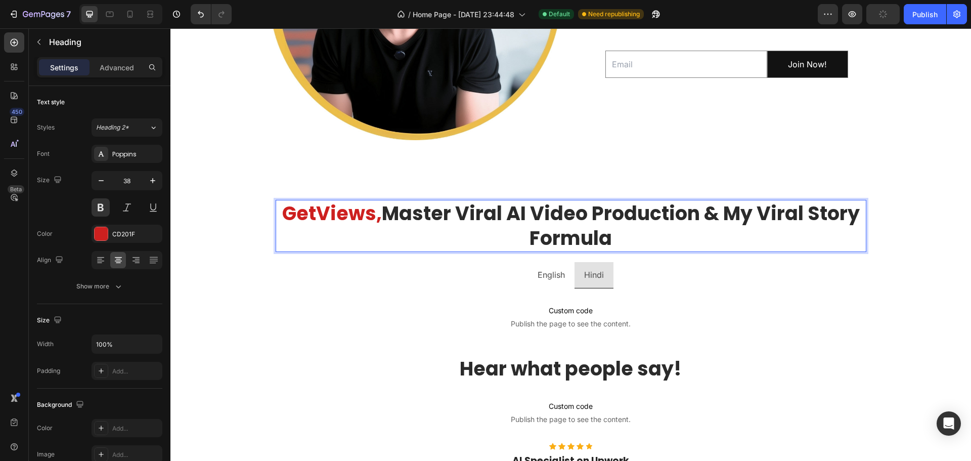
click at [711, 213] on span "Master Viral AI Video Production & My Viral Story Formula" at bounding box center [621, 226] width 478 height 52
click at [710, 213] on span "Master Viral AI Video Production & My Viral Story Formula" at bounding box center [621, 226] width 478 height 52
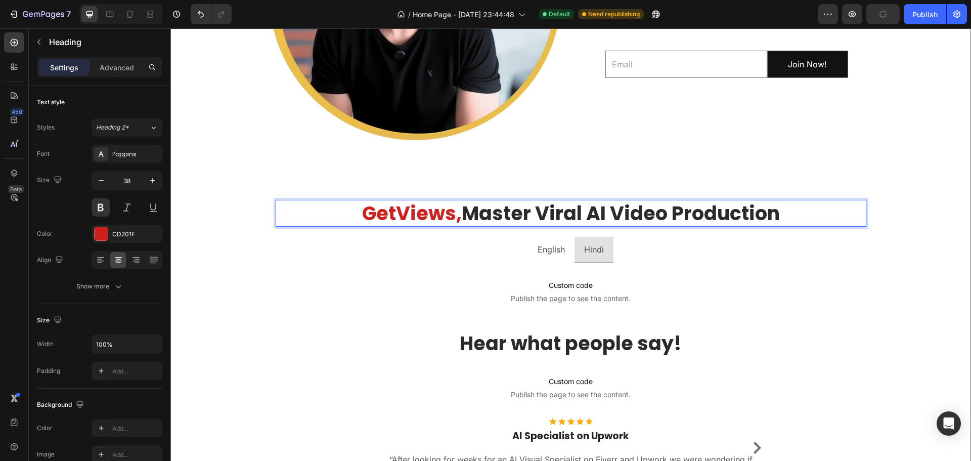
click at [241, 224] on div "Image Hi, I'm [PERSON_NAME]. Heading I'm a top rated AI expert on Upwork & I ru…" at bounding box center [570, 242] width 800 height 795
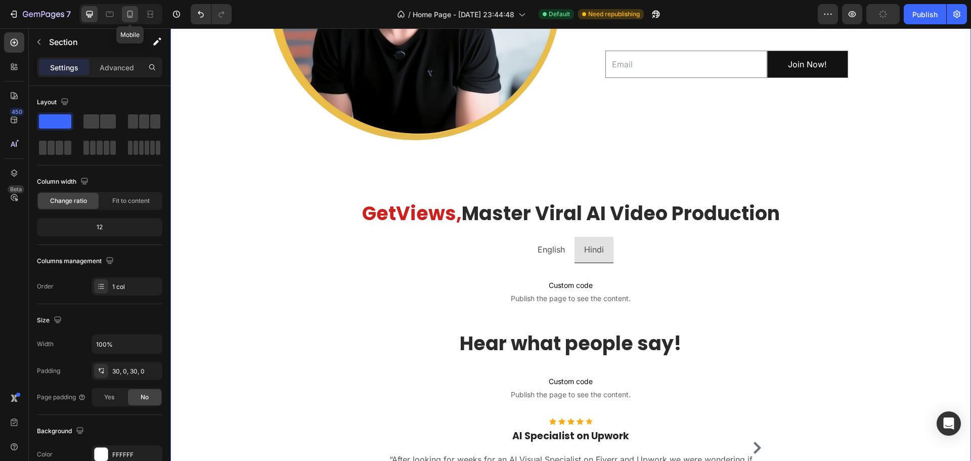
click at [126, 13] on icon at bounding box center [130, 14] width 10 height 10
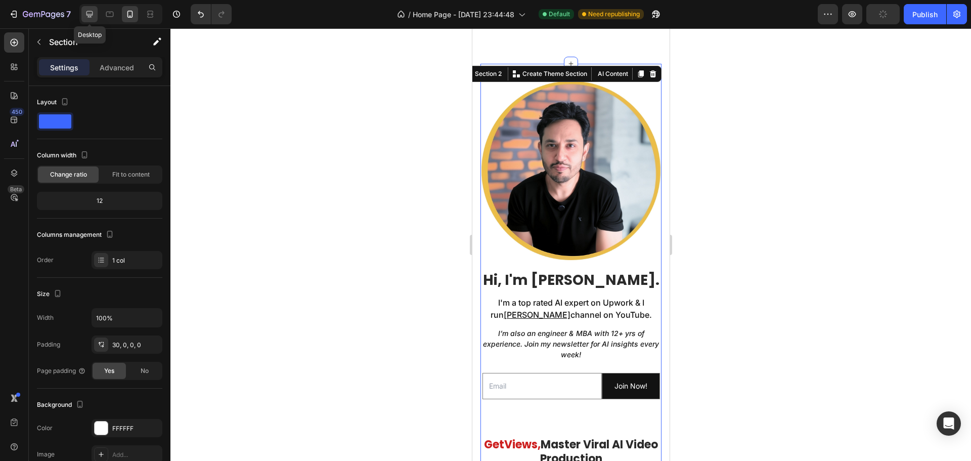
click at [88, 13] on icon at bounding box center [89, 14] width 10 height 10
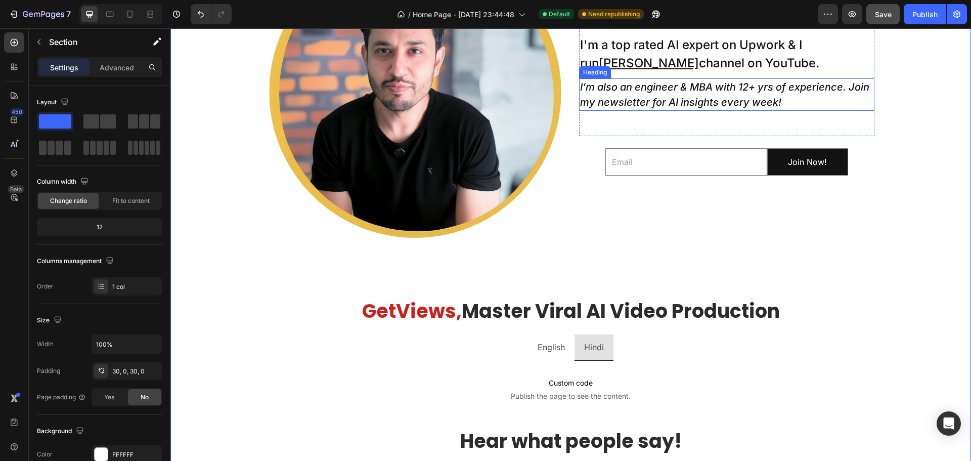
scroll to position [580, 0]
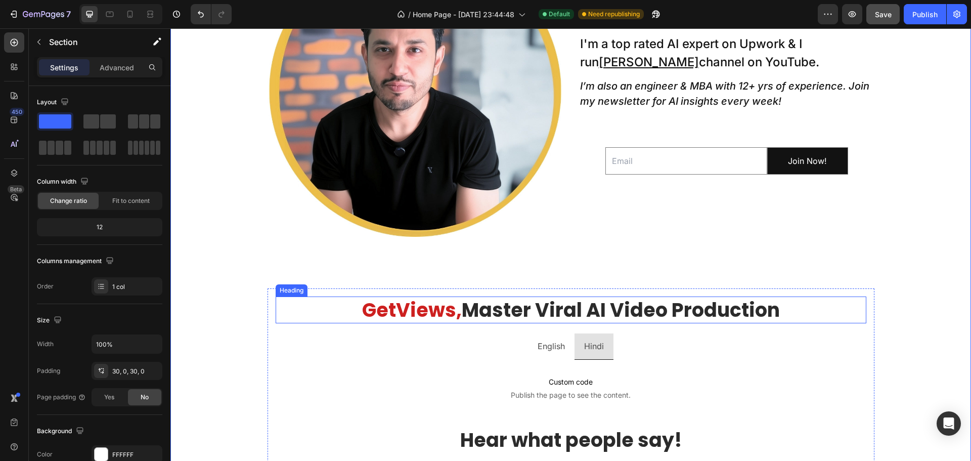
click at [587, 313] on span "Master Viral AI Video Production" at bounding box center [621, 309] width 318 height 27
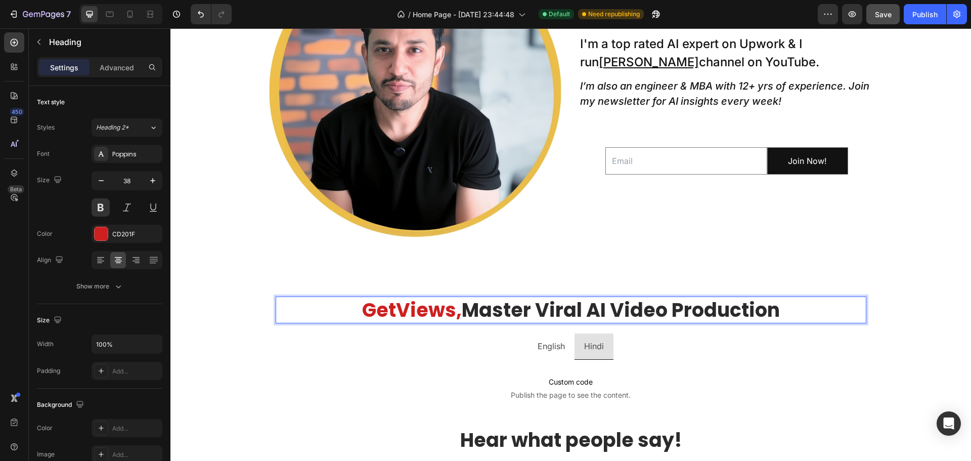
click at [590, 308] on span "Master Viral AI Video Production" at bounding box center [621, 309] width 318 height 27
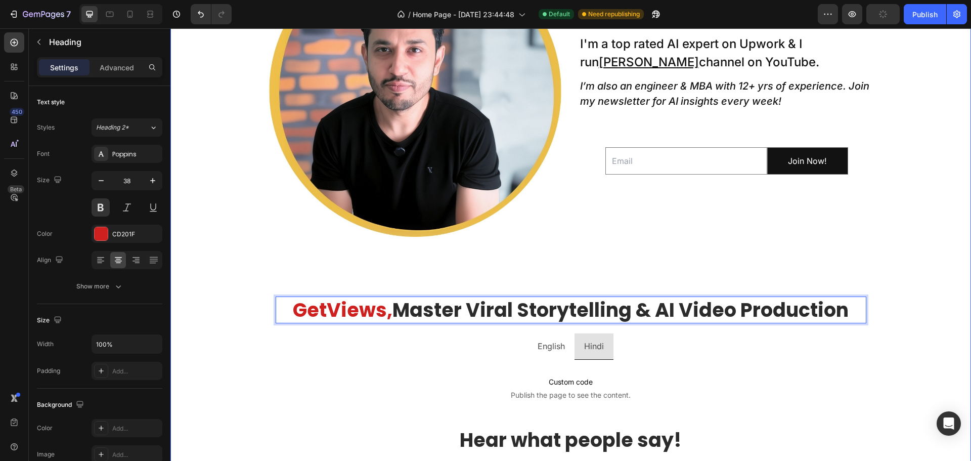
click at [237, 291] on div "Image Hi, I'm [PERSON_NAME]. Heading I'm a top rated AI expert on Upwork & I ru…" at bounding box center [570, 338] width 800 height 795
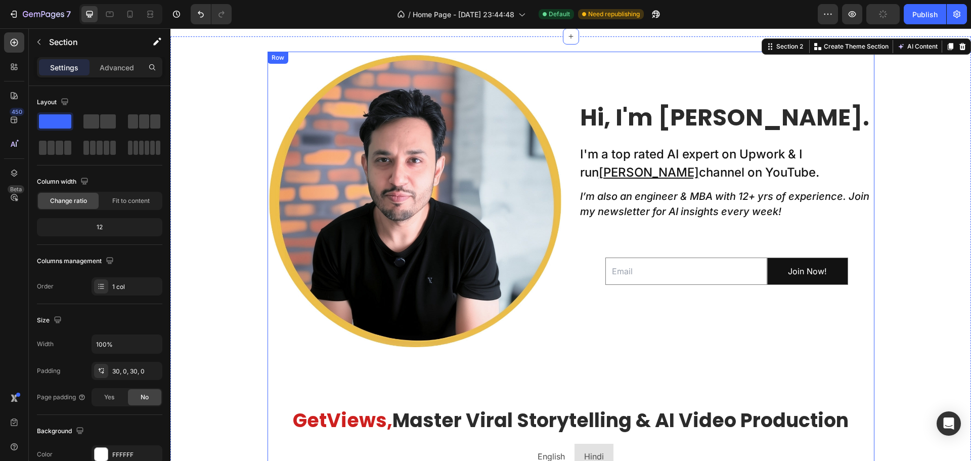
scroll to position [467, 0]
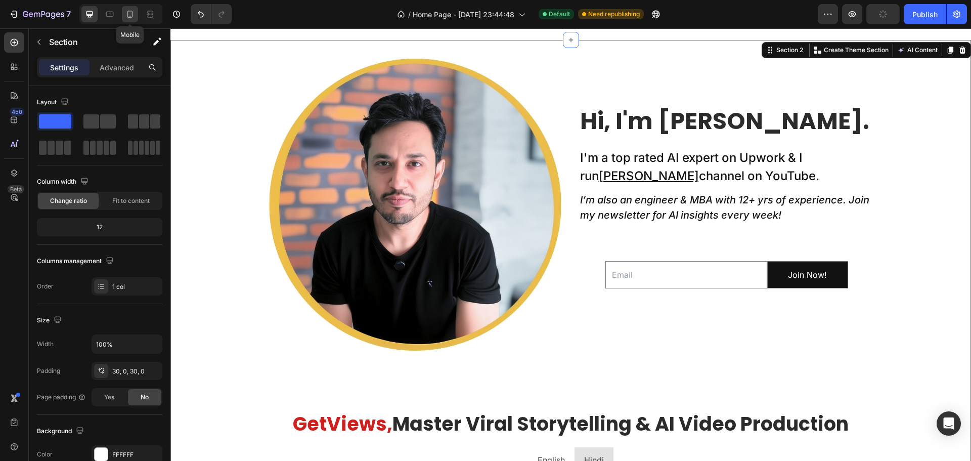
click at [132, 12] on icon at bounding box center [130, 14] width 6 height 7
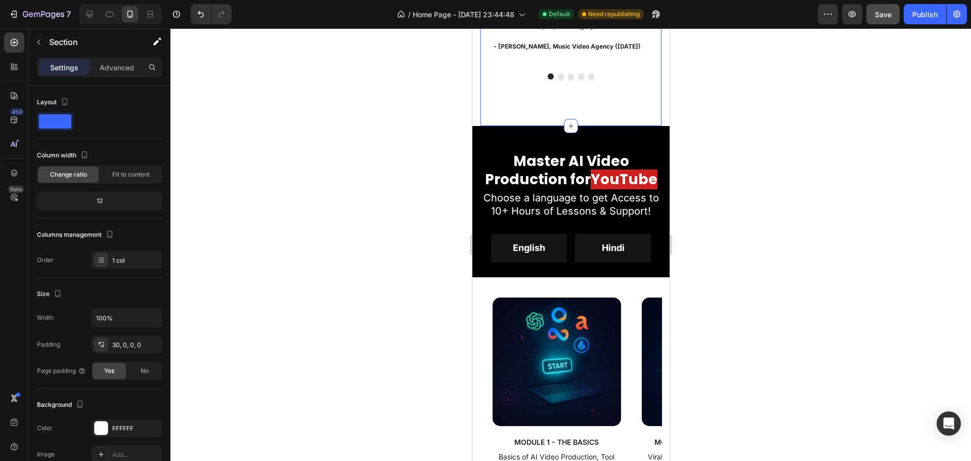
scroll to position [1247, 0]
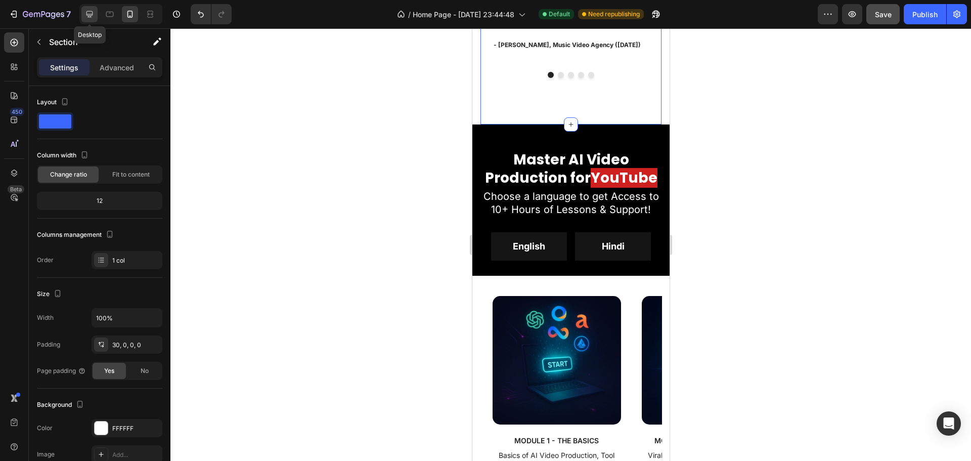
click at [83, 10] on div at bounding box center [89, 14] width 16 height 16
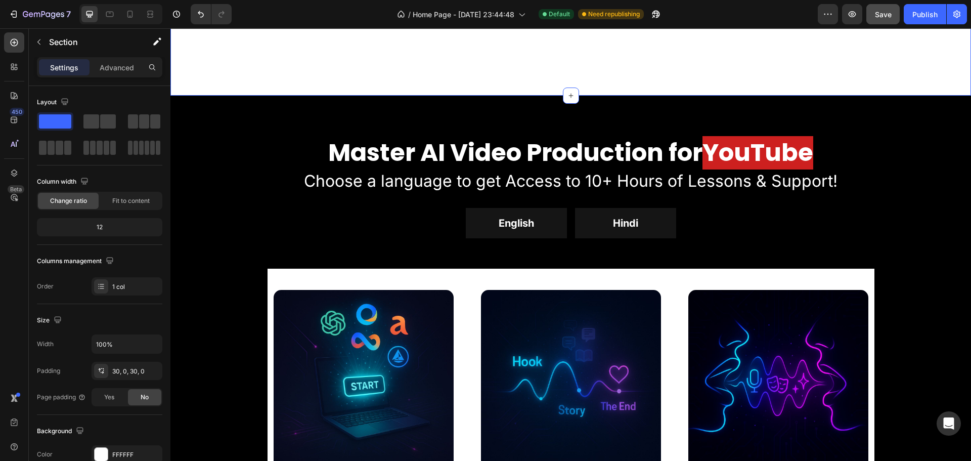
scroll to position [1235, 0]
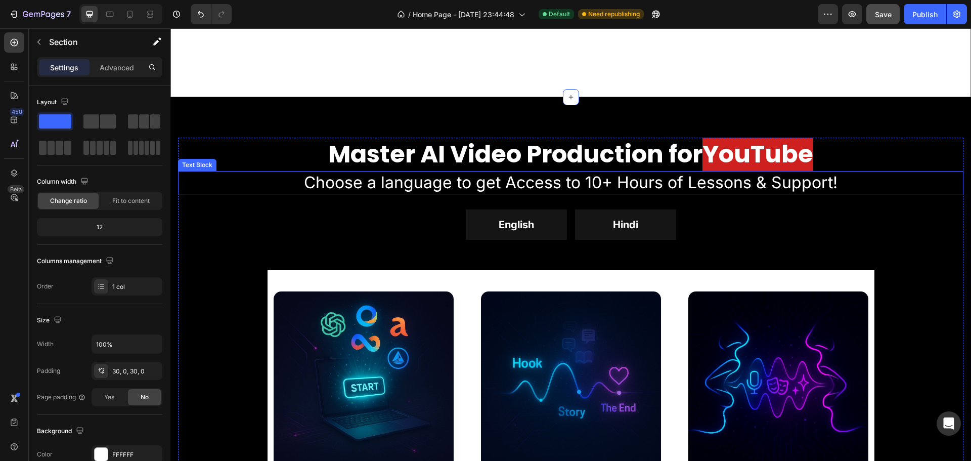
click at [509, 182] on p "Choose a language to get Access to 10+ Hours of Lessons & Support!" at bounding box center [570, 182] width 783 height 21
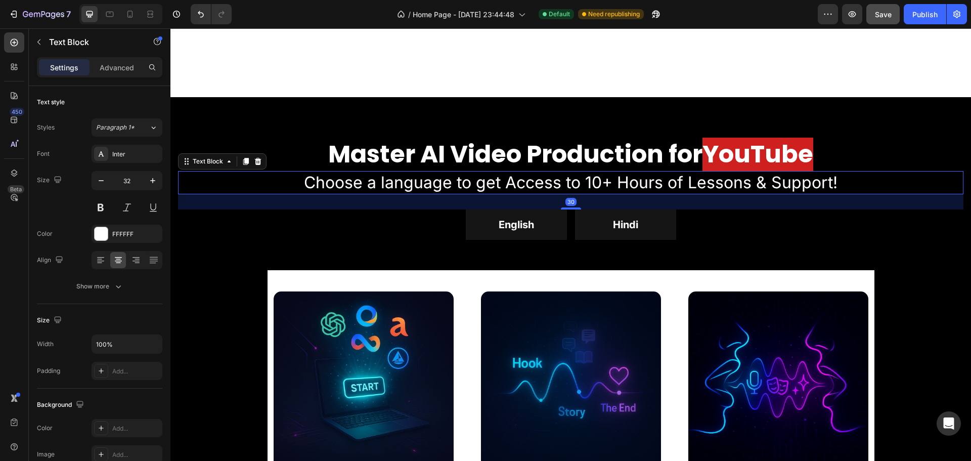
click at [511, 182] on p "Choose a language to get Access to 10+ Hours of Lessons & Support!" at bounding box center [570, 182] width 783 height 21
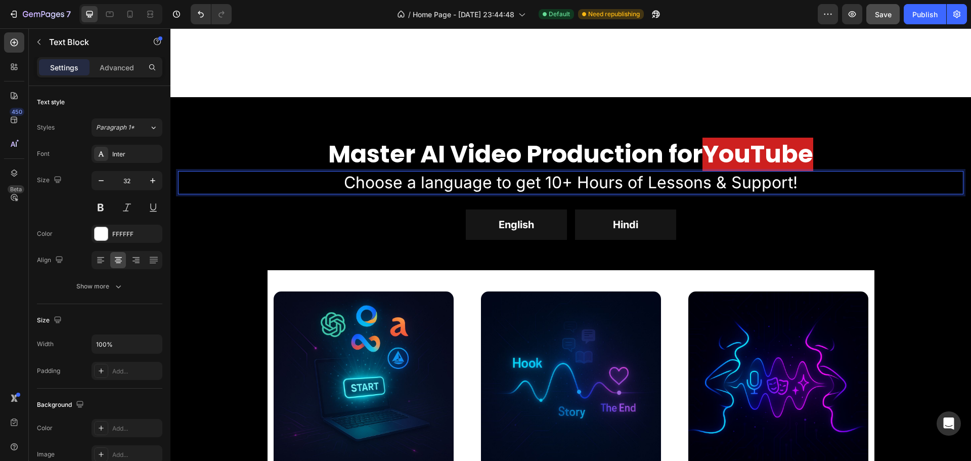
click at [409, 182] on p "Choose a language to get 10+ Hours of Lessons & Support!" at bounding box center [570, 182] width 783 height 21
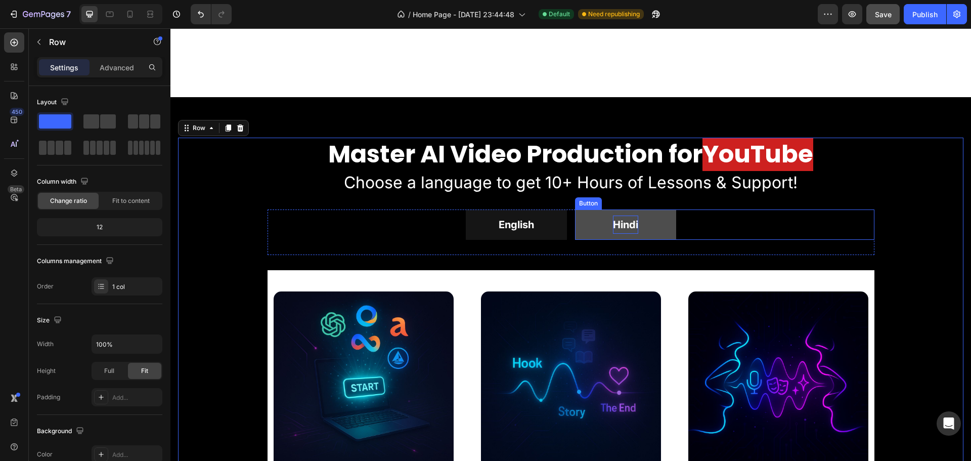
click at [620, 228] on p "Hindi" at bounding box center [625, 224] width 25 height 18
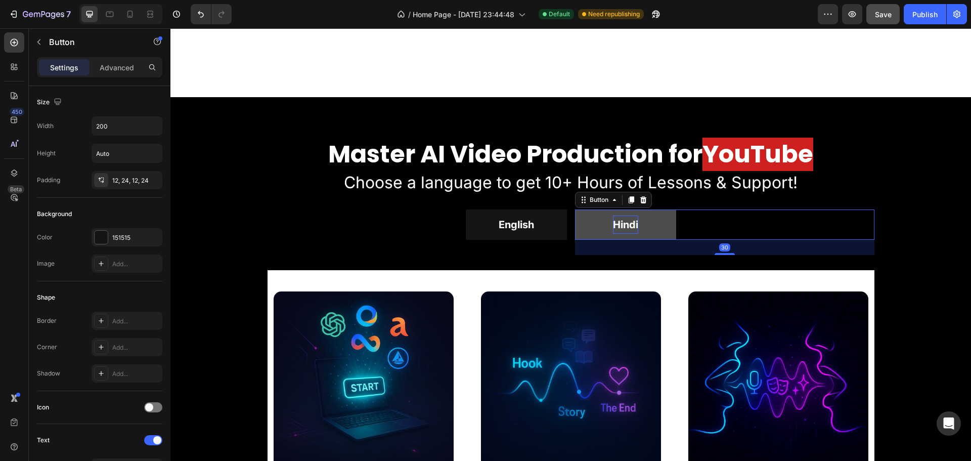
click at [621, 223] on p "Hindi" at bounding box center [625, 224] width 25 height 18
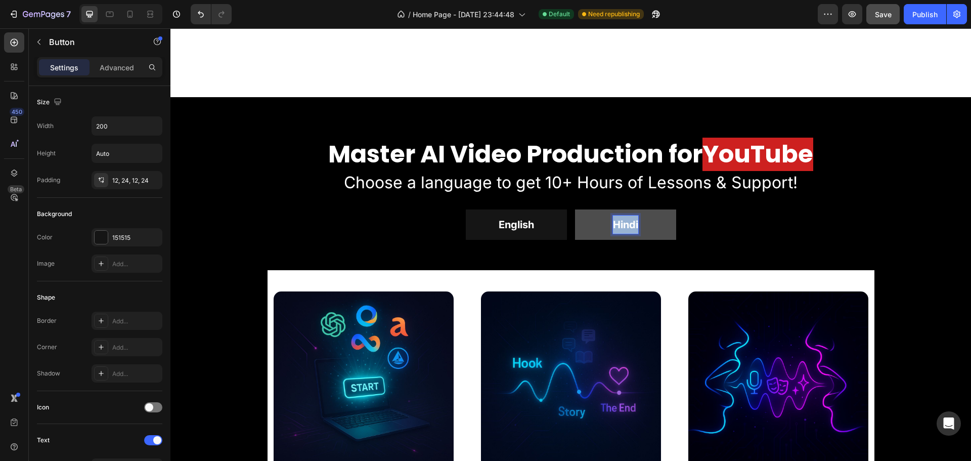
click at [621, 223] on p "Hindi" at bounding box center [625, 224] width 25 height 18
click at [731, 220] on div "हिंदी Button 30" at bounding box center [724, 224] width 299 height 30
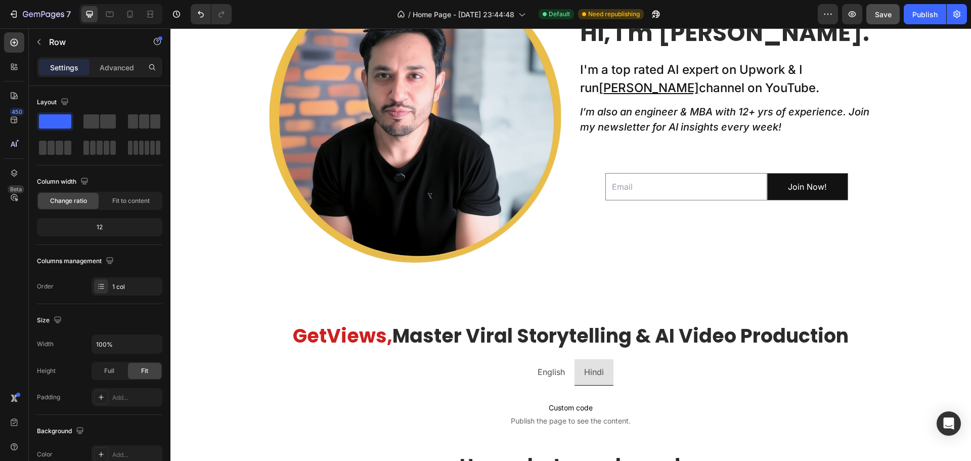
scroll to position [515, 0]
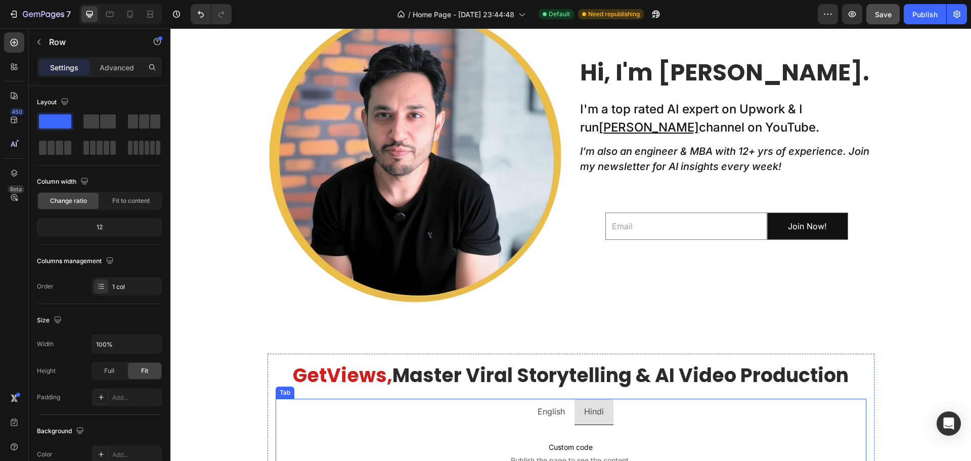
click at [585, 408] on p "Hindi" at bounding box center [594, 411] width 20 height 15
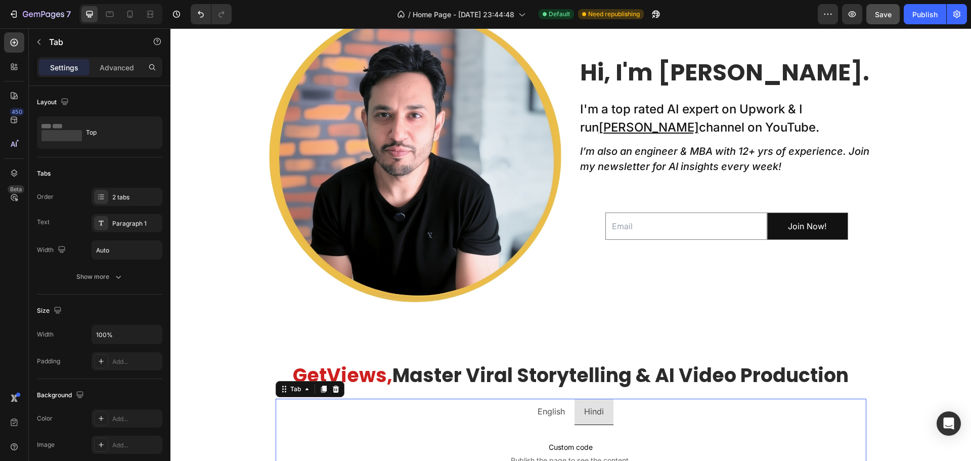
click at [587, 410] on p "Hindi" at bounding box center [594, 411] width 20 height 15
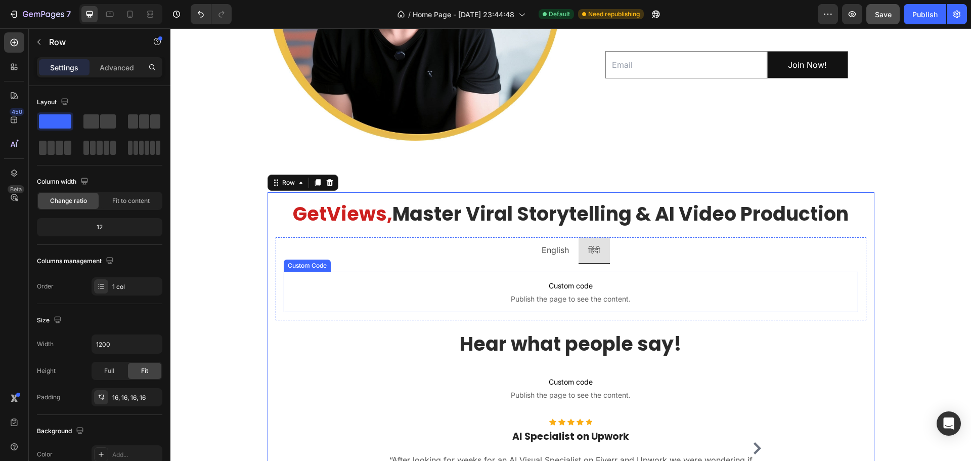
scroll to position [677, 0]
click at [549, 252] on p "English" at bounding box center [555, 249] width 27 height 15
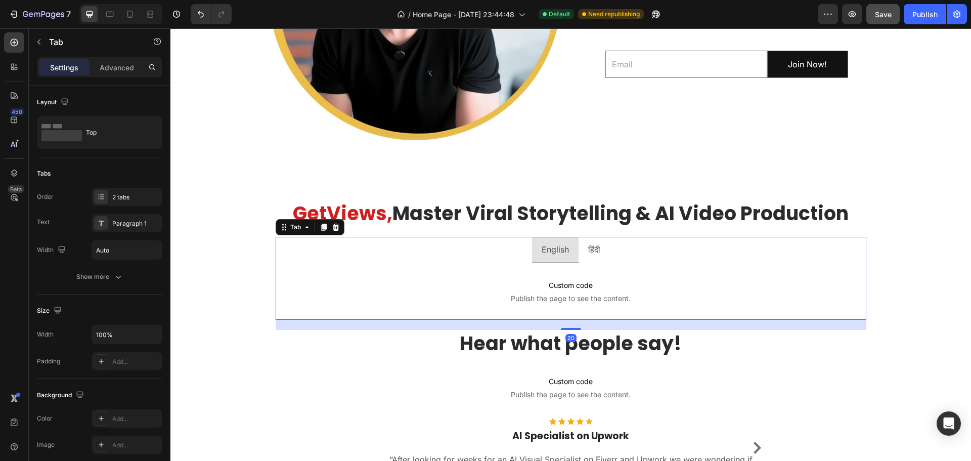
click at [435, 265] on div "Custom code Publish the page to see the content. Custom Code Custom code Publis…" at bounding box center [571, 291] width 591 height 57
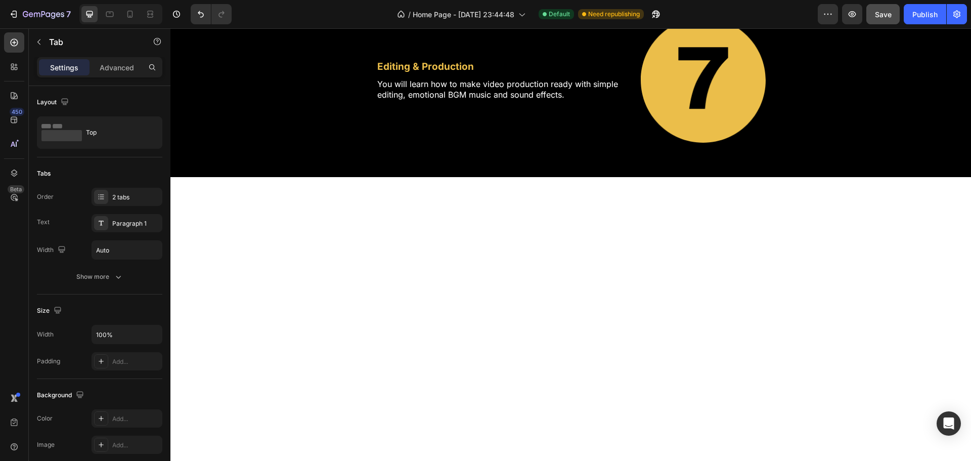
scroll to position [2568, 0]
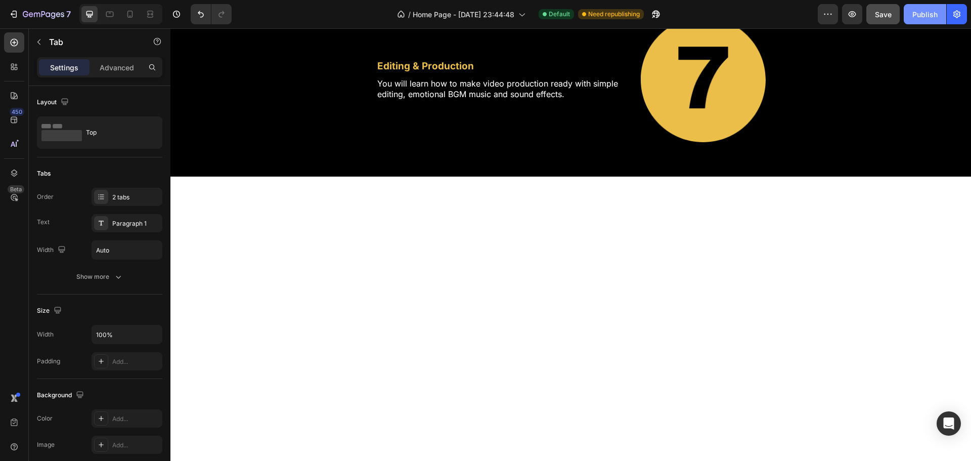
click at [927, 16] on div "Publish" at bounding box center [924, 14] width 25 height 11
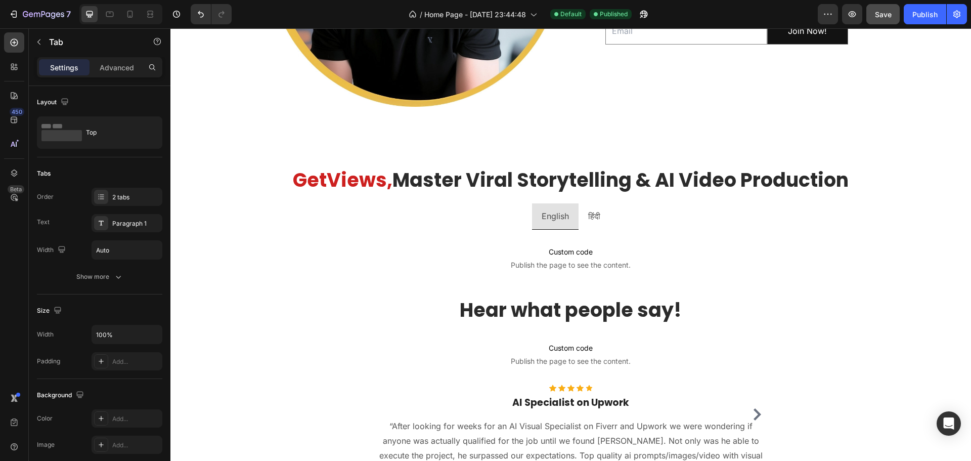
scroll to position [714, 0]
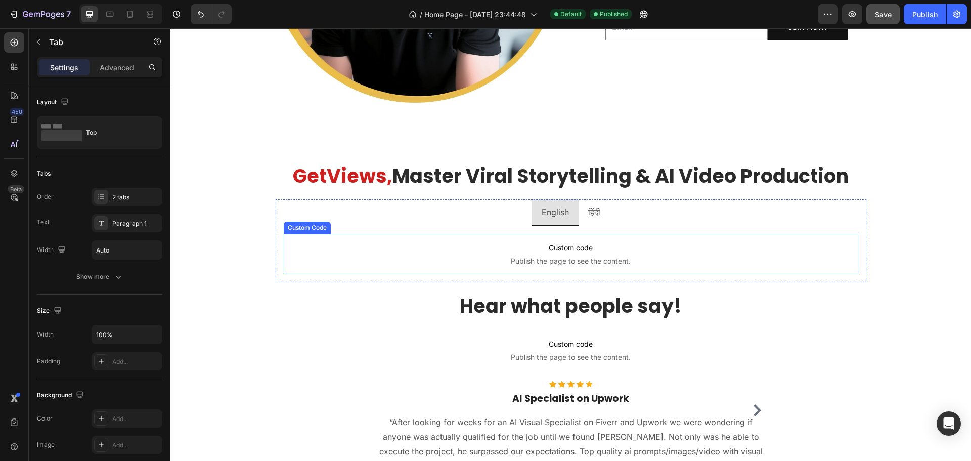
click at [544, 242] on span "Custom code" at bounding box center [571, 248] width 574 height 12
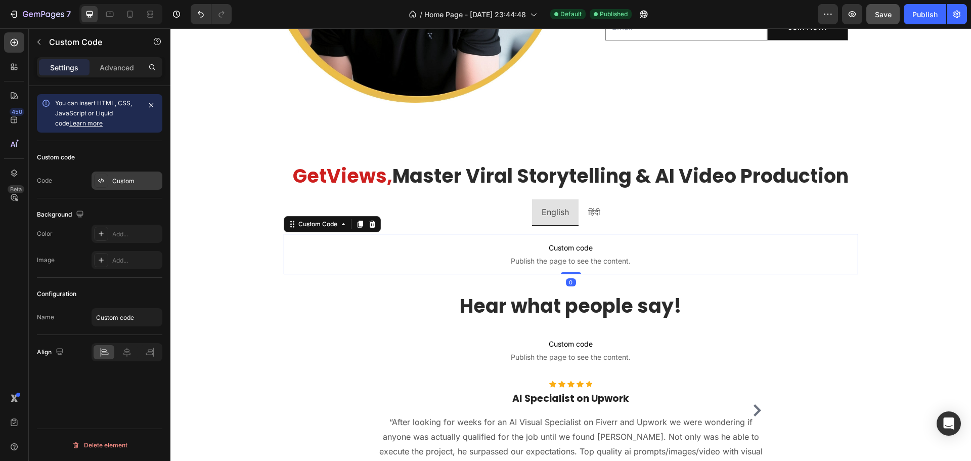
click at [119, 179] on div "Custom" at bounding box center [136, 180] width 48 height 9
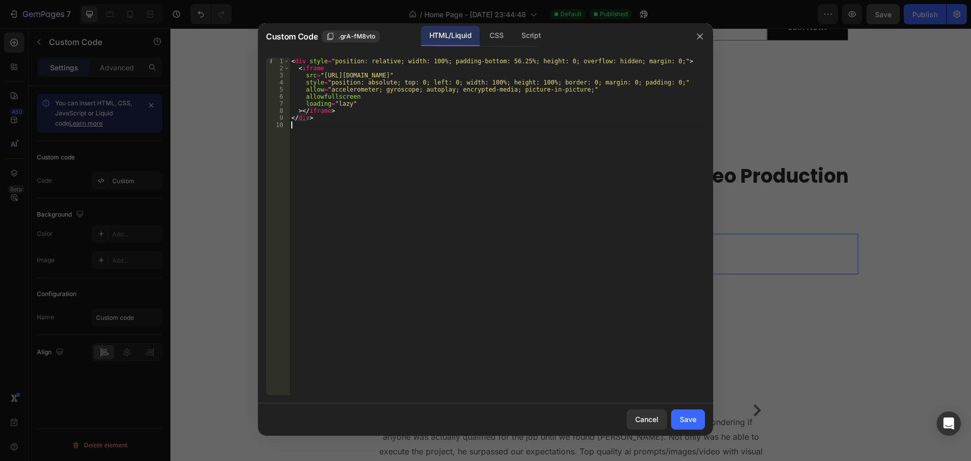
click at [336, 132] on div "< div style = "position: relative; width: 100%; padding-bottom: 56.25%; height:…" at bounding box center [497, 233] width 416 height 351
click at [700, 39] on icon "button" at bounding box center [700, 36] width 8 height 8
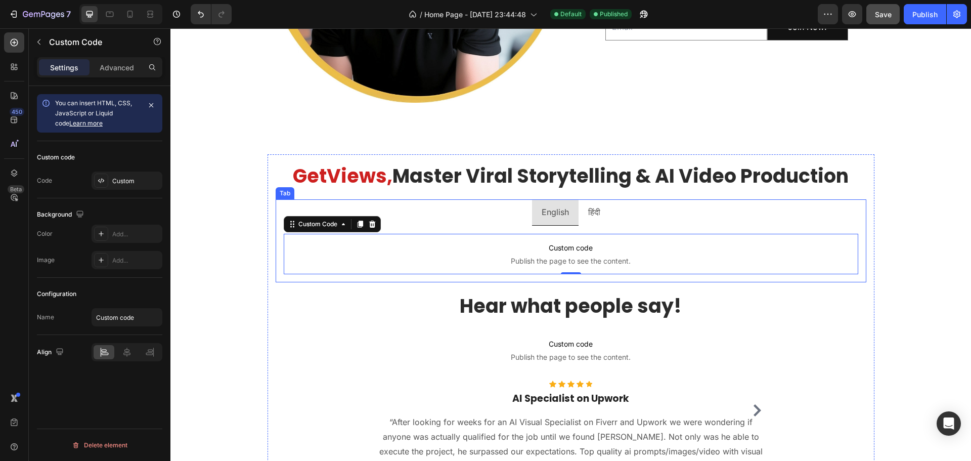
click at [591, 213] on p "हिंदी" at bounding box center [594, 212] width 12 height 15
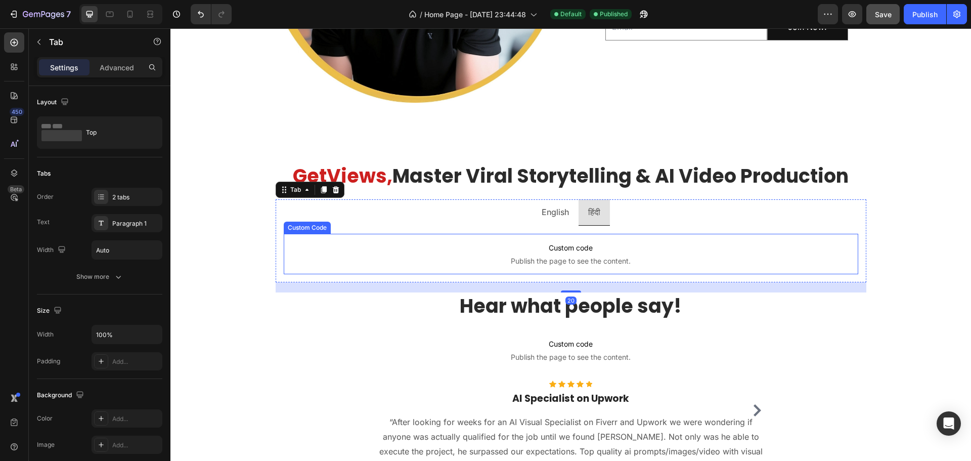
click at [548, 247] on span "Custom code" at bounding box center [571, 248] width 574 height 12
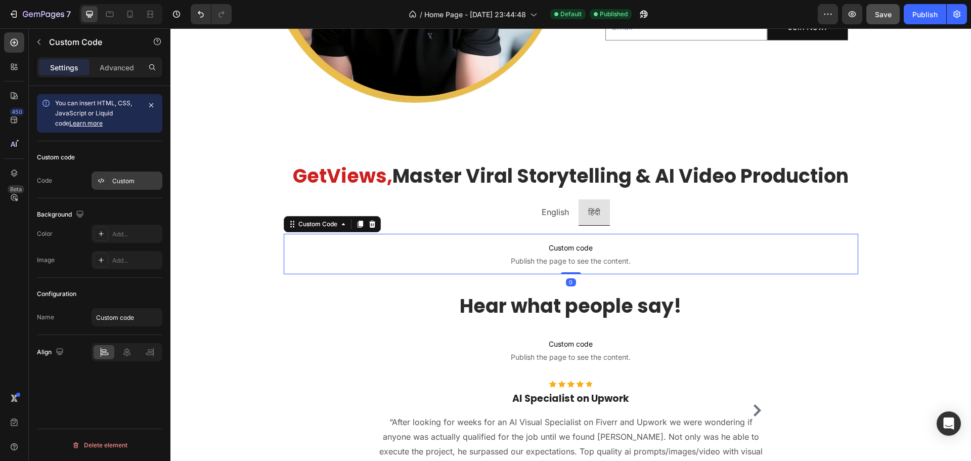
click at [117, 185] on div "Custom" at bounding box center [136, 180] width 48 height 9
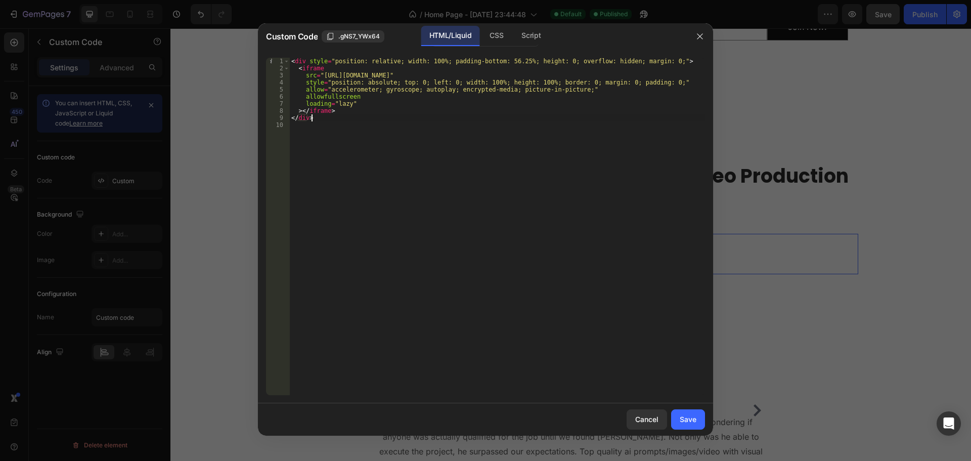
click at [401, 119] on div "< div style = "position: relative; width: 100%; padding-bottom: 56.25%; height:…" at bounding box center [497, 233] width 416 height 351
type textarea "</div>"
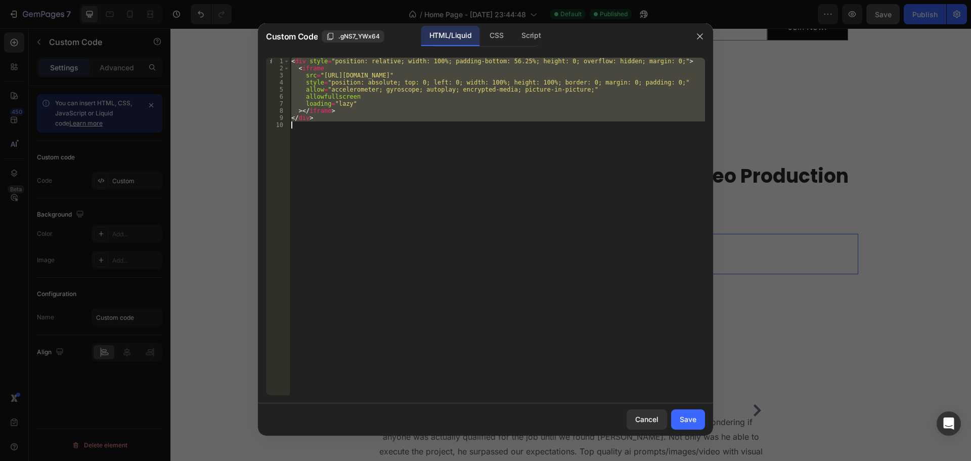
paste textarea
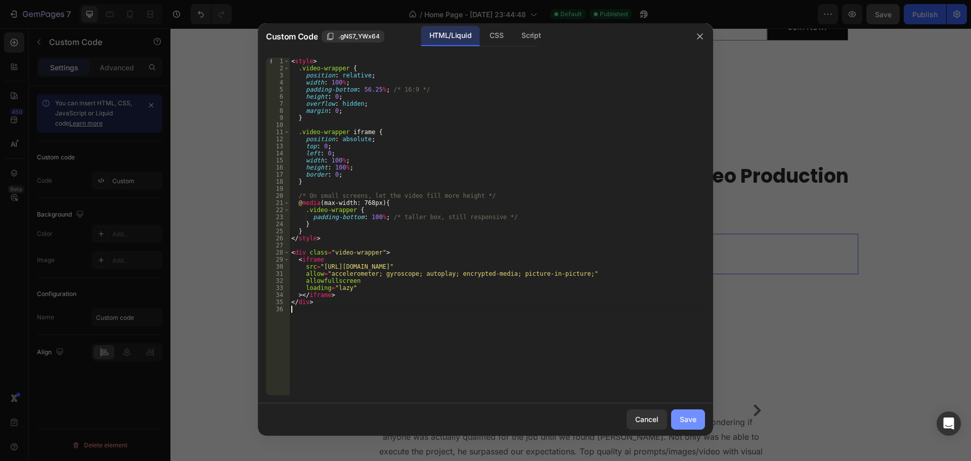
click at [696, 422] on div "Save" at bounding box center [688, 419] width 17 height 11
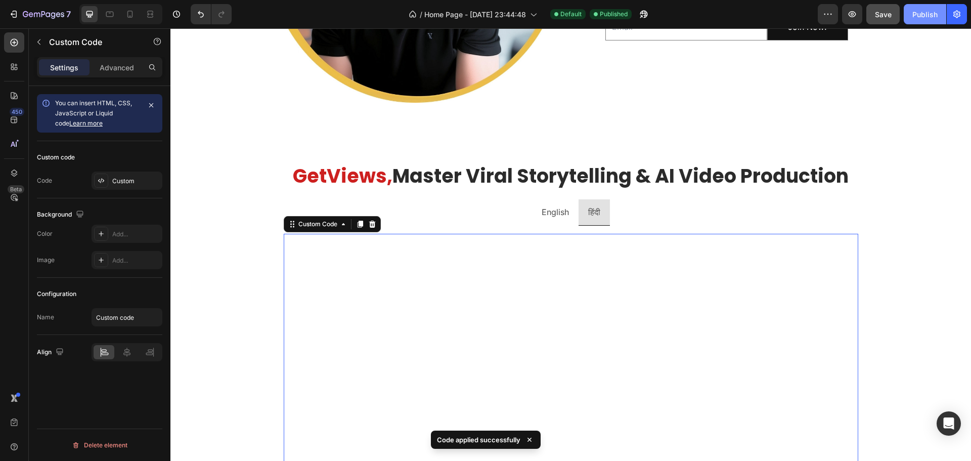
click at [912, 11] on button "Publish" at bounding box center [925, 14] width 42 height 20
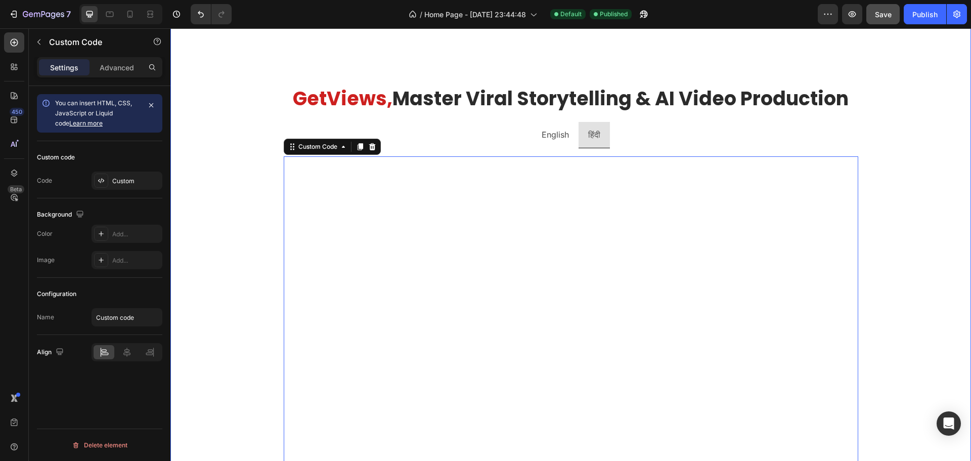
scroll to position [821, 0]
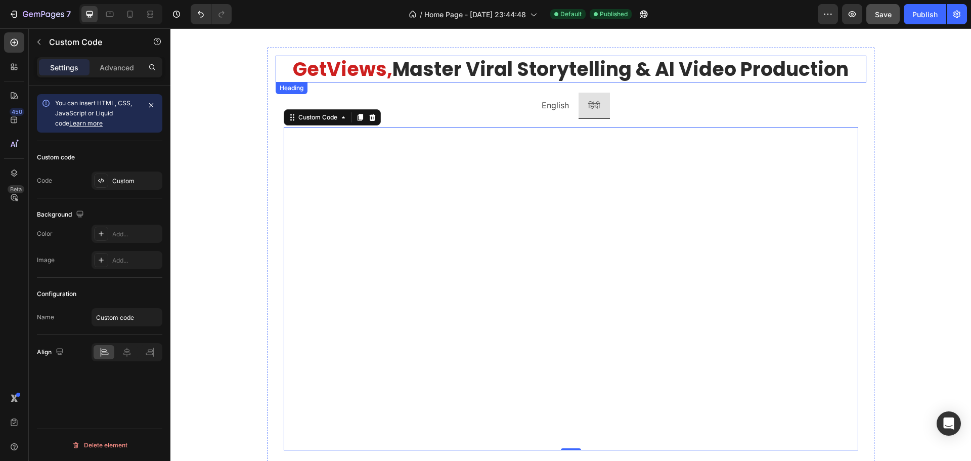
click at [303, 81] on h2 "Get Views, Master Viral Storytelling & AI Video Production" at bounding box center [571, 69] width 591 height 27
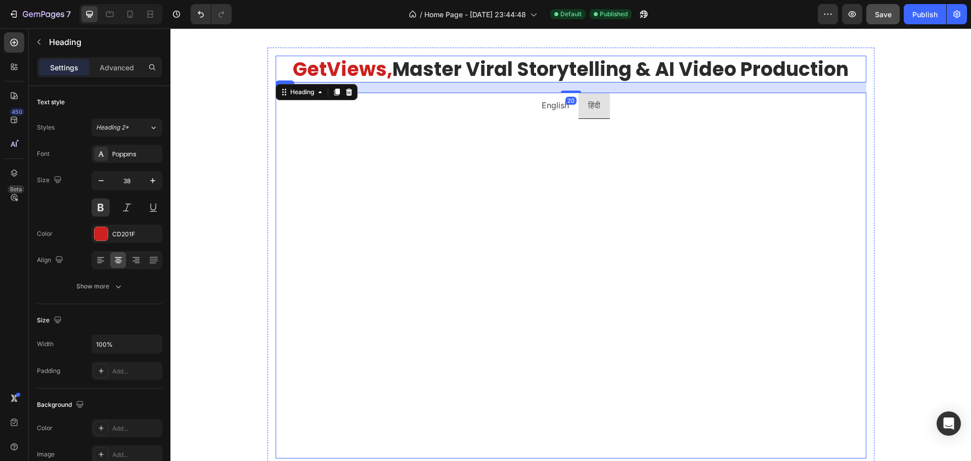
click at [276, 118] on ul "English हिंदी" at bounding box center [571, 106] width 591 height 26
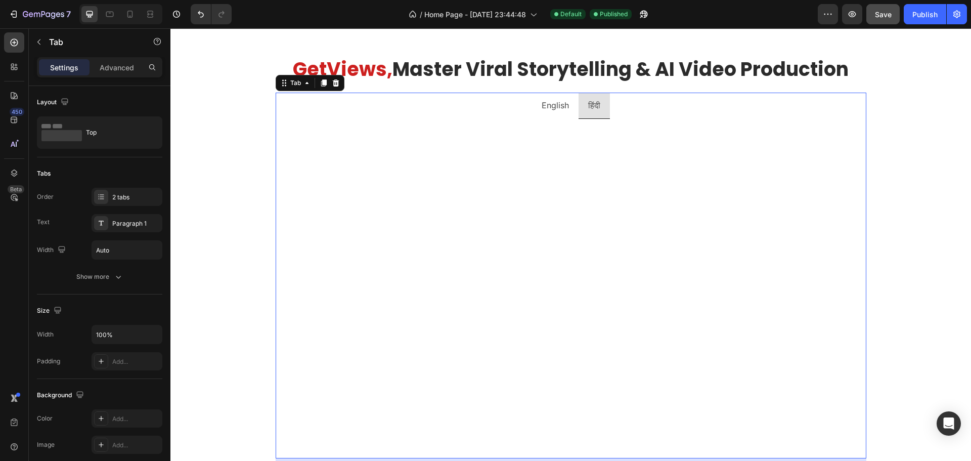
click at [588, 103] on p "हिंदी" at bounding box center [594, 105] width 12 height 15
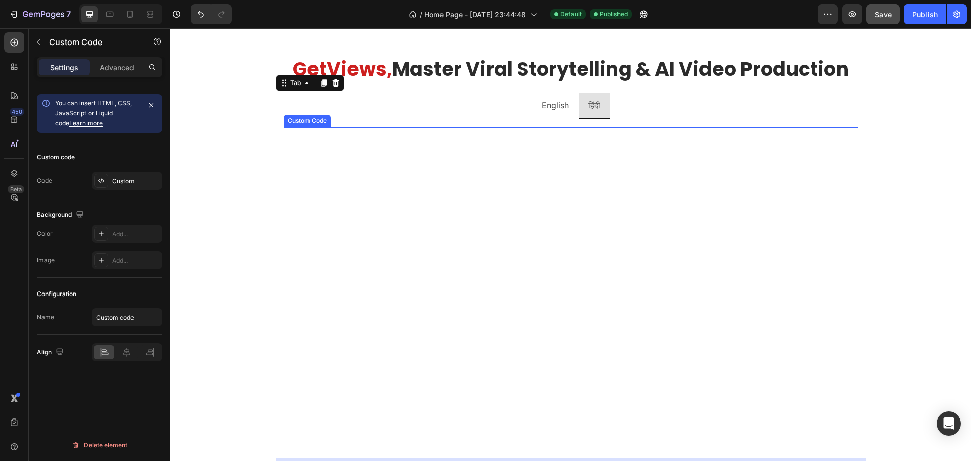
click at [309, 126] on div "Custom code Publish the page to see the content. Custom Code Custom Code" at bounding box center [571, 288] width 591 height 339
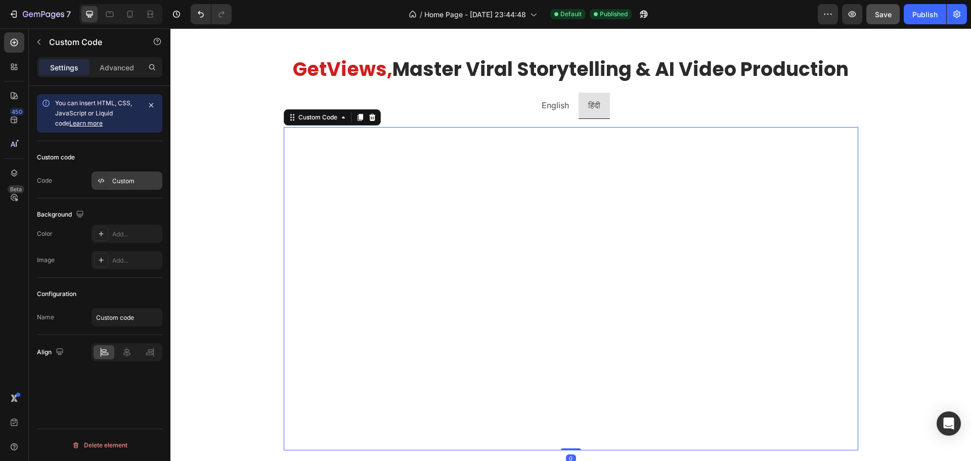
click at [113, 177] on div "Custom" at bounding box center [136, 180] width 48 height 9
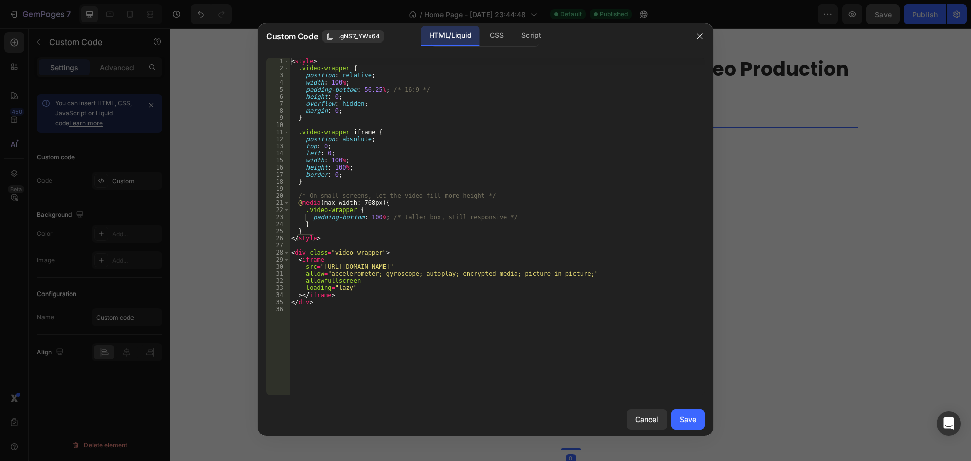
click at [380, 144] on div "< style > .video-wrapper { position : relative ; width : 100 % ; padding-bottom…" at bounding box center [497, 233] width 416 height 351
type textarea "</div>"
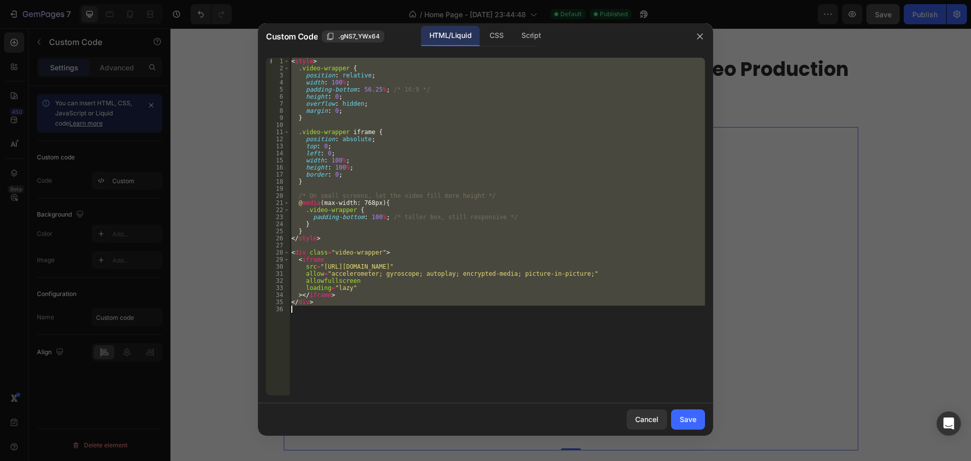
paste textarea
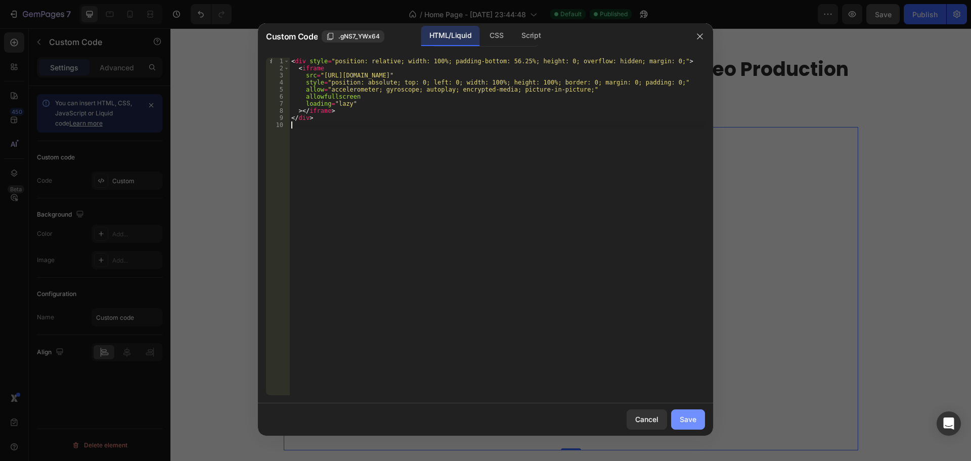
click at [688, 415] on div "Save" at bounding box center [688, 419] width 17 height 11
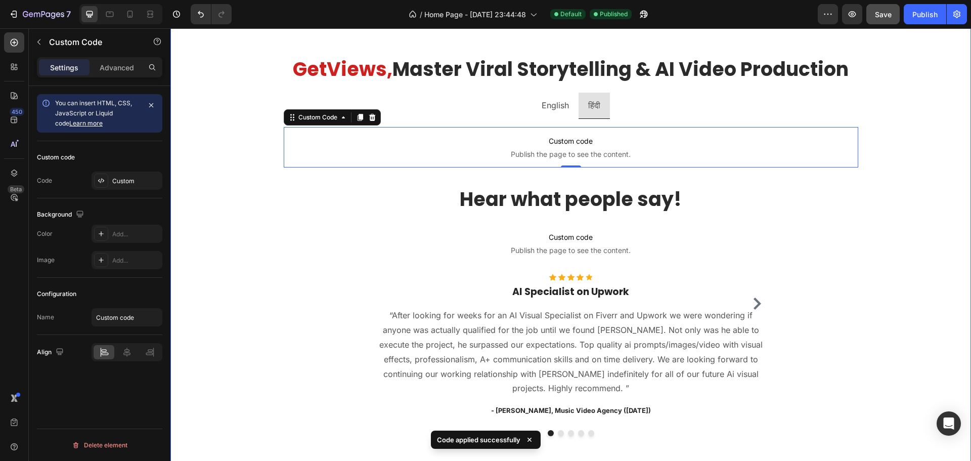
click at [246, 161] on div "Image Hi, I'm [PERSON_NAME]. Heading I'm a top rated AI expert on Upwork & I ru…" at bounding box center [570, 98] width 800 height 795
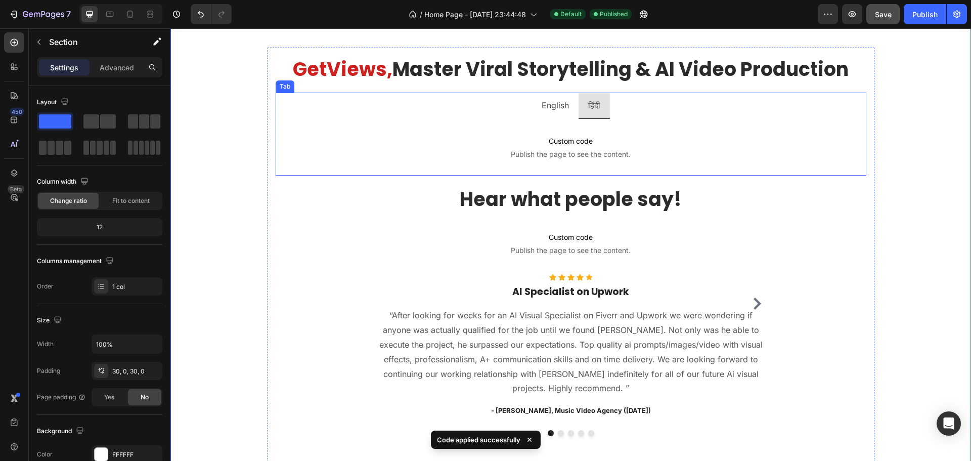
click at [545, 108] on p "English" at bounding box center [555, 105] width 27 height 15
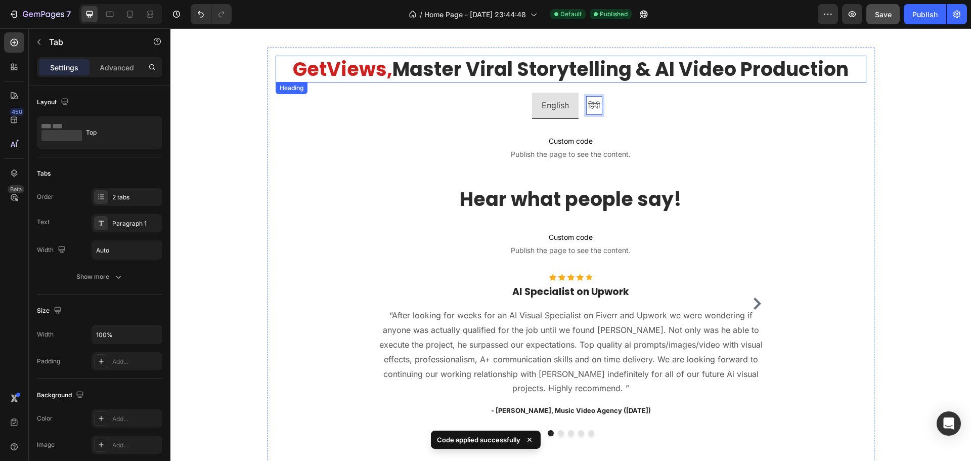
click at [322, 73] on h2 "Get Views, Master Viral Storytelling & AI Video Production" at bounding box center [571, 69] width 591 height 27
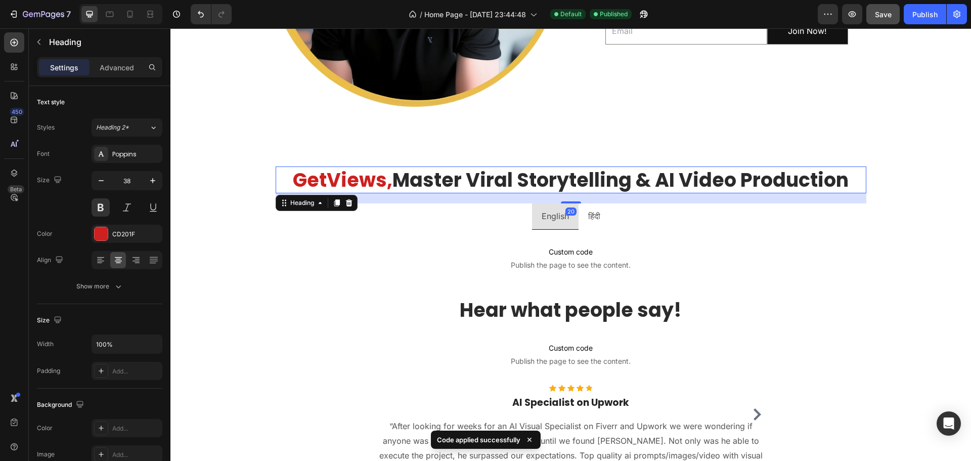
scroll to position [619, 0]
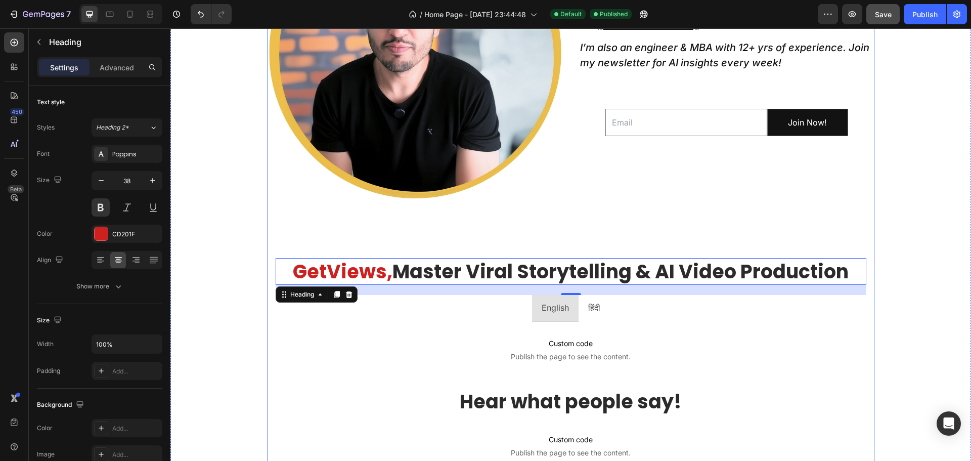
click at [331, 243] on div "Image Hi, I'm [PERSON_NAME]. Heading I'm a top rated AI expert on Upwork & I ru…" at bounding box center [570, 300] width 607 height 795
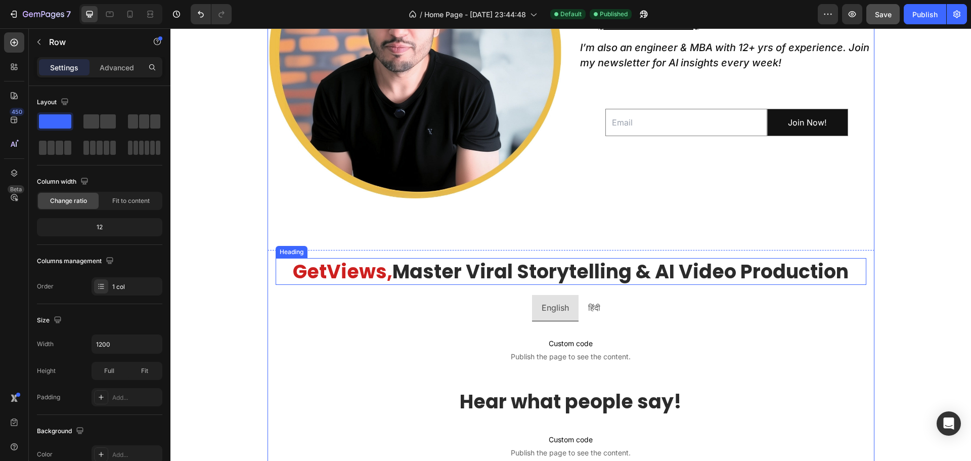
click at [327, 265] on span "Views," at bounding box center [360, 271] width 66 height 27
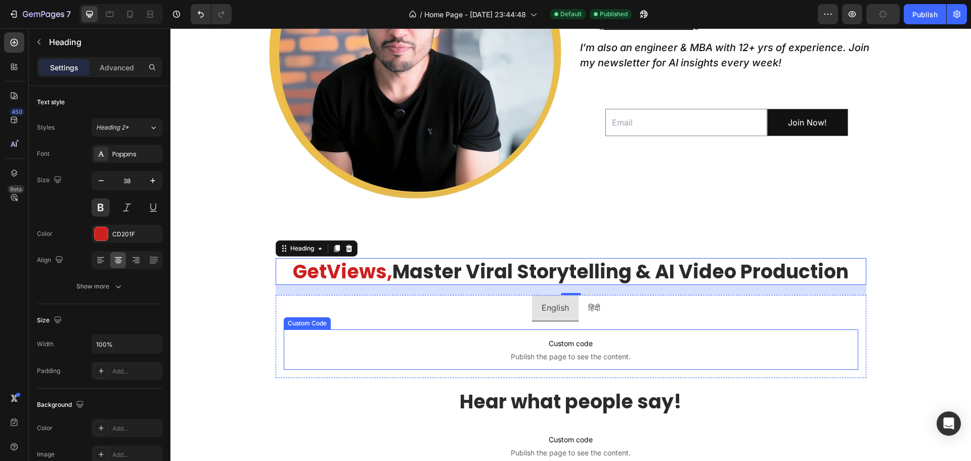
click at [276, 343] on div "Custom code Publish the page to see the content. Custom Code Custom code Publis…" at bounding box center [571, 349] width 591 height 57
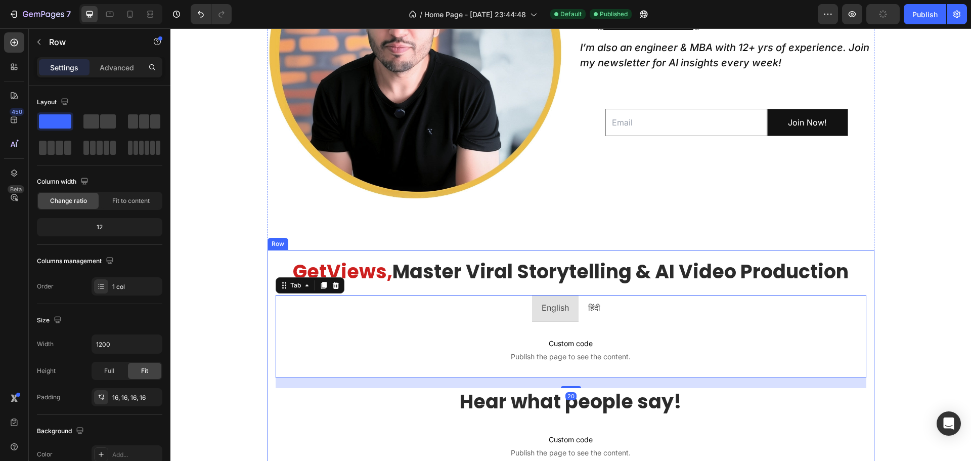
click at [267, 350] on div "Get Views, Master Viral Storytelling & AI Video Production Heading English हिंद…" at bounding box center [570, 461] width 607 height 422
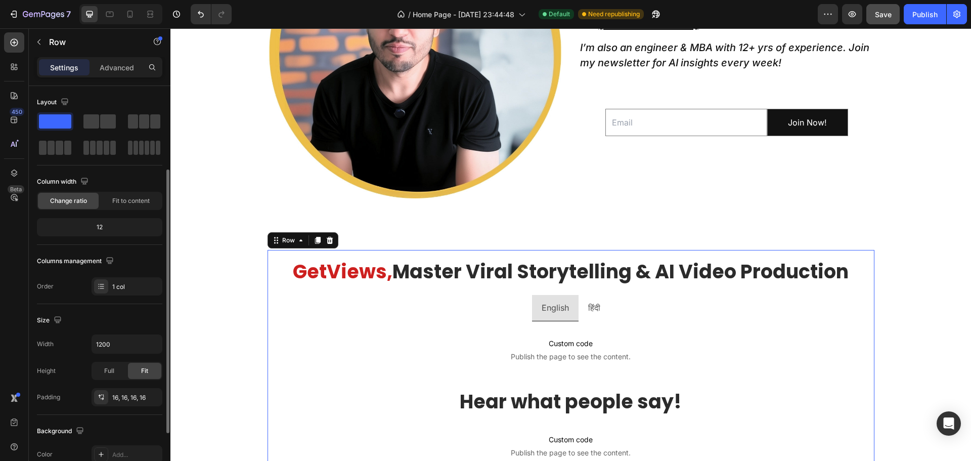
scroll to position [152, 0]
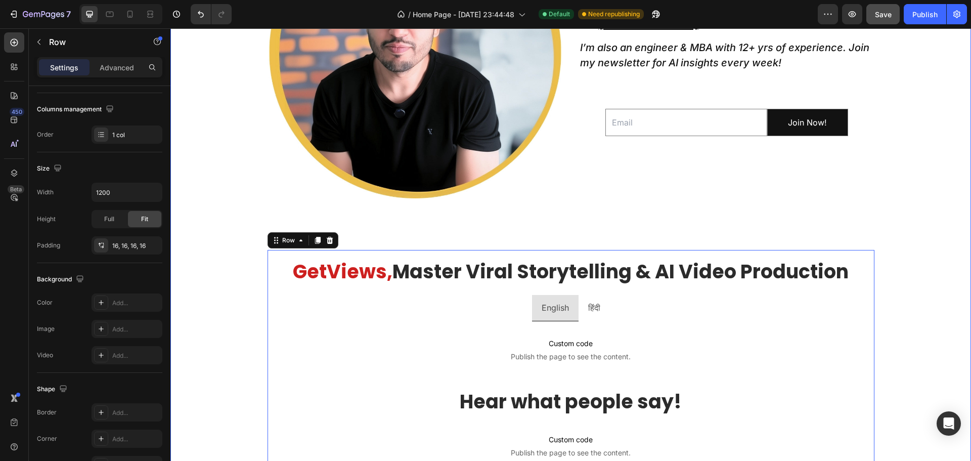
click at [262, 266] on div "Image Hi, I'm [PERSON_NAME]. Heading I'm a top rated AI expert on Upwork & I ru…" at bounding box center [570, 300] width 800 height 795
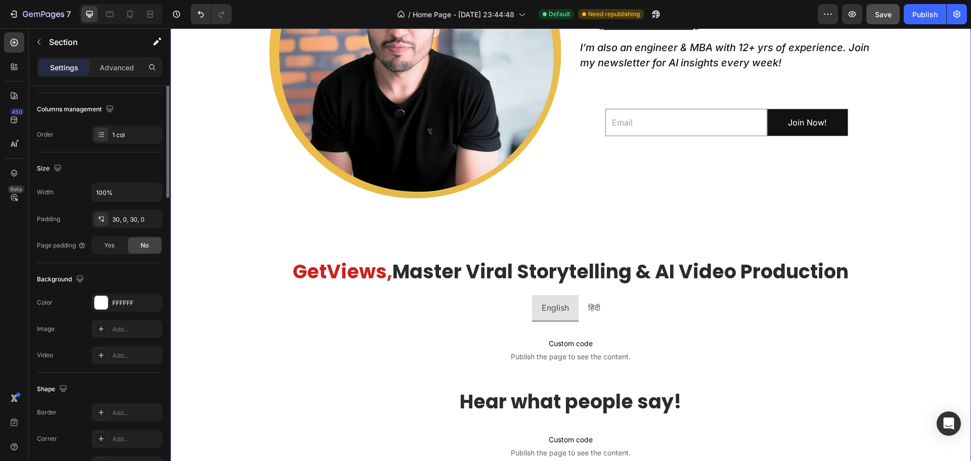
scroll to position [0, 0]
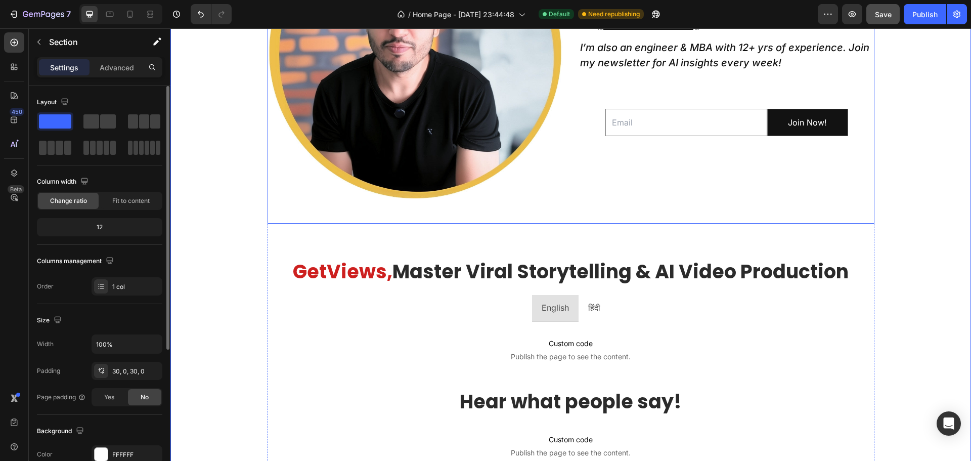
click at [296, 211] on div "Image Hi, I'm [PERSON_NAME]. Heading I'm a top rated AI expert on Upwork & I ru…" at bounding box center [570, 63] width 607 height 321
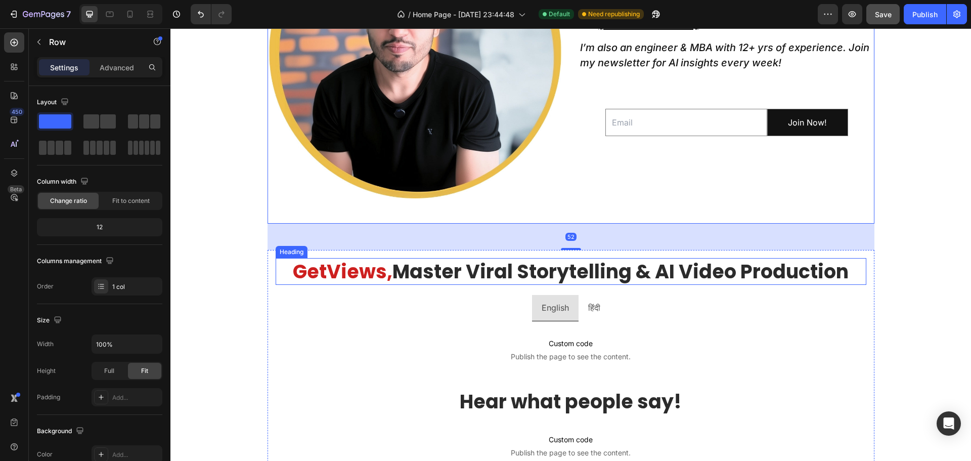
click at [297, 258] on h2 "Get Views, Master Viral Storytelling & AI Video Production" at bounding box center [571, 271] width 591 height 27
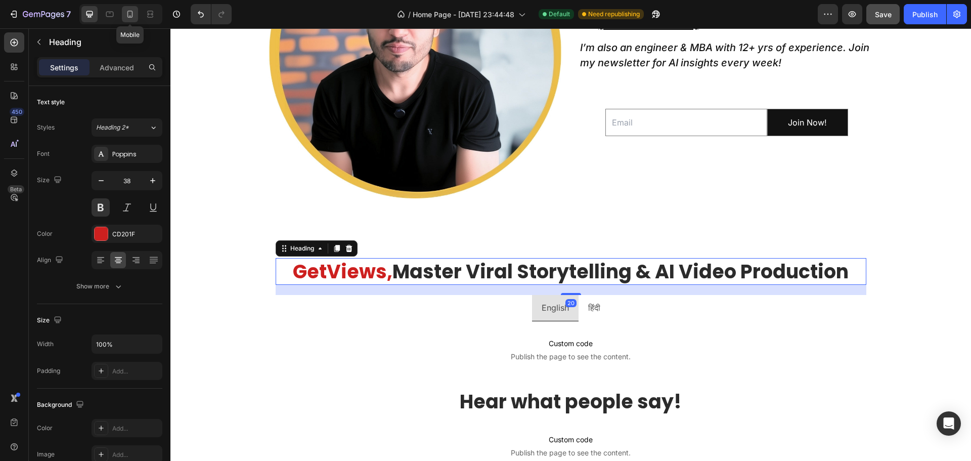
click at [128, 15] on icon at bounding box center [130, 14] width 6 height 7
type input "22"
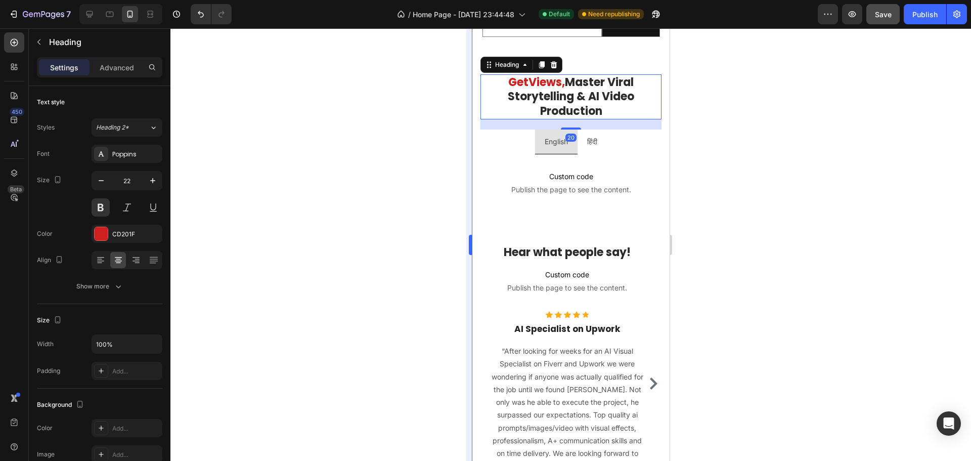
scroll to position [783, 0]
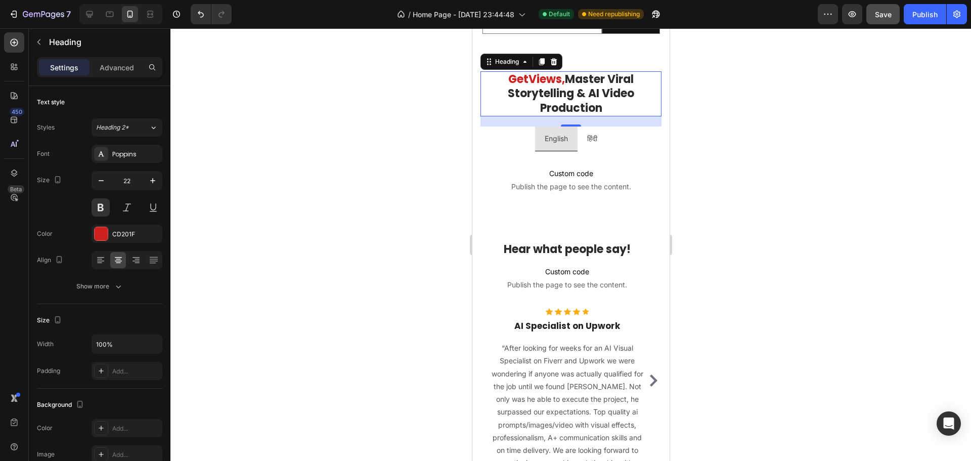
click at [486, 137] on ul "English हिंदी" at bounding box center [570, 138] width 181 height 24
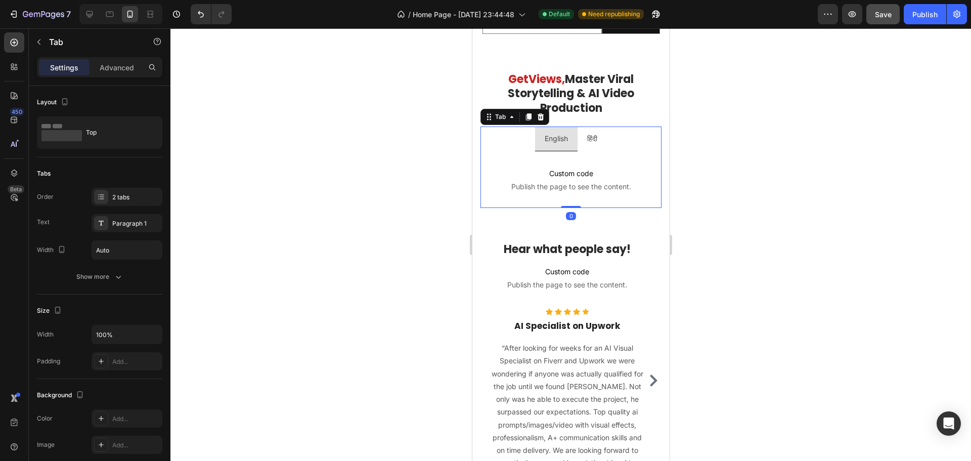
scroll to position [580, 0]
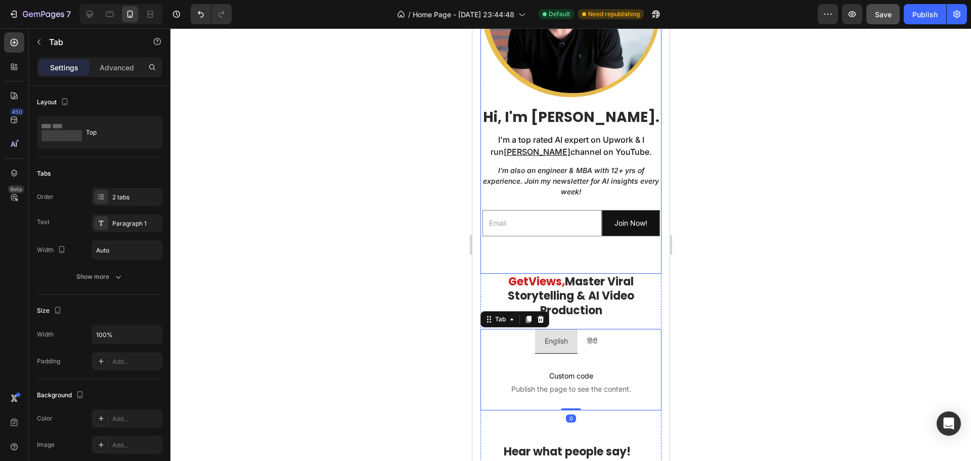
click at [526, 251] on div "Image Hi, I'm [PERSON_NAME]. Heading I'm a top rated AI expert on Upwork & I ru…" at bounding box center [570, 94] width 181 height 357
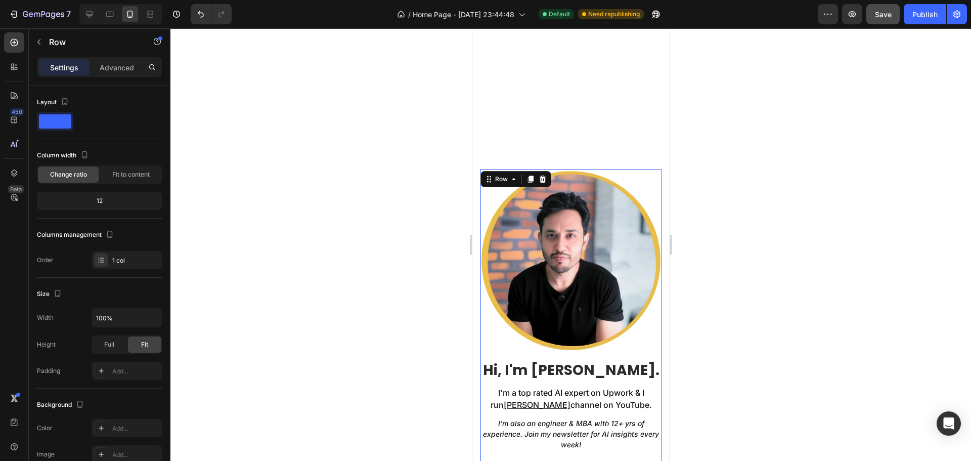
scroll to position [277, 0]
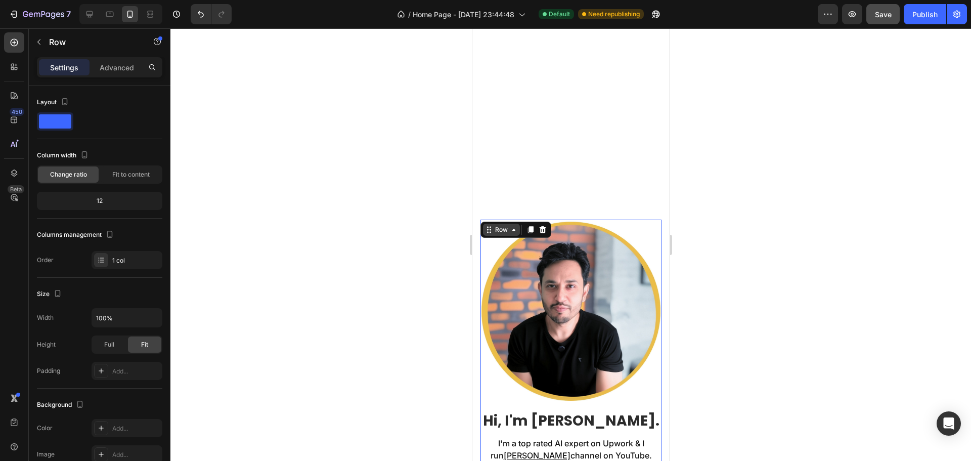
click at [502, 234] on div "Row" at bounding box center [500, 229] width 17 height 9
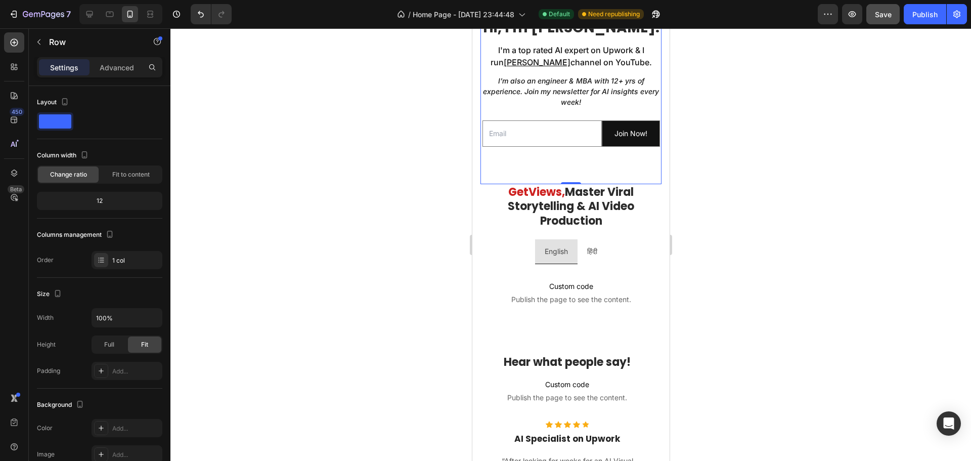
scroll to position [429, 0]
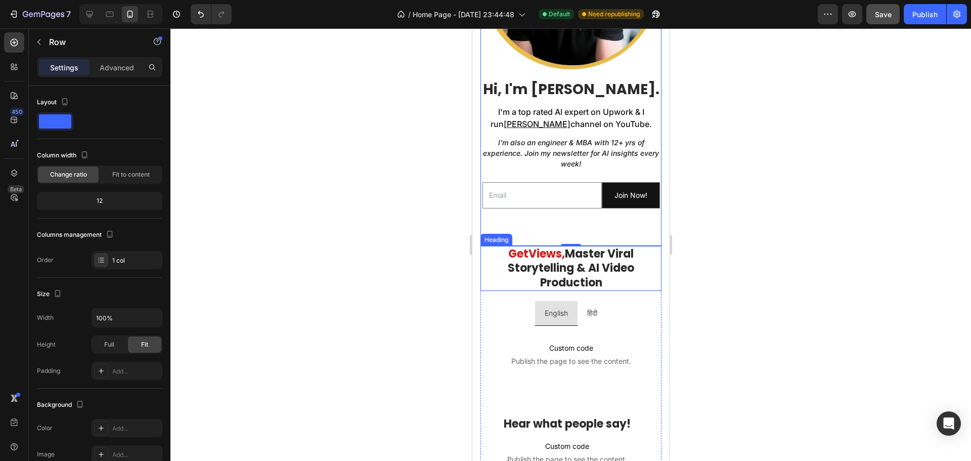
click at [495, 265] on h2 "Get Views, Master Viral Storytelling & AI Video Production" at bounding box center [570, 269] width 181 height 46
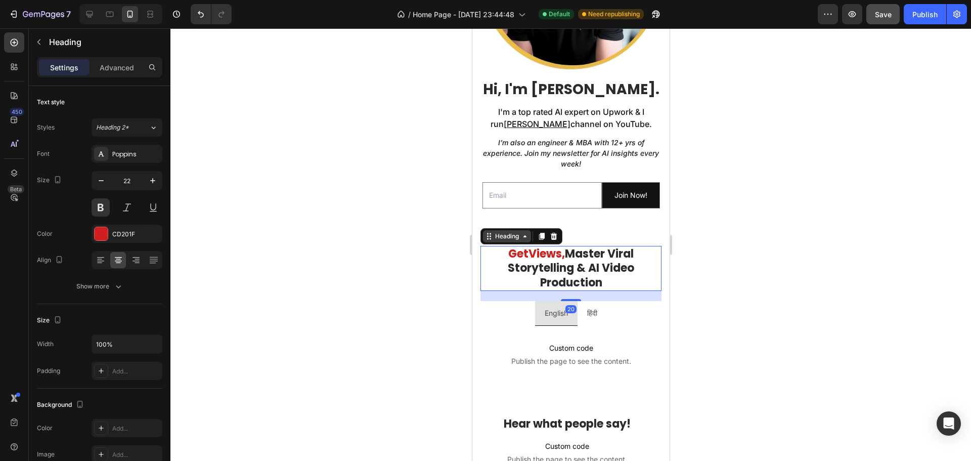
click at [518, 232] on div "Heading" at bounding box center [506, 236] width 28 height 9
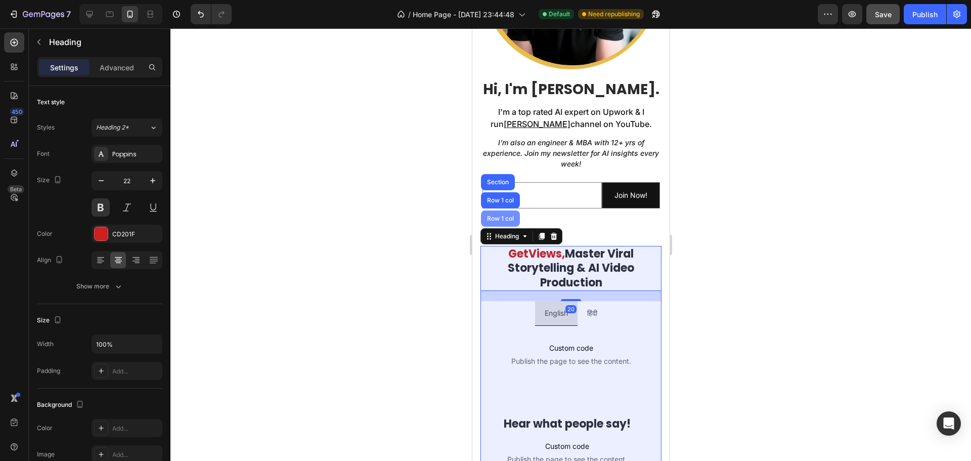
click at [503, 215] on div "Row 1 col" at bounding box center [499, 218] width 31 height 6
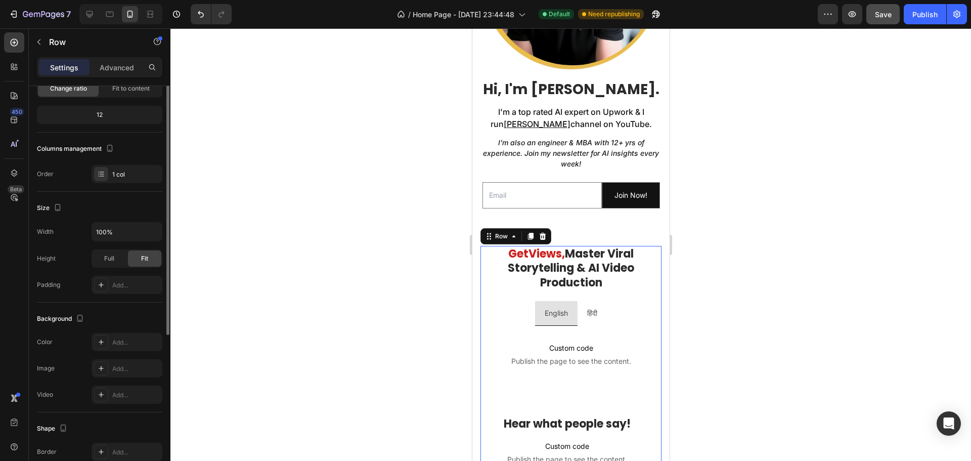
scroll to position [35, 0]
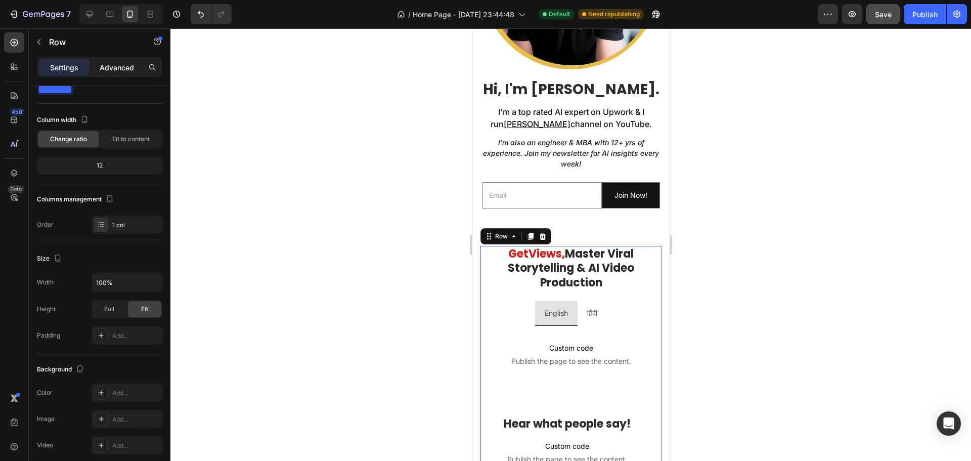
click at [120, 63] on p "Advanced" at bounding box center [117, 67] width 34 height 11
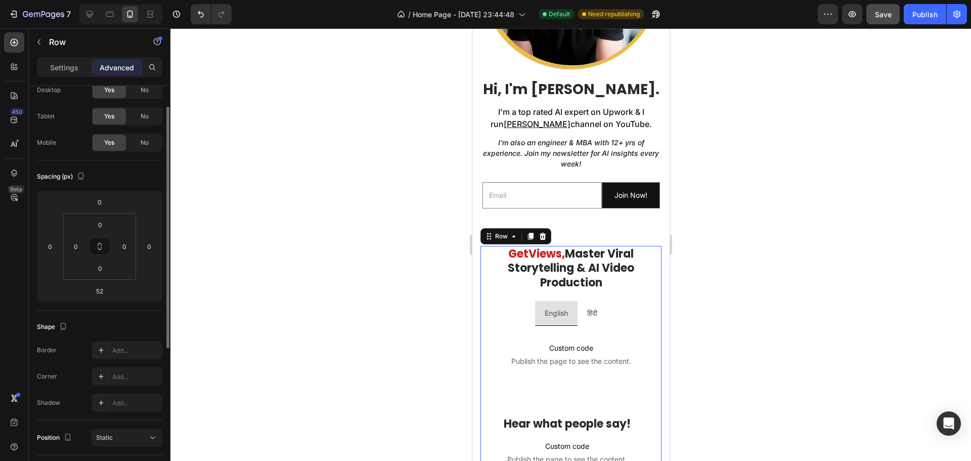
scroll to position [0, 0]
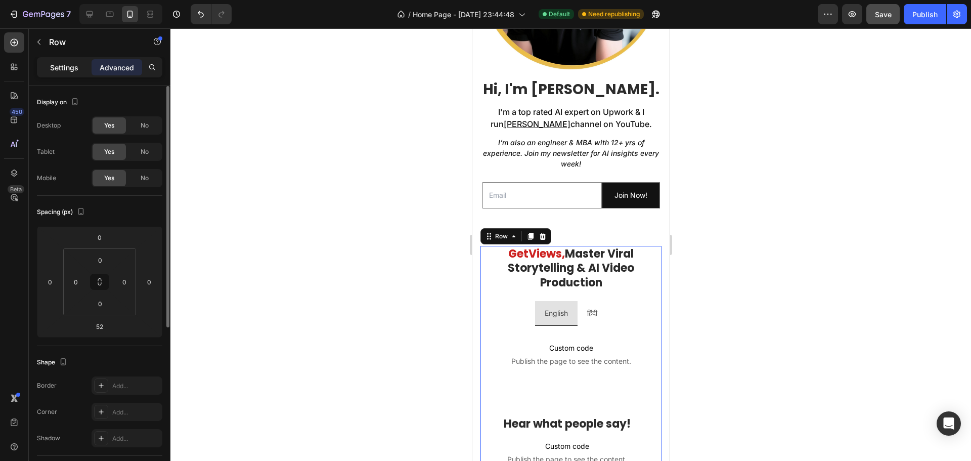
click at [62, 63] on p "Settings" at bounding box center [64, 67] width 28 height 11
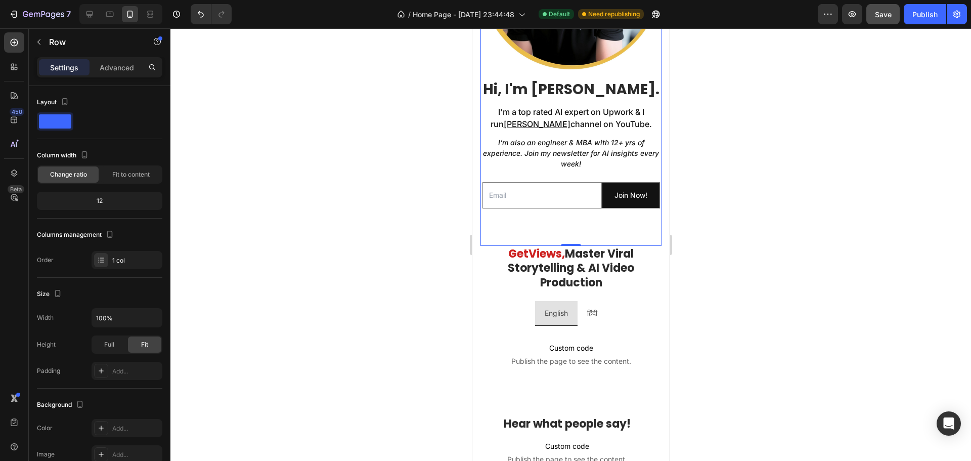
click at [567, 224] on div "Image Hi, I'm [PERSON_NAME]. Heading I'm a top rated AI expert on Upwork & I ru…" at bounding box center [570, 66] width 181 height 357
click at [488, 255] on h2 "Get Views, Master Viral Storytelling & AI Video Production" at bounding box center [570, 269] width 181 height 46
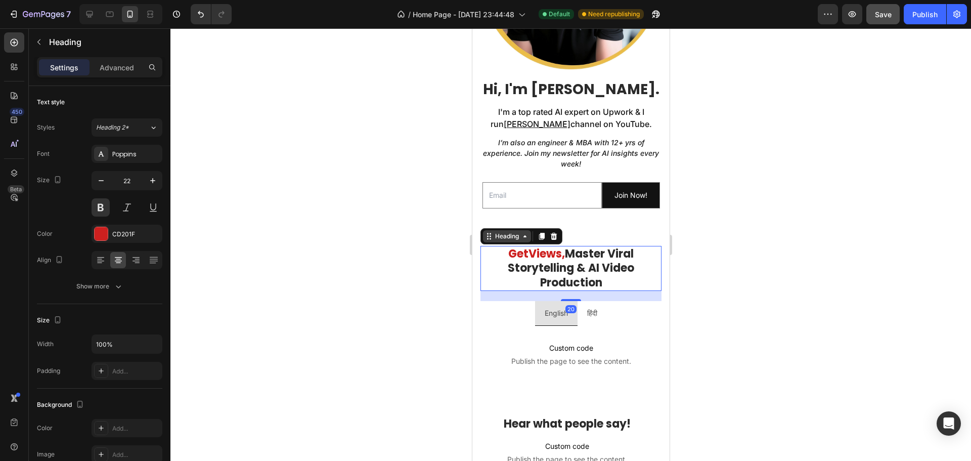
click at [510, 232] on div "Heading" at bounding box center [506, 236] width 28 height 9
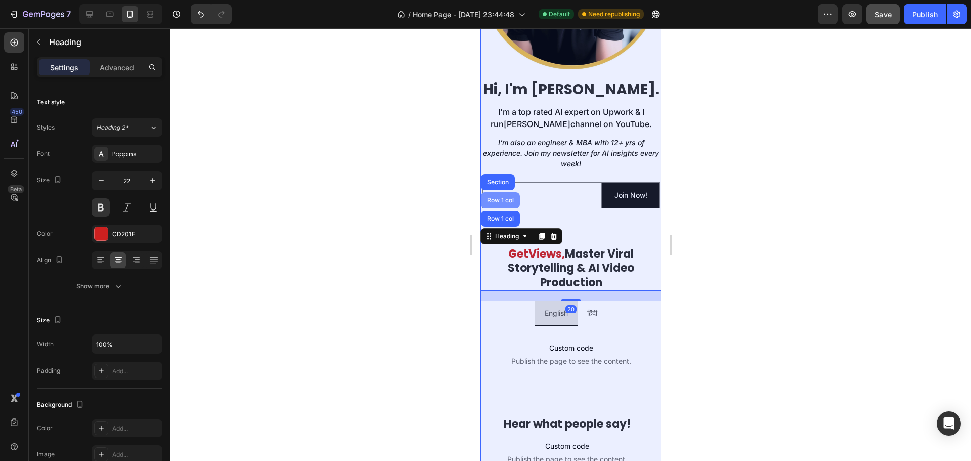
click at [503, 197] on div "Row 1 col" at bounding box center [499, 200] width 31 height 6
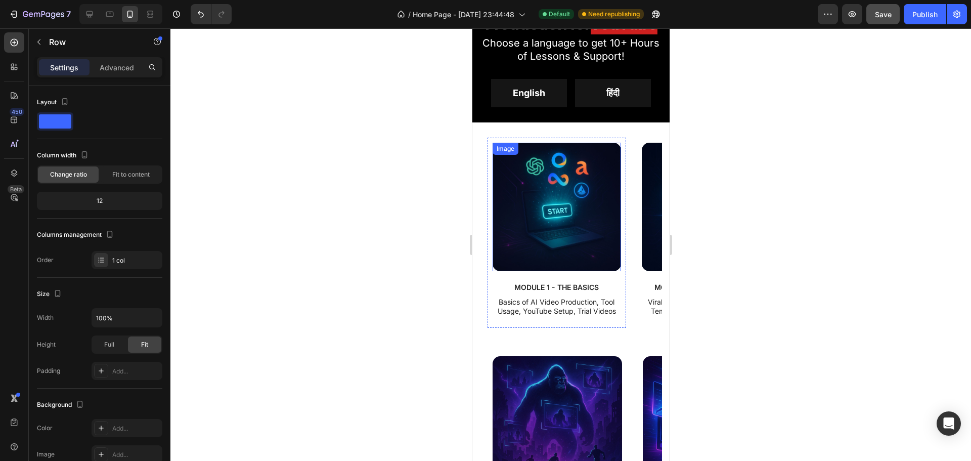
scroll to position [860, 0]
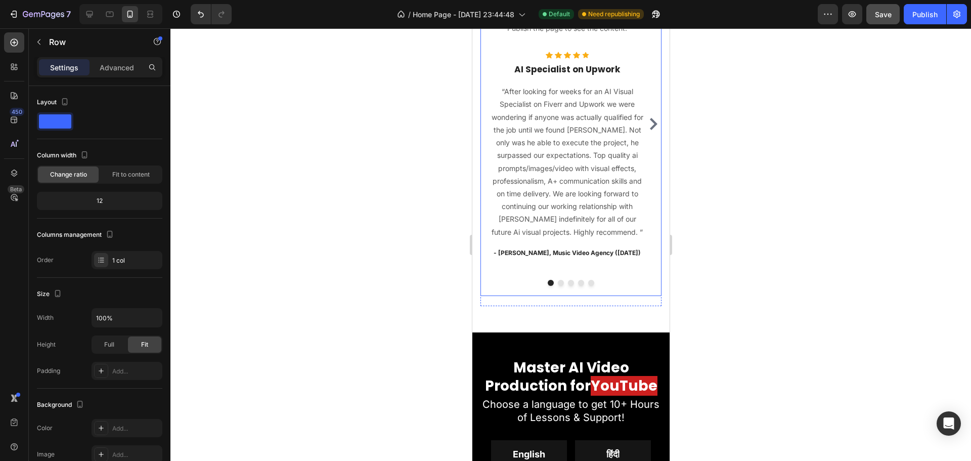
click at [513, 281] on div "Hear what people say! Heading Custom code Publish the page to see the content. …" at bounding box center [570, 136] width 181 height 319
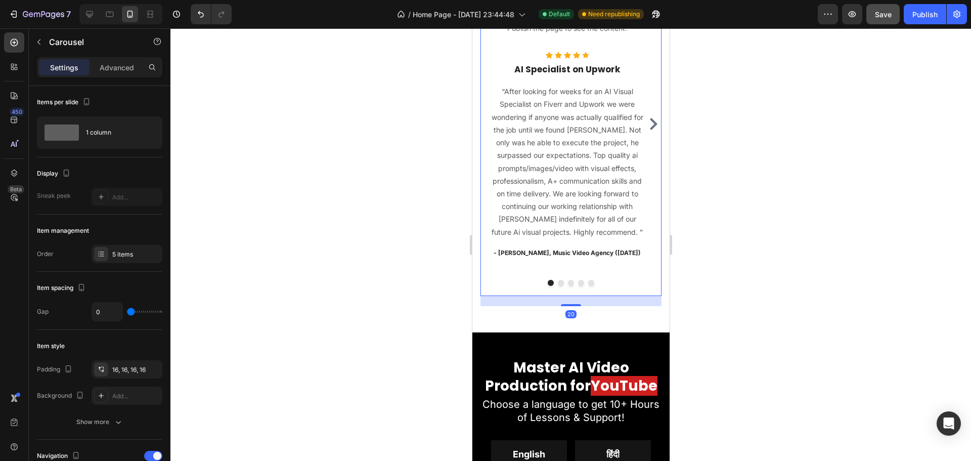
click at [506, 296] on div "20" at bounding box center [570, 301] width 181 height 10
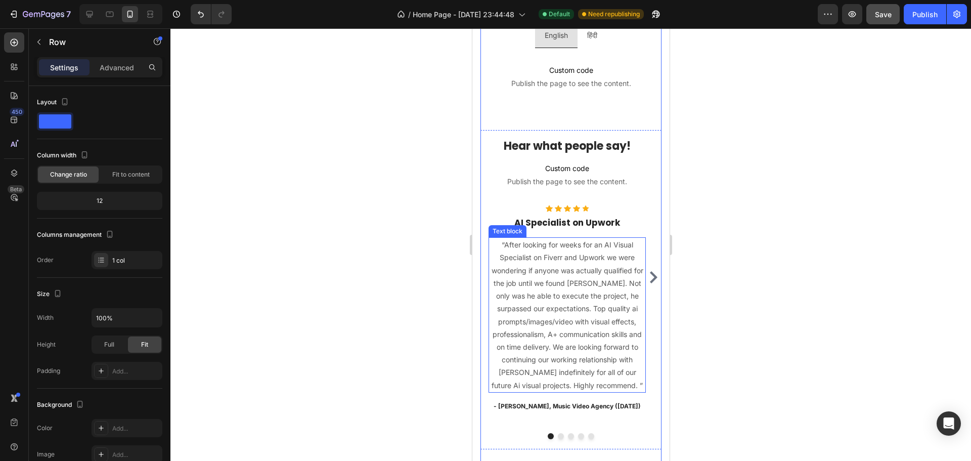
scroll to position [1011, 0]
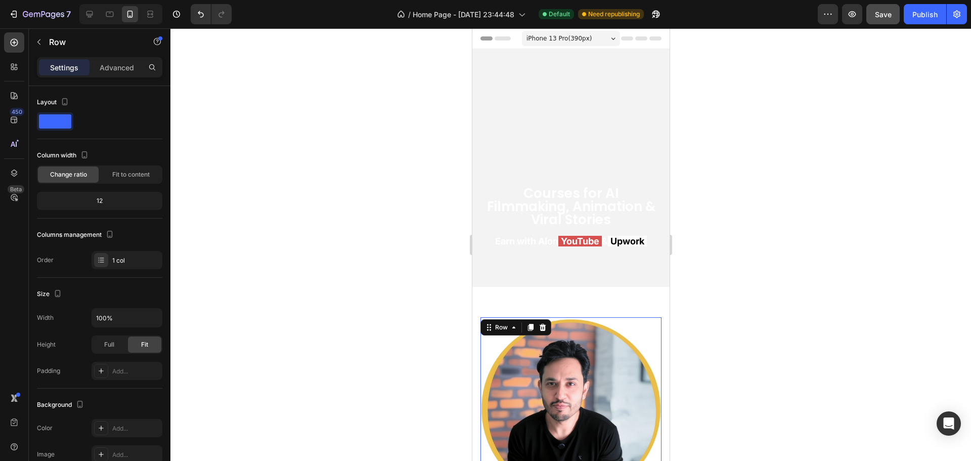
scroll to position [101, 0]
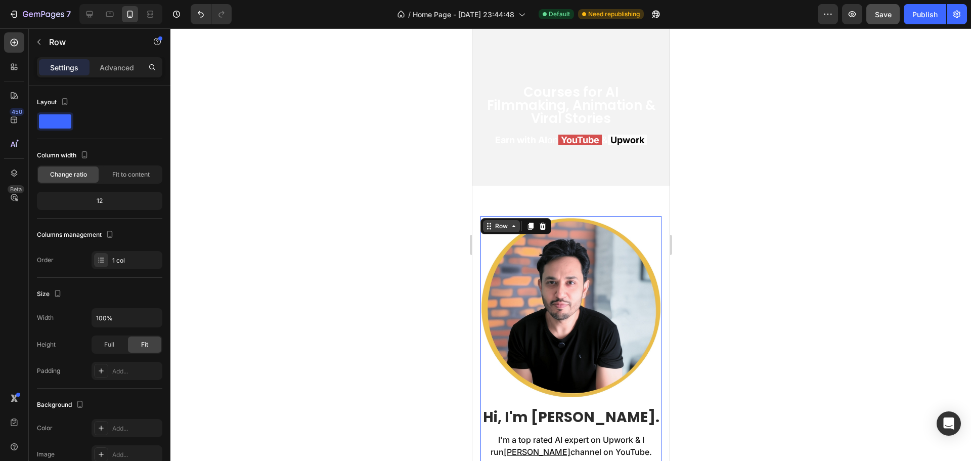
click at [499, 225] on div "Row" at bounding box center [500, 225] width 17 height 9
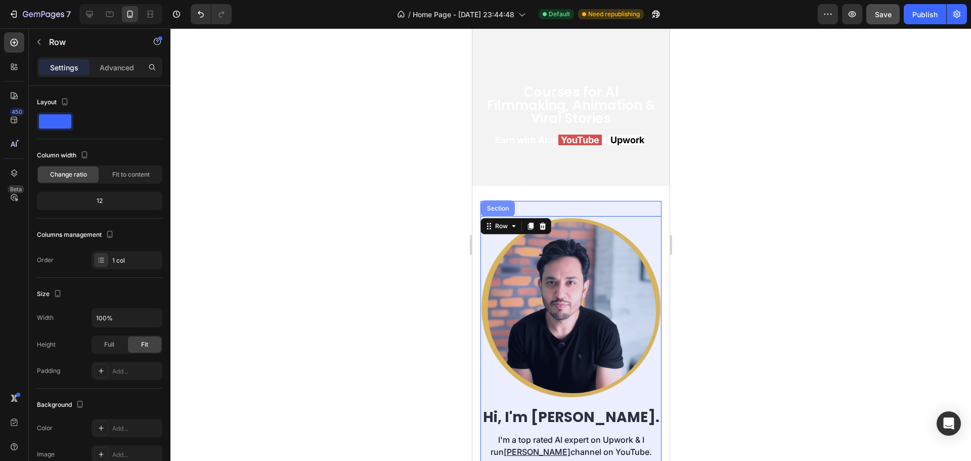
click at [500, 210] on div "Section" at bounding box center [497, 208] width 26 height 6
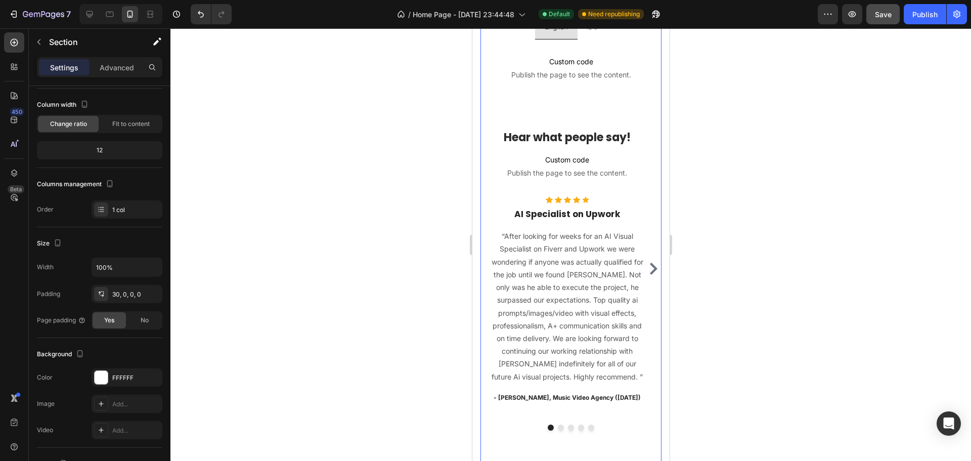
scroll to position [1112, 0]
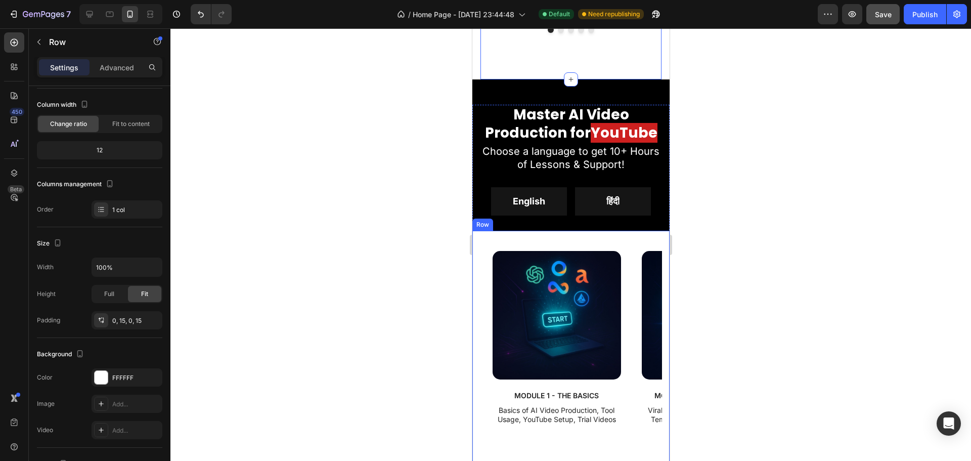
click at [480, 234] on div "Image MODULE 1 - THE BASICS Text Block Basics of AI Video Production, Tool Usag…" at bounding box center [570, 452] width 197 height 443
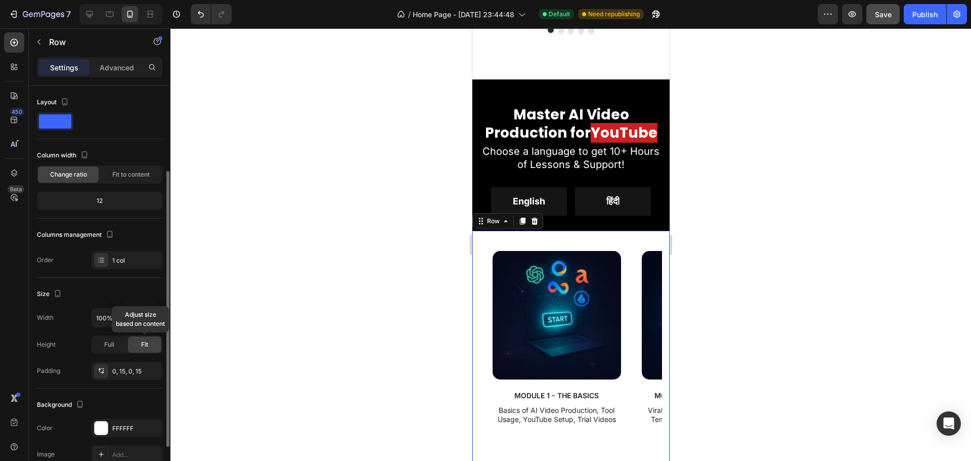
scroll to position [51, 0]
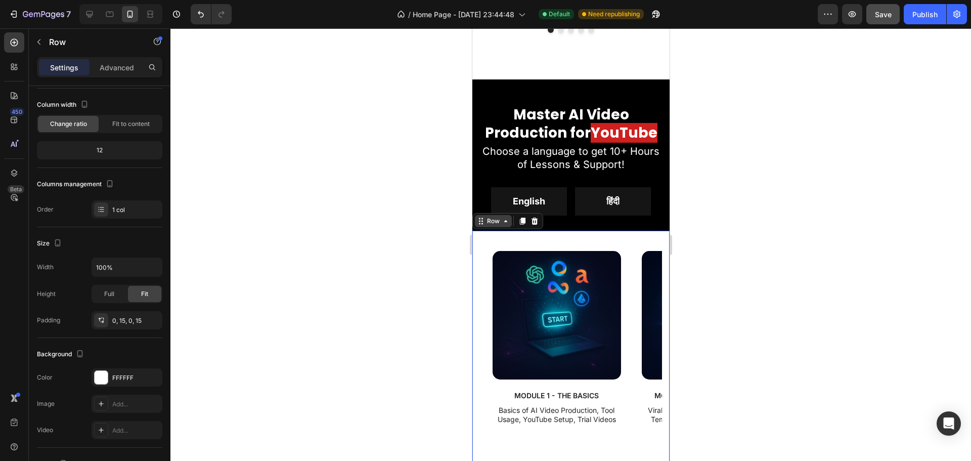
click at [489, 217] on div "Row" at bounding box center [492, 220] width 17 height 9
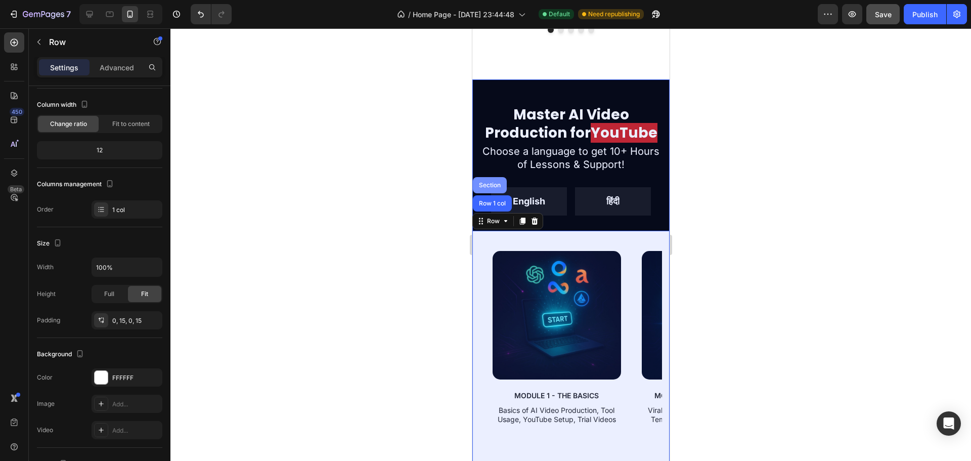
click at [493, 182] on div "Section" at bounding box center [489, 185] width 26 height 6
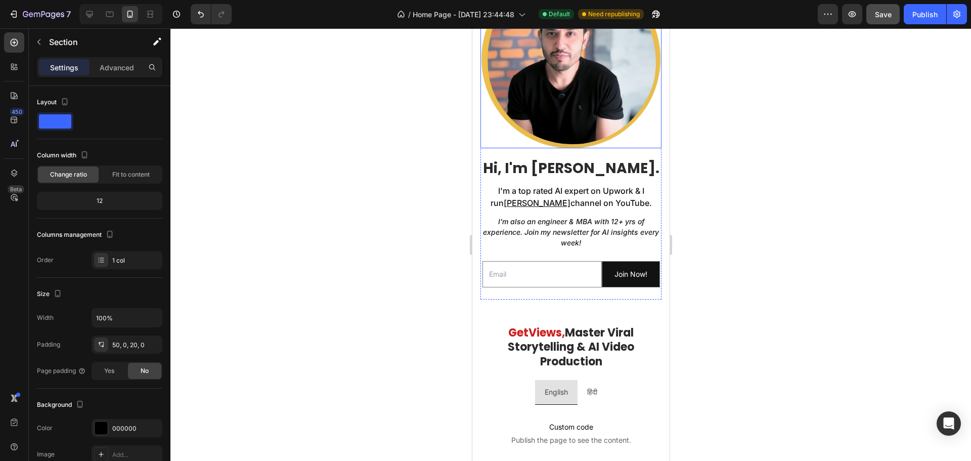
scroll to position [253, 0]
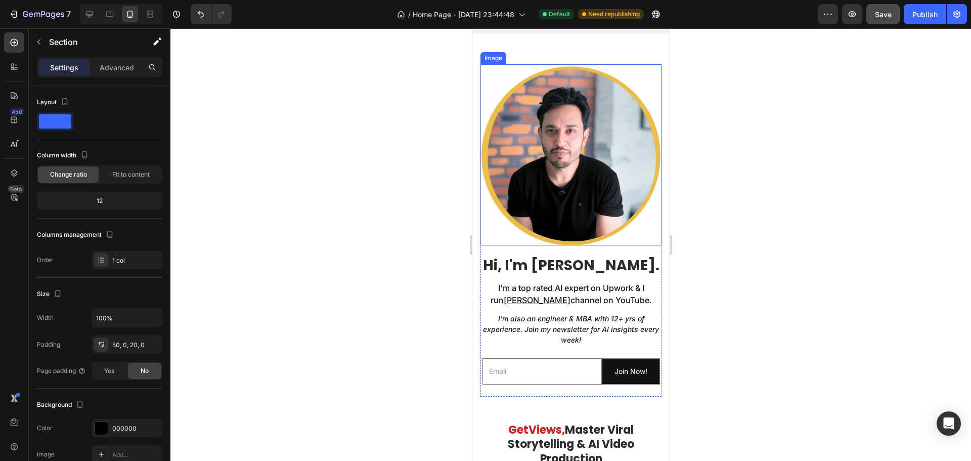
click at [499, 83] on img at bounding box center [570, 154] width 181 height 181
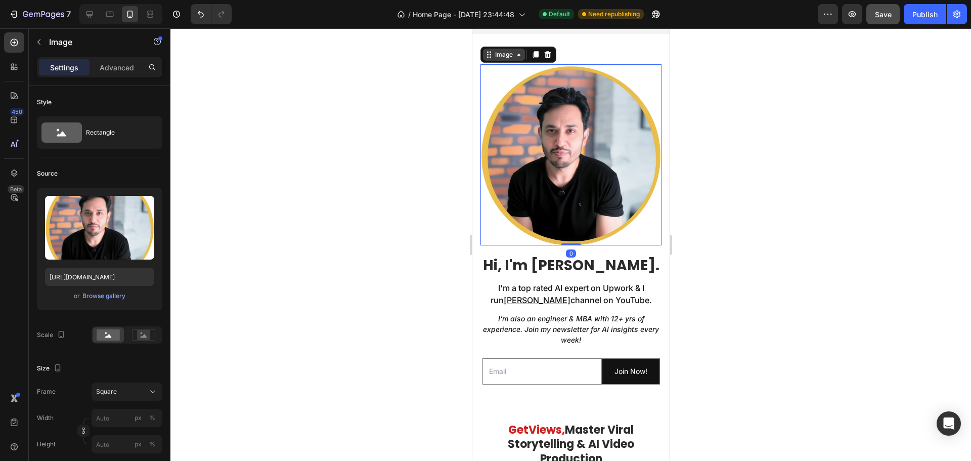
click at [514, 55] on icon at bounding box center [518, 55] width 8 height 8
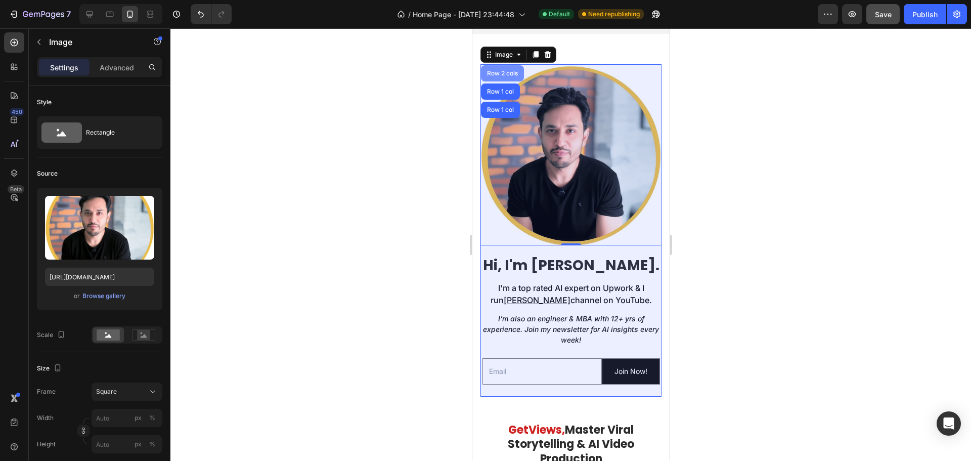
click at [502, 75] on div "Row 2 cols" at bounding box center [501, 73] width 35 height 6
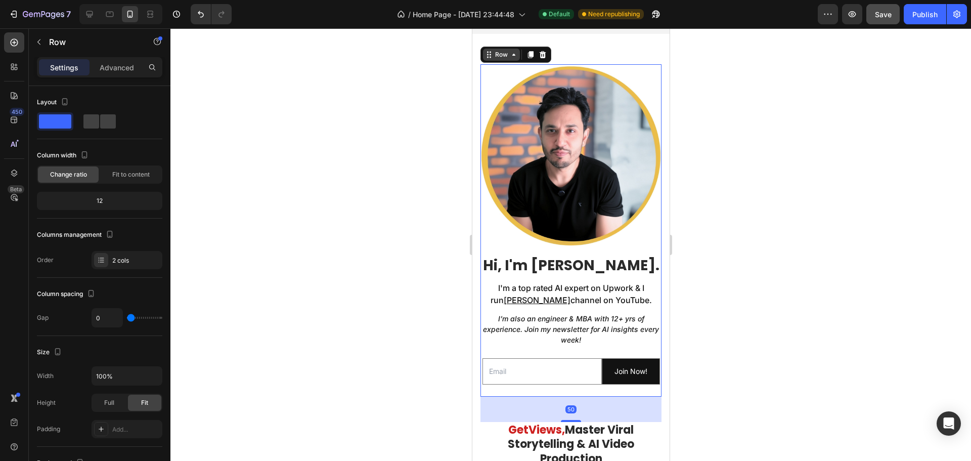
click at [515, 51] on icon at bounding box center [513, 55] width 8 height 8
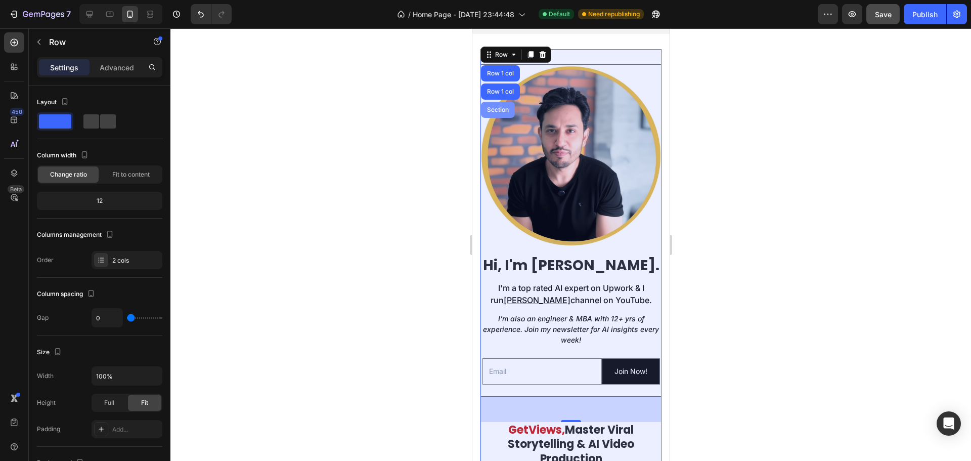
click at [500, 107] on div "Section" at bounding box center [497, 110] width 26 height 6
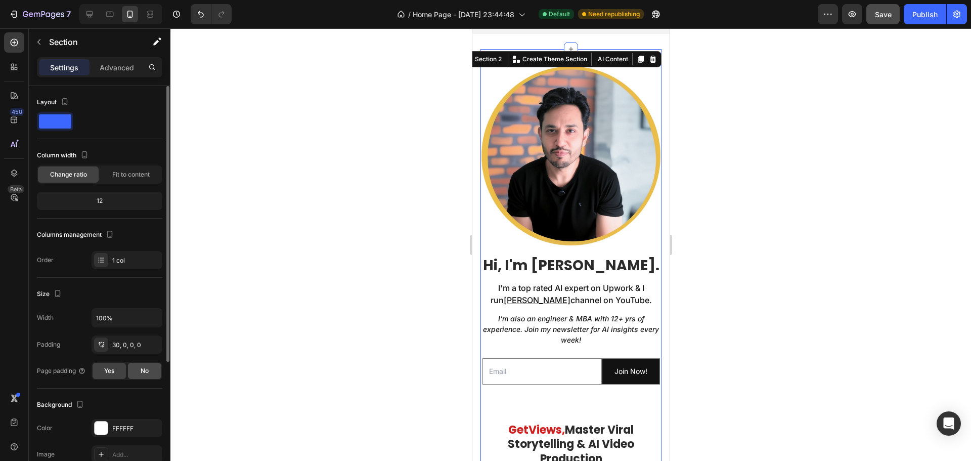
click at [146, 370] on span "No" at bounding box center [145, 370] width 8 height 9
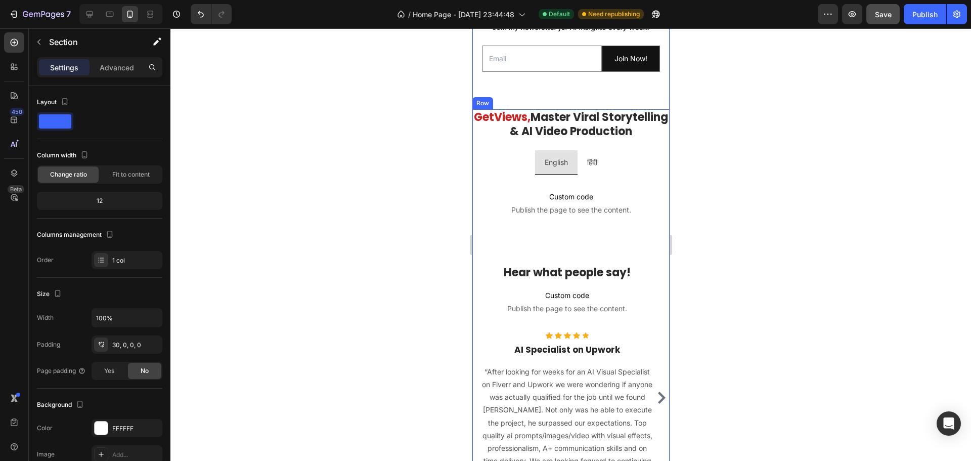
scroll to position [607, 0]
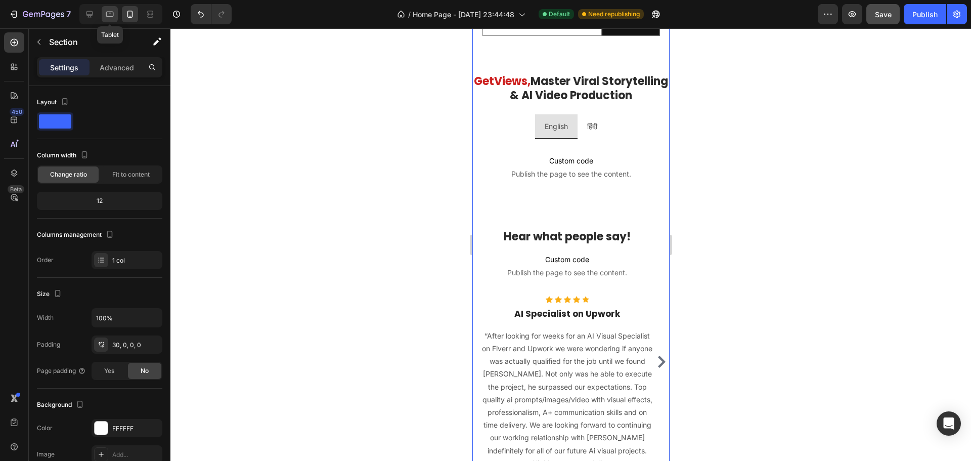
click at [113, 12] on icon at bounding box center [110, 15] width 8 height 6
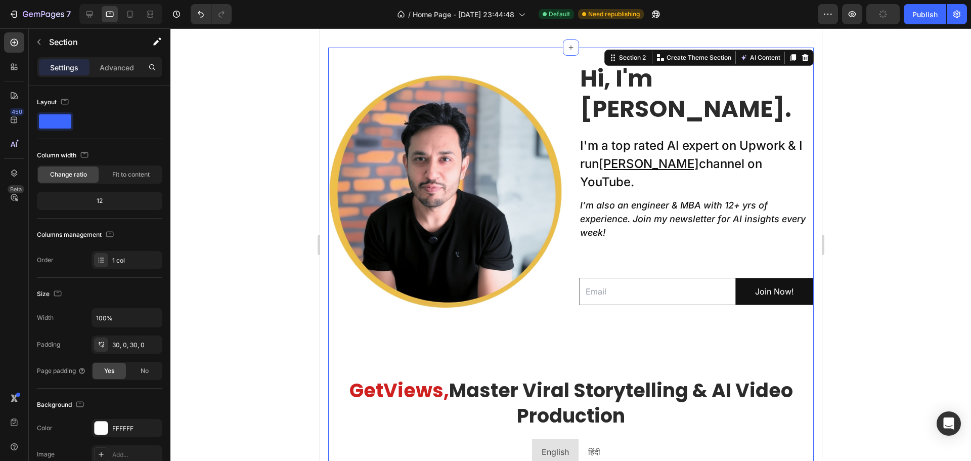
scroll to position [263, 0]
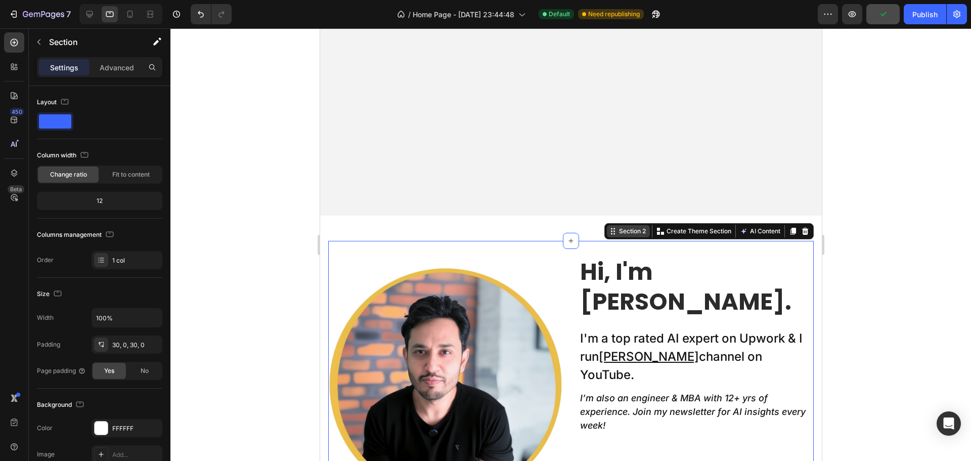
click at [606, 237] on div "Section 2" at bounding box center [627, 231] width 43 height 12
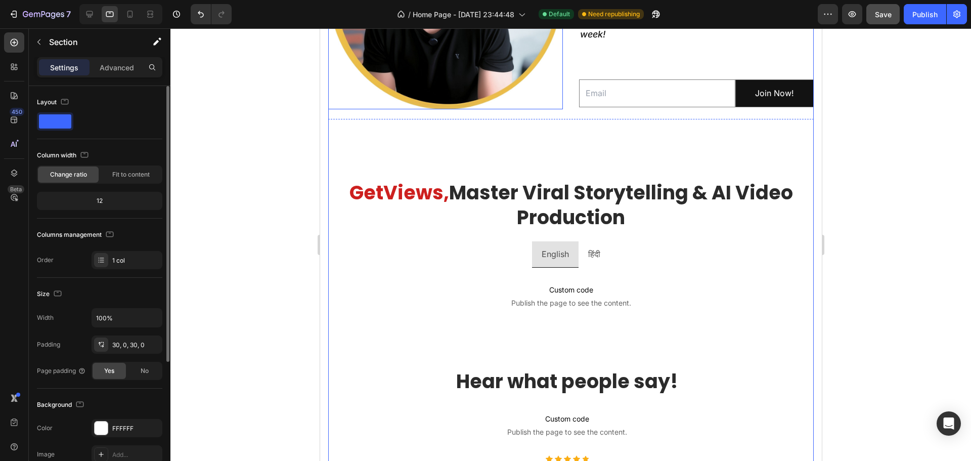
scroll to position [567, 0]
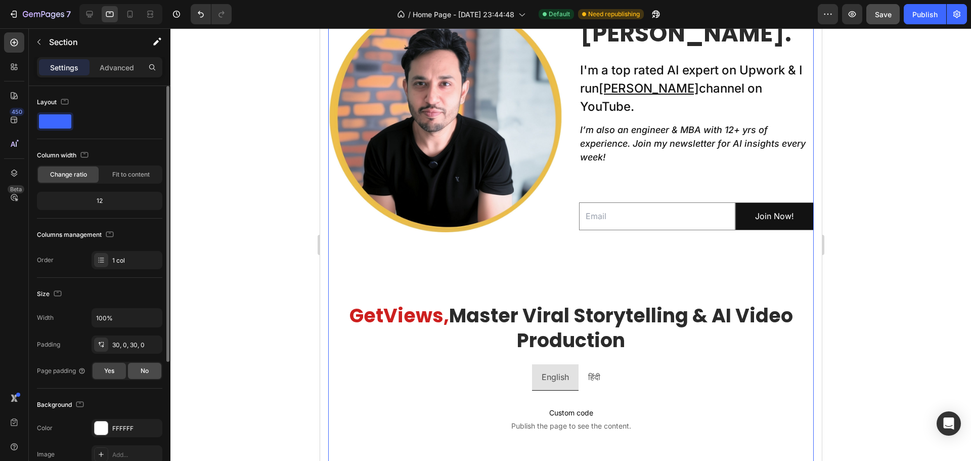
click at [138, 366] on div "No" at bounding box center [144, 371] width 33 height 16
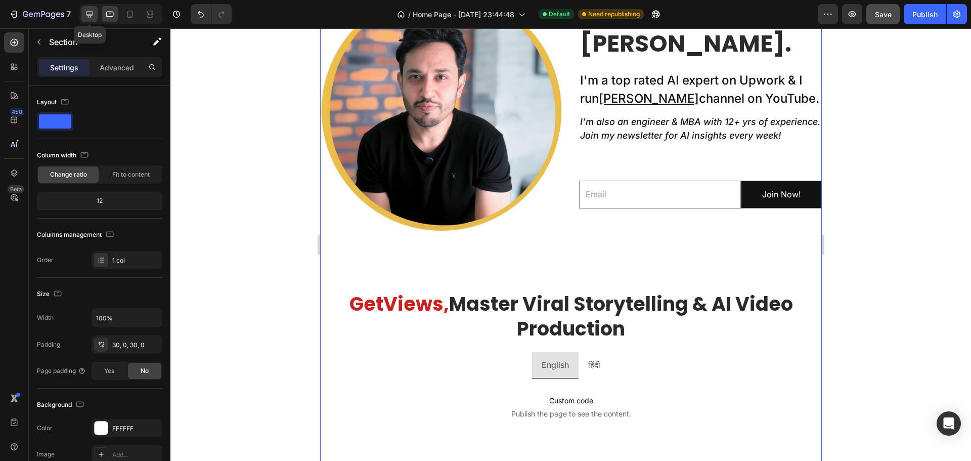
click at [93, 12] on icon at bounding box center [89, 14] width 7 height 7
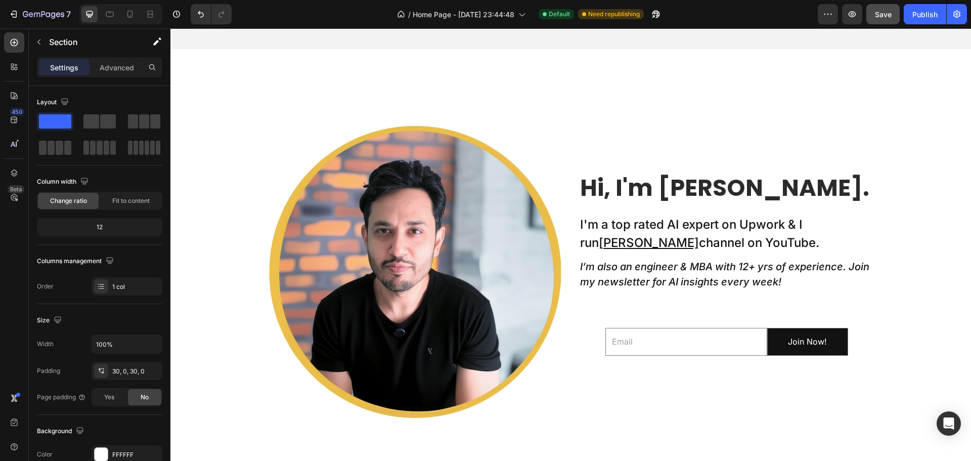
scroll to position [281, 0]
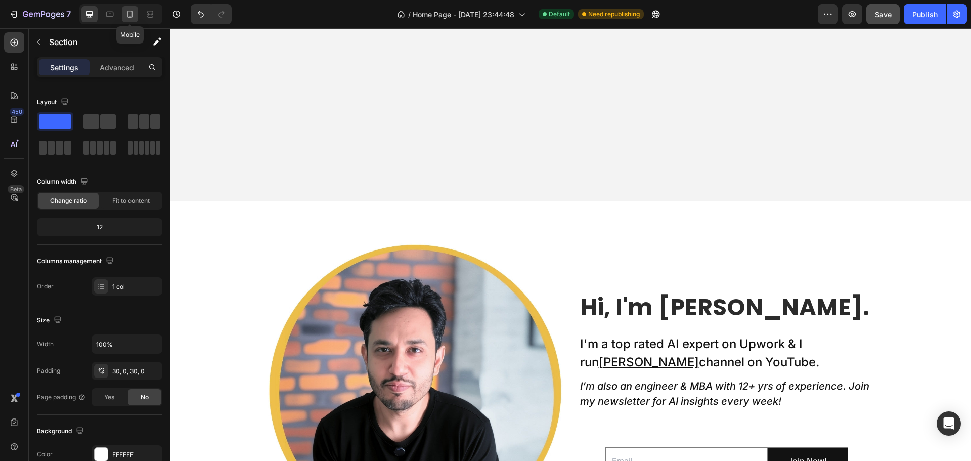
click at [133, 12] on icon at bounding box center [130, 14] width 10 height 10
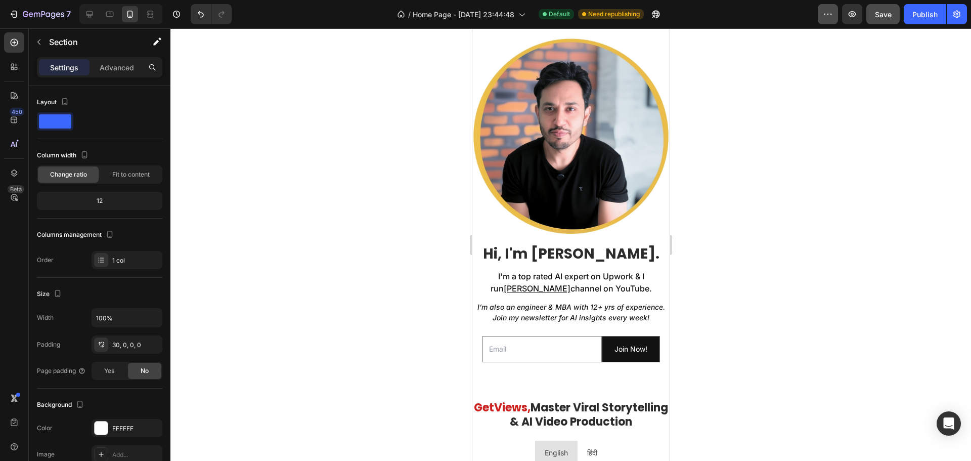
scroll to position [238, 0]
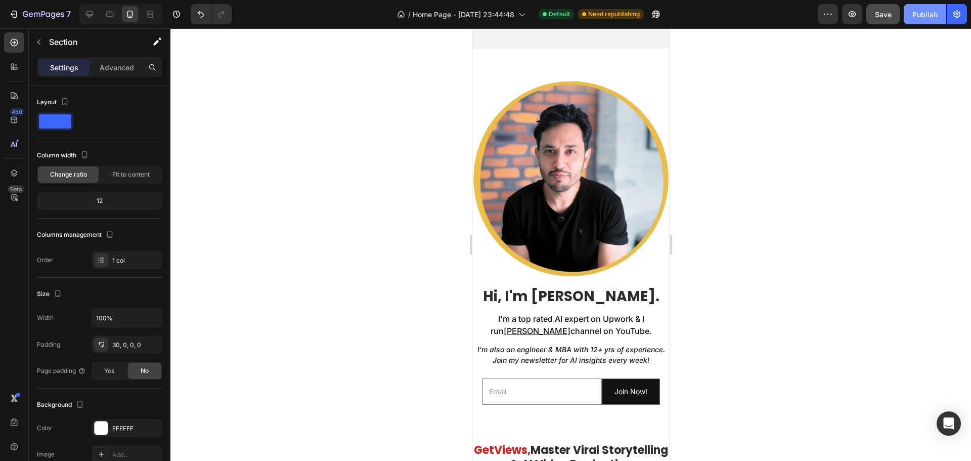
click at [915, 9] on div "Publish" at bounding box center [924, 14] width 25 height 11
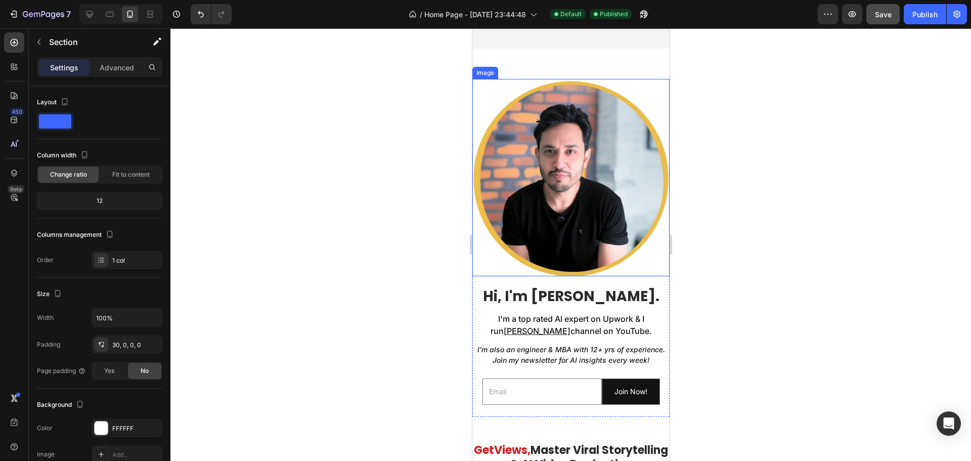
click at [517, 213] on img at bounding box center [570, 177] width 197 height 197
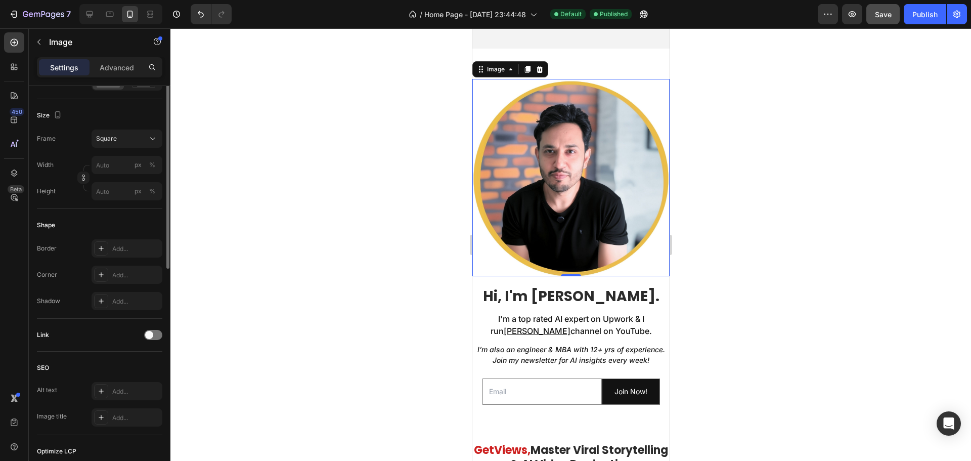
scroll to position [101, 0]
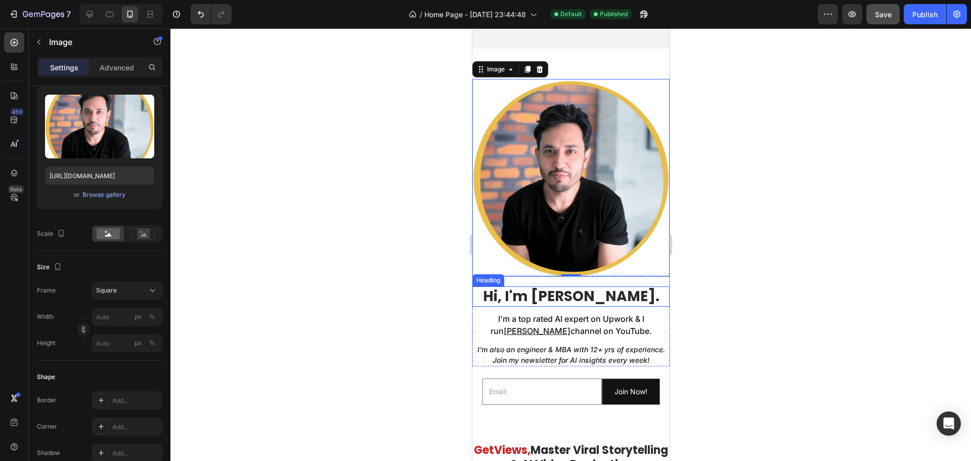
click at [495, 286] on h2 "Hi, I'm [PERSON_NAME]." at bounding box center [570, 296] width 197 height 20
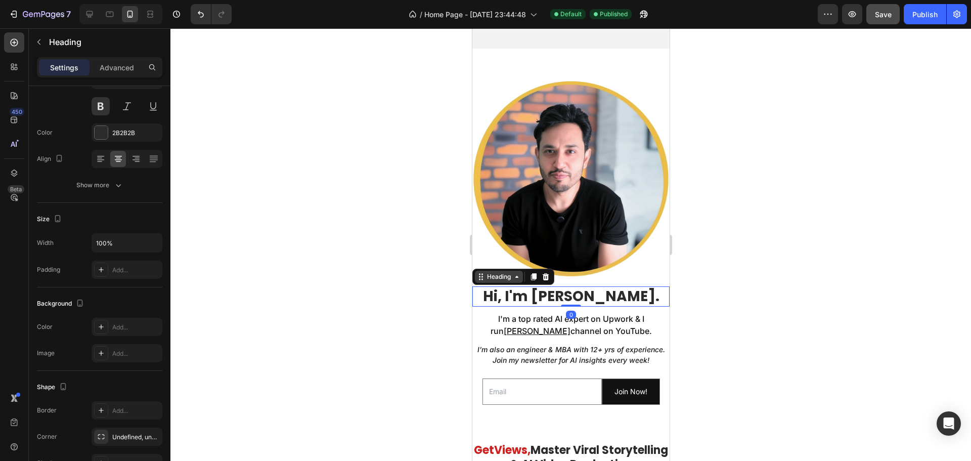
scroll to position [0, 0]
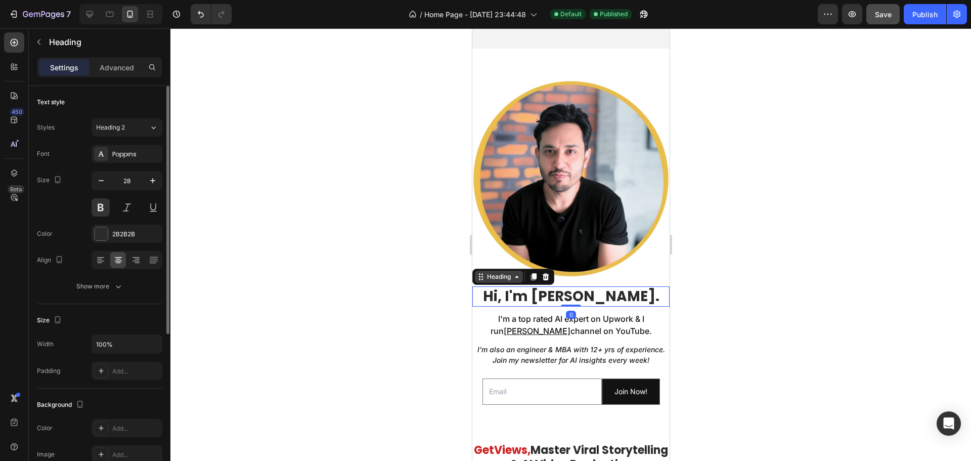
drag, startPoint x: 506, startPoint y: 273, endPoint x: 506, endPoint y: 265, distance: 8.1
click at [507, 273] on div "Heading" at bounding box center [498, 276] width 28 height 9
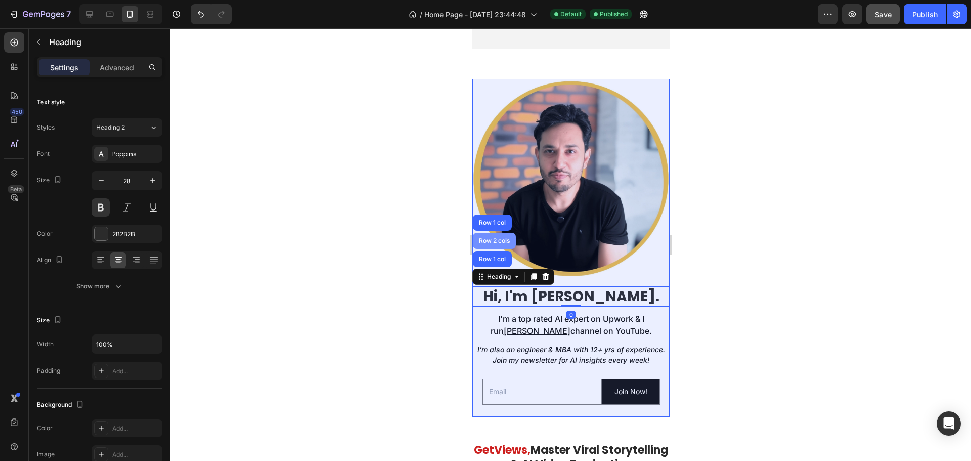
click at [498, 238] on div "Row 2 cols" at bounding box center [493, 241] width 35 height 6
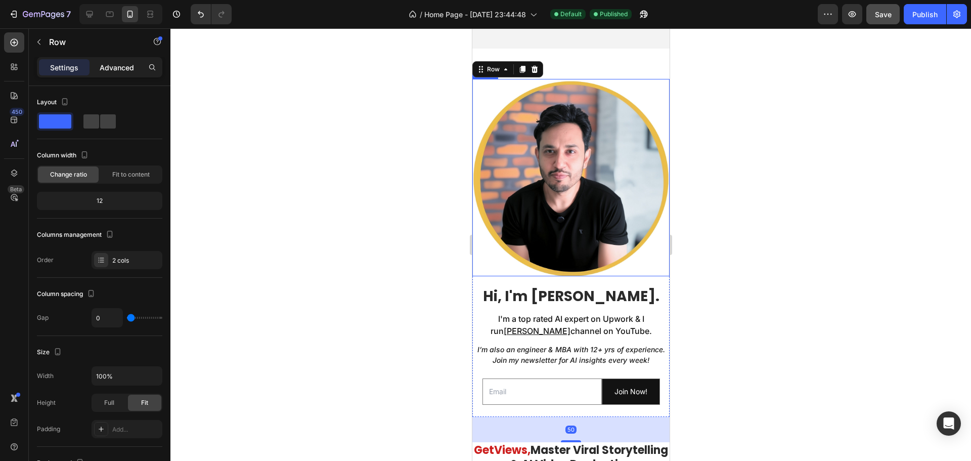
click at [119, 66] on p "Advanced" at bounding box center [117, 67] width 34 height 11
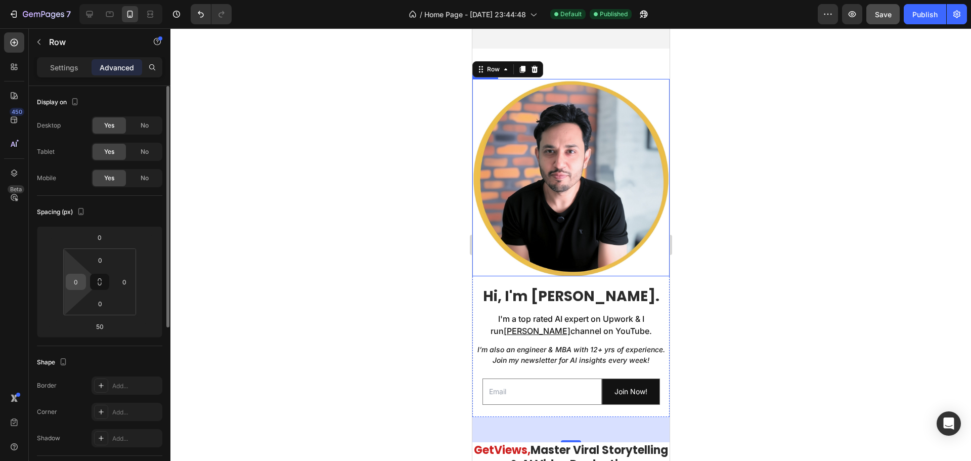
click at [77, 277] on input "0" at bounding box center [75, 281] width 15 height 15
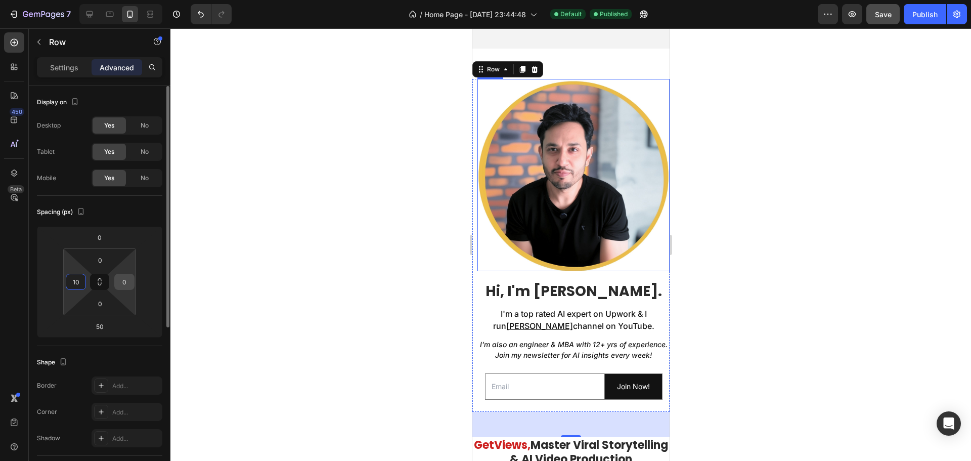
type input "10"
click at [122, 281] on input "0" at bounding box center [124, 281] width 15 height 15
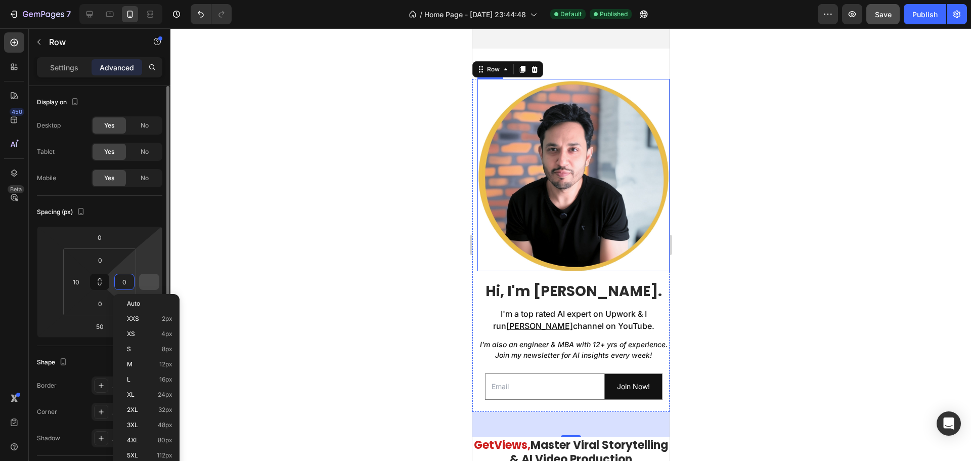
type input "10"
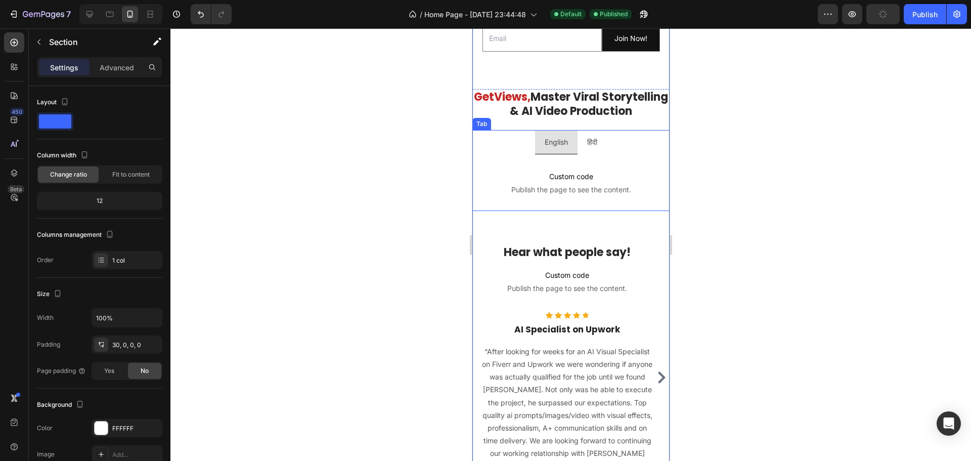
scroll to position [592, 0]
click at [496, 101] on h2 "Get Views, Master Viral Storytelling & AI Video Production" at bounding box center [570, 103] width 197 height 31
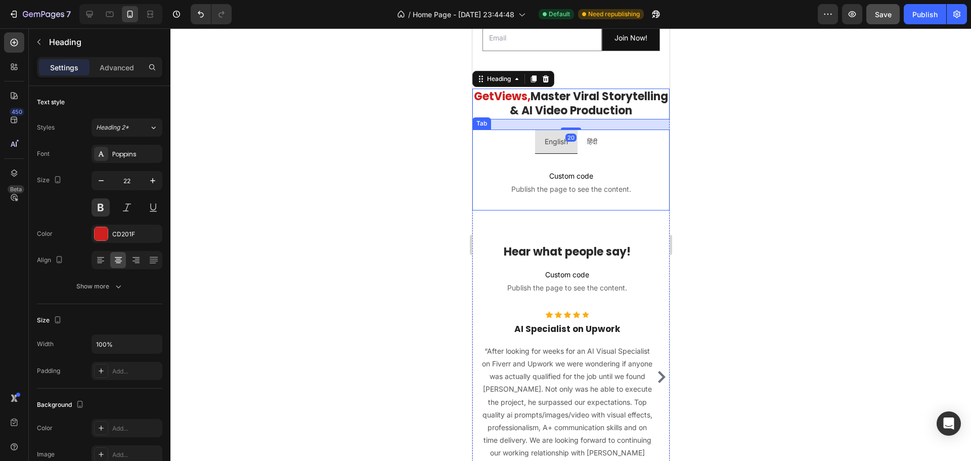
click at [499, 162] on div "Custom code Publish the page to see the content. Custom Code Custom code Publis…" at bounding box center [570, 182] width 197 height 57
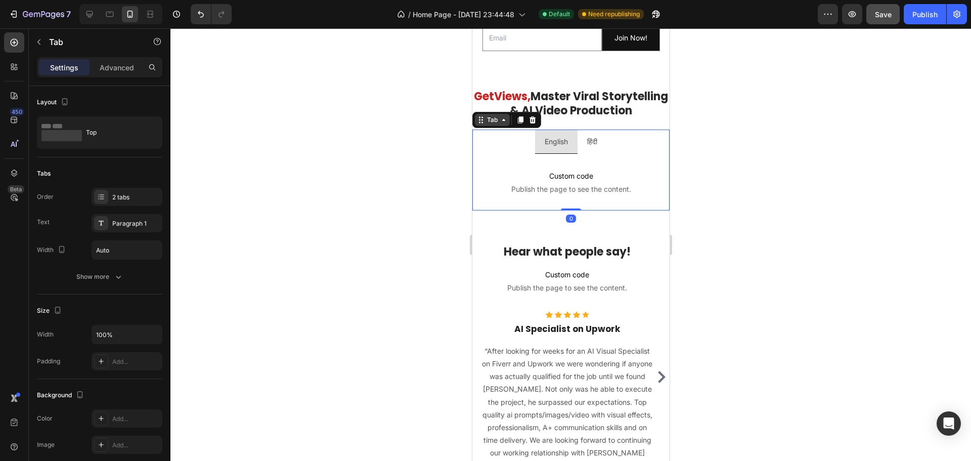
click at [487, 124] on div "Tab" at bounding box center [491, 119] width 15 height 9
click at [115, 71] on p "Advanced" at bounding box center [117, 67] width 34 height 11
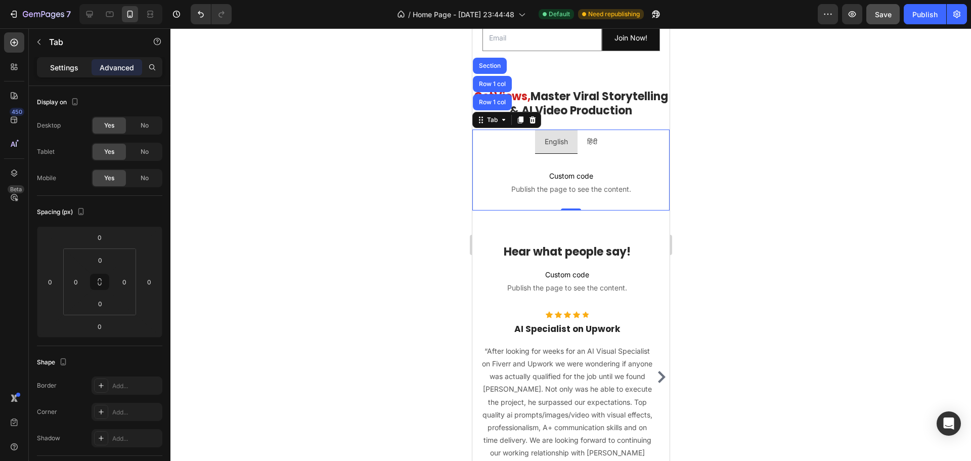
click at [57, 67] on p "Settings" at bounding box center [64, 67] width 28 height 11
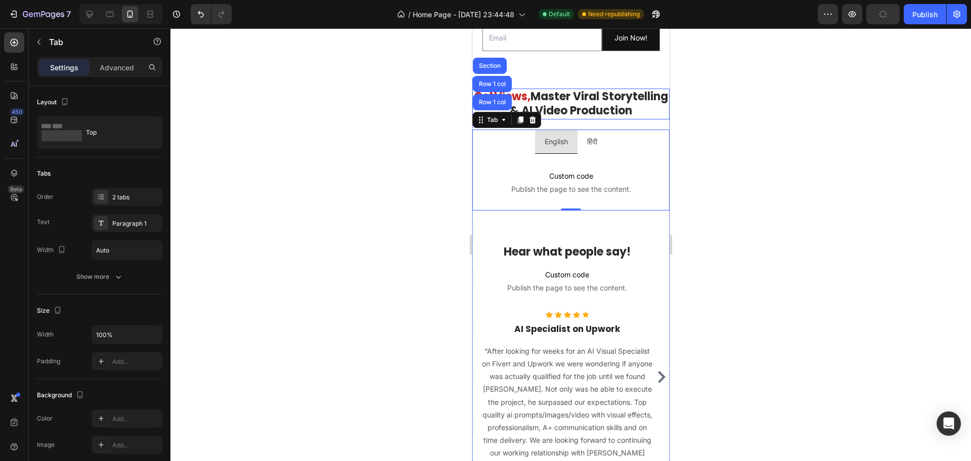
click at [570, 110] on span "Master Viral Storytelling & AI Video Production" at bounding box center [588, 103] width 158 height 30
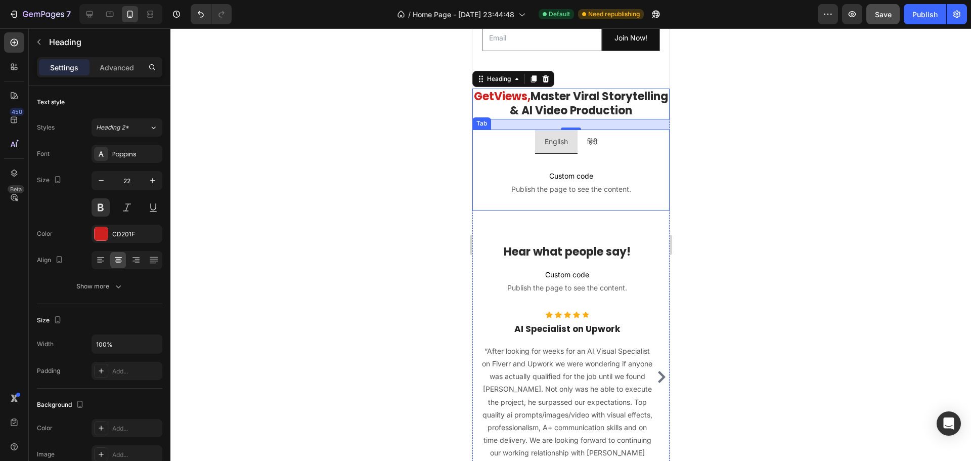
click at [499, 148] on ul "English हिंदी" at bounding box center [570, 141] width 197 height 24
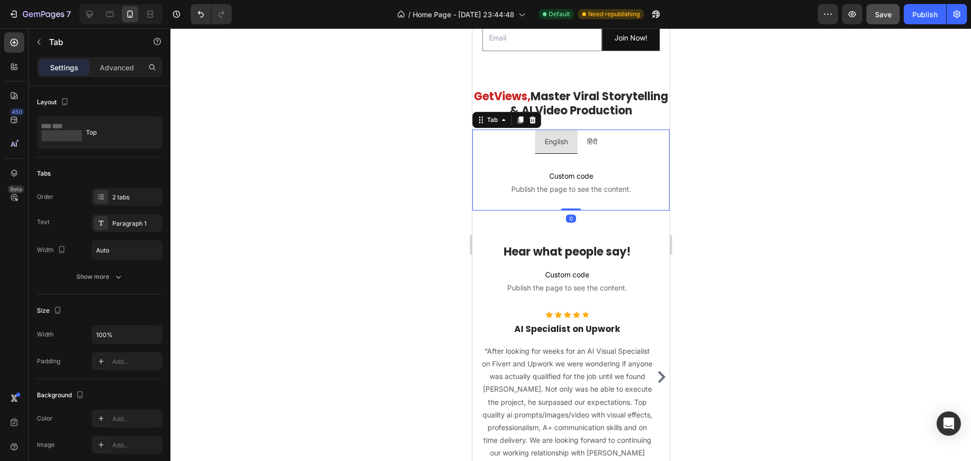
click at [513, 154] on ul "English हिंदी" at bounding box center [570, 141] width 197 height 24
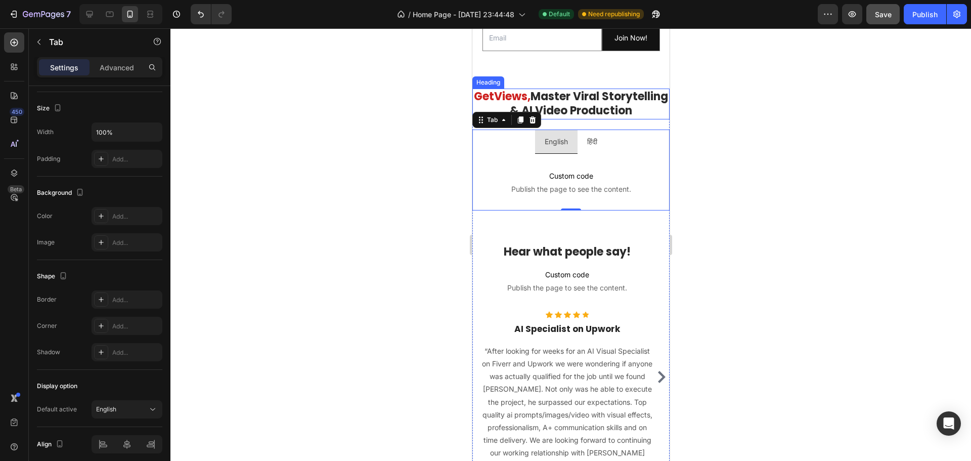
click at [517, 89] on h2 "Get Views, Master Viral Storytelling & AI Video Production" at bounding box center [570, 103] width 197 height 31
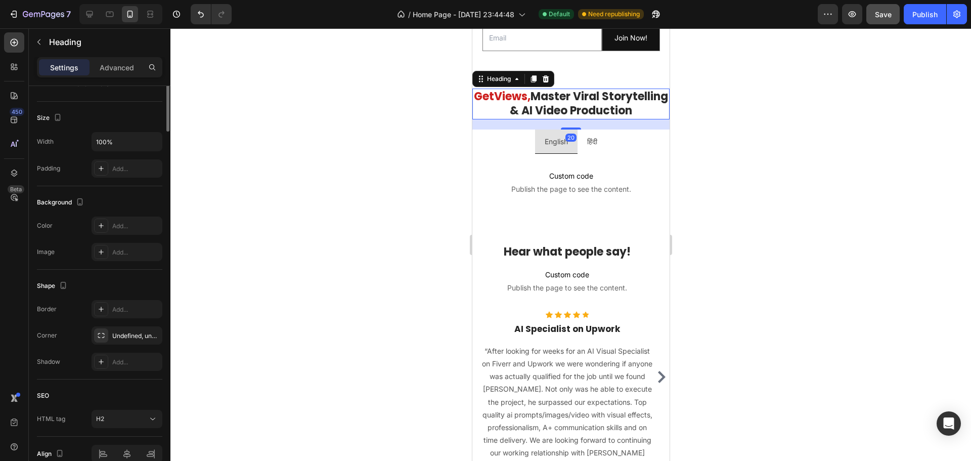
scroll to position [0, 0]
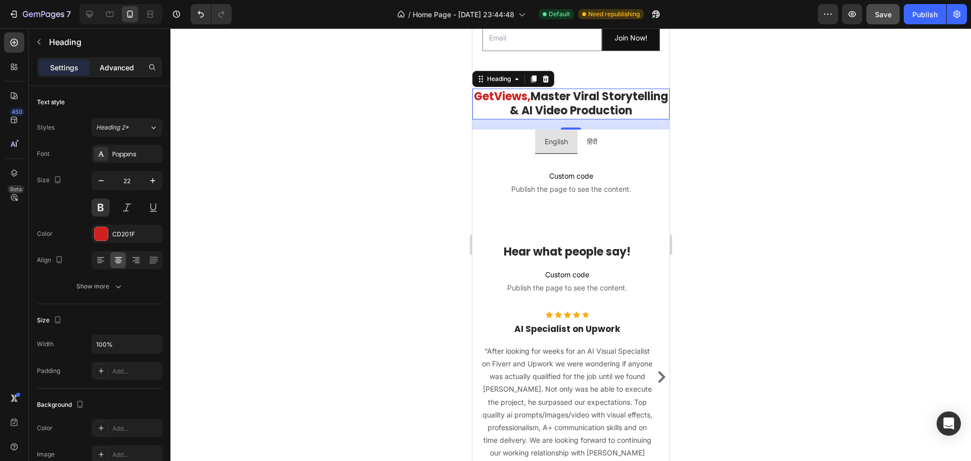
click at [120, 65] on p "Advanced" at bounding box center [117, 67] width 34 height 11
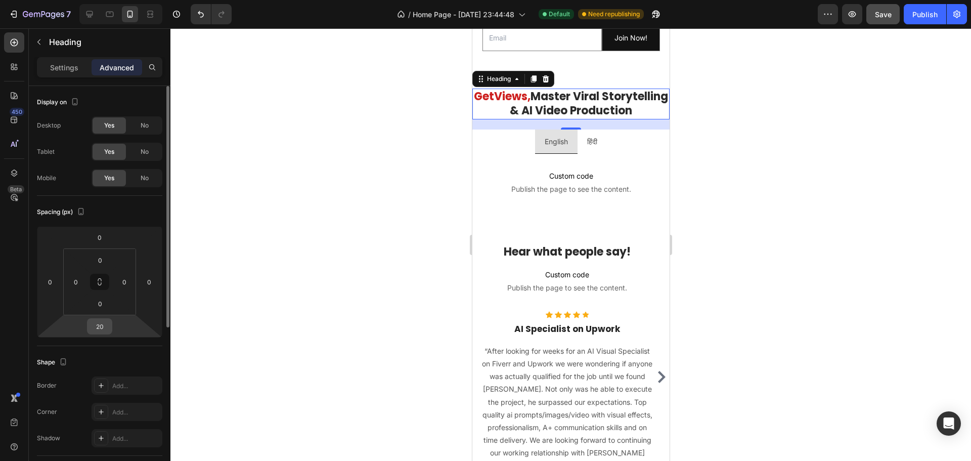
click at [95, 332] on input "20" at bounding box center [99, 326] width 20 height 15
type input "30"
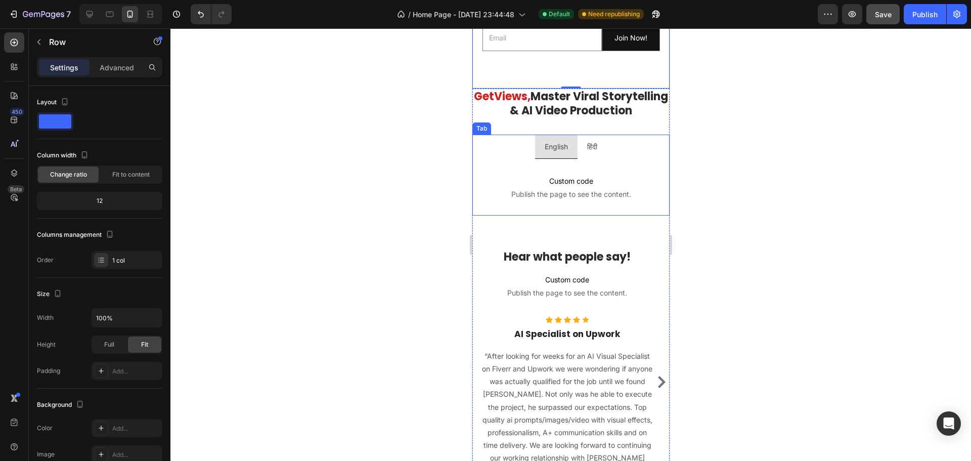
click at [511, 157] on ul "English हिंदी" at bounding box center [570, 146] width 197 height 24
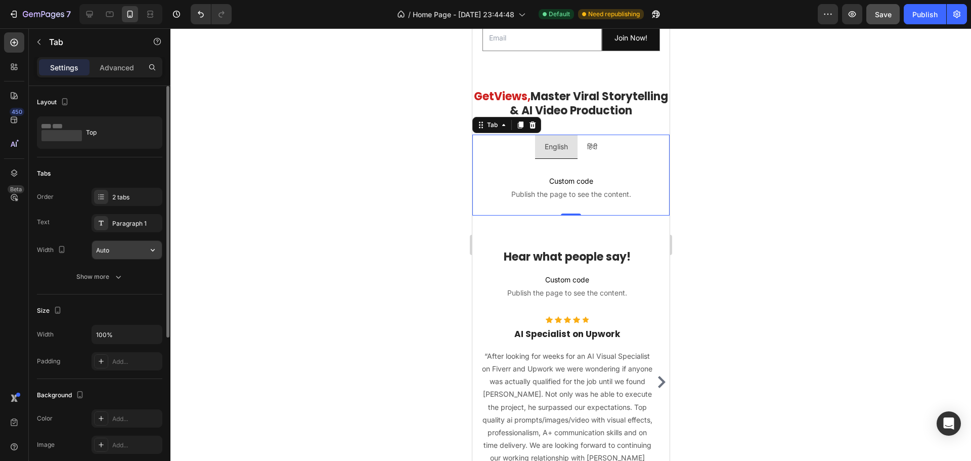
click at [109, 246] on input "Auto" at bounding box center [127, 250] width 70 height 18
click at [151, 248] on icon "button" at bounding box center [153, 250] width 10 height 10
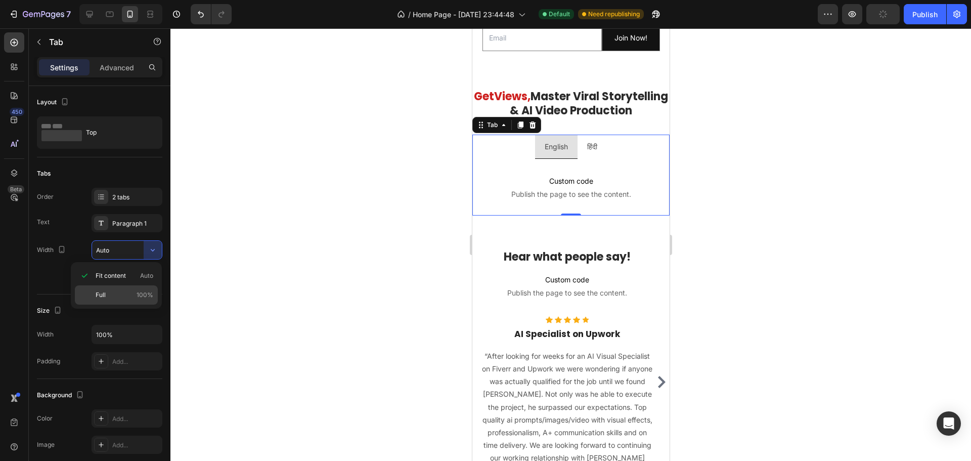
click at [122, 293] on p "Full 100%" at bounding box center [125, 294] width 58 height 9
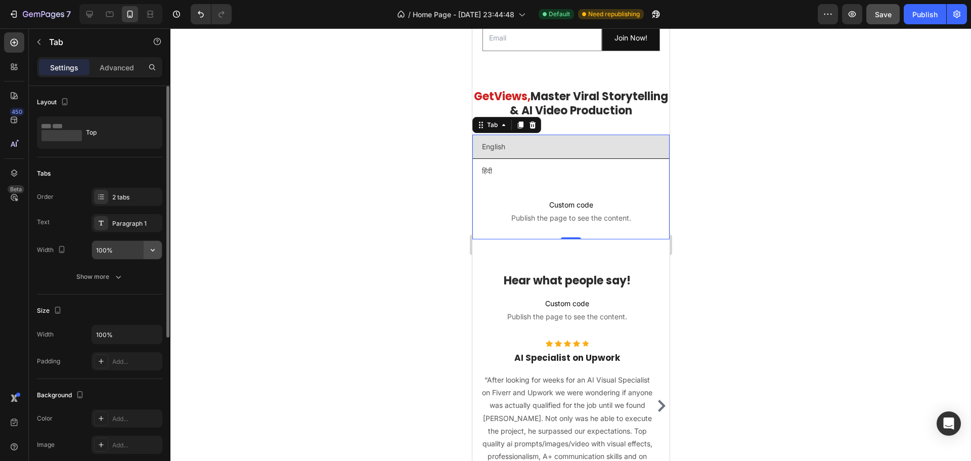
click at [151, 248] on icon "button" at bounding box center [153, 250] width 10 height 10
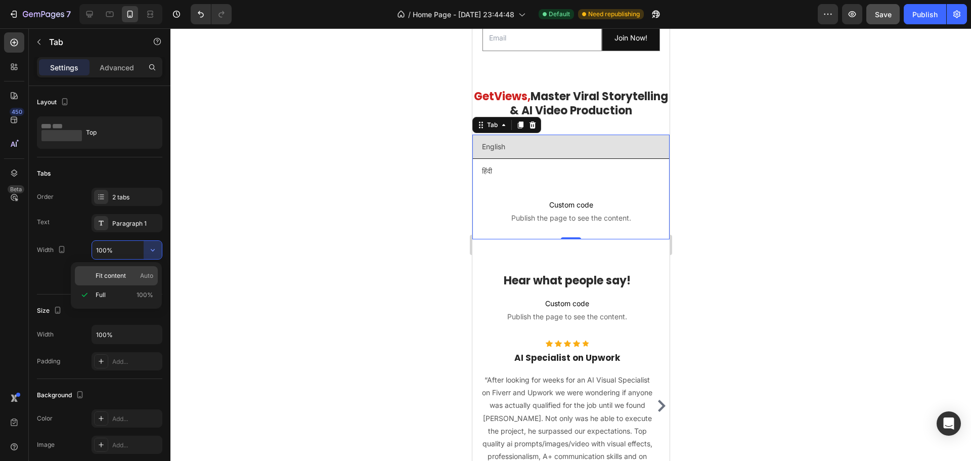
click at [92, 274] on div "Fit content Auto" at bounding box center [116, 275] width 83 height 19
type input "Auto"
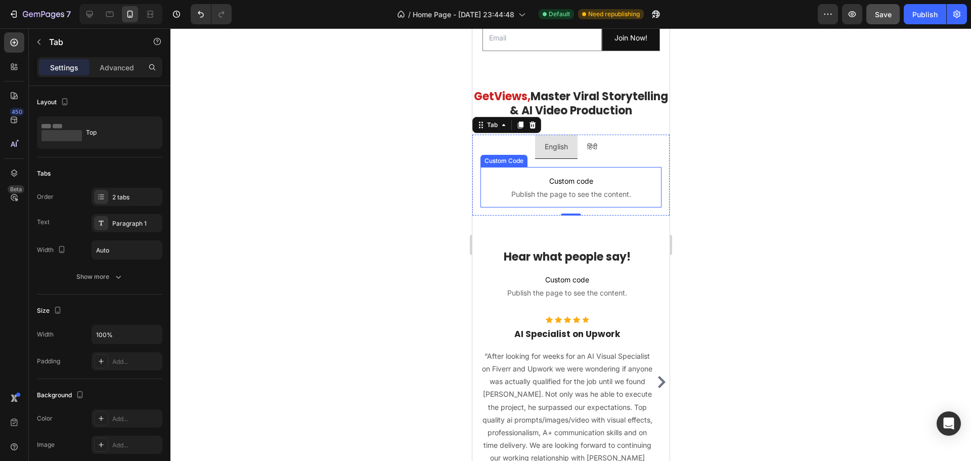
click at [549, 187] on span "Custom code" at bounding box center [570, 181] width 181 height 12
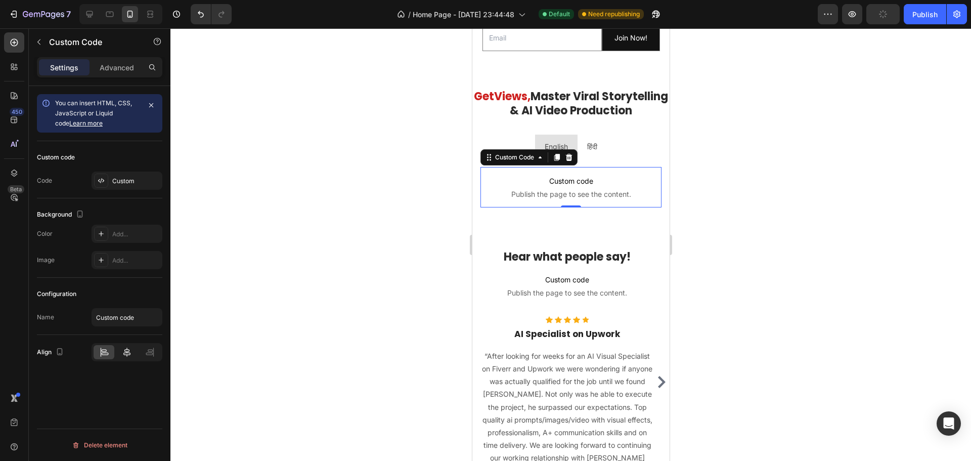
click at [126, 350] on icon at bounding box center [127, 352] width 10 height 10
click at [591, 153] on p "हिंदी" at bounding box center [592, 146] width 10 height 13
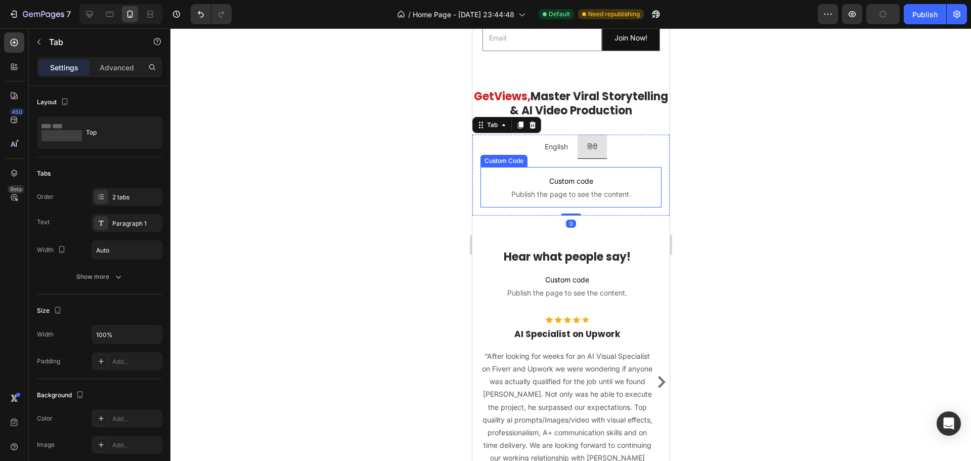
click at [540, 187] on span "Custom code" at bounding box center [570, 181] width 181 height 12
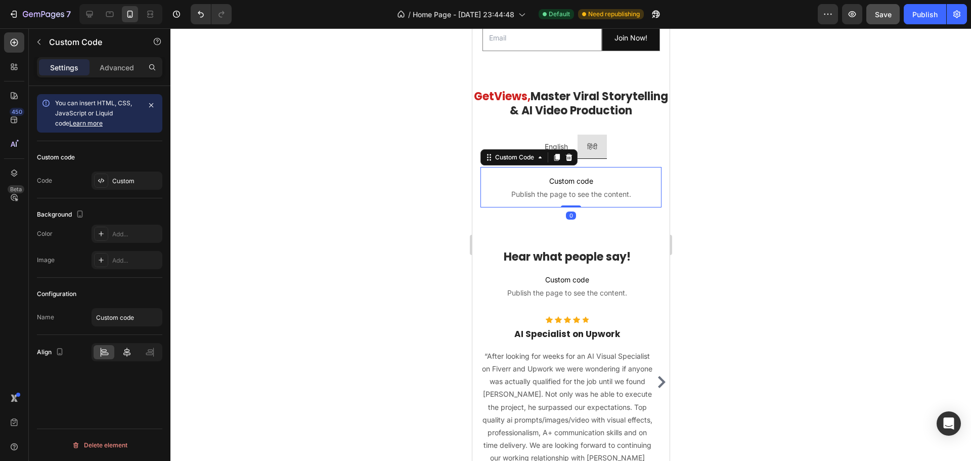
click at [129, 350] on icon at bounding box center [127, 352] width 10 height 10
click at [552, 147] on p "English" at bounding box center [555, 146] width 23 height 13
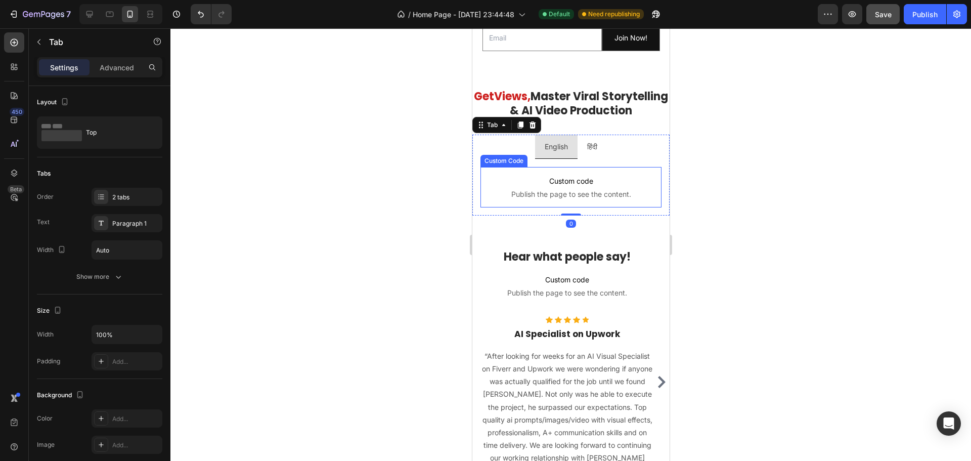
click at [509, 187] on span "Custom code" at bounding box center [570, 181] width 181 height 12
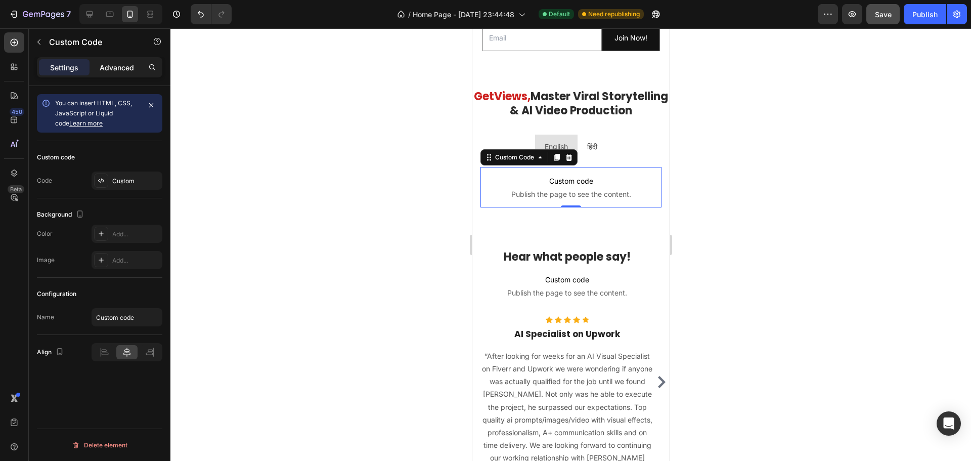
click at [121, 64] on p "Advanced" at bounding box center [117, 67] width 34 height 11
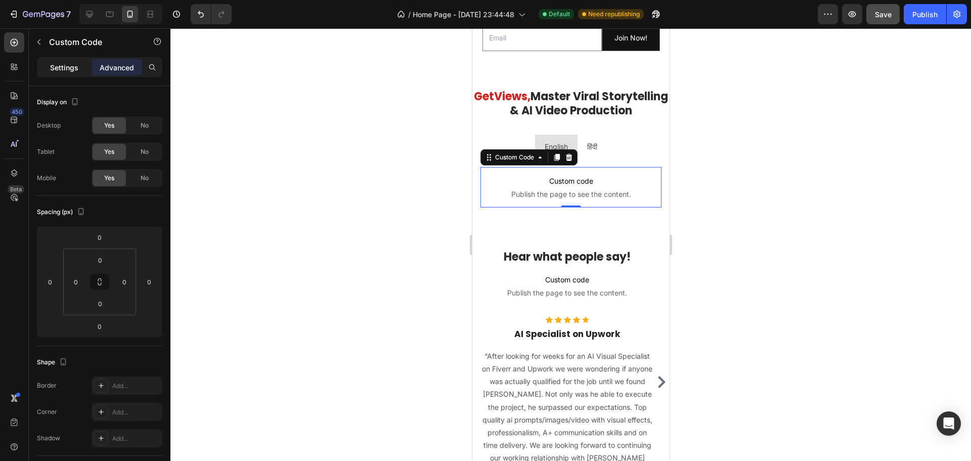
click at [68, 68] on p "Settings" at bounding box center [64, 67] width 28 height 11
